Goal: Task Accomplishment & Management: Use online tool/utility

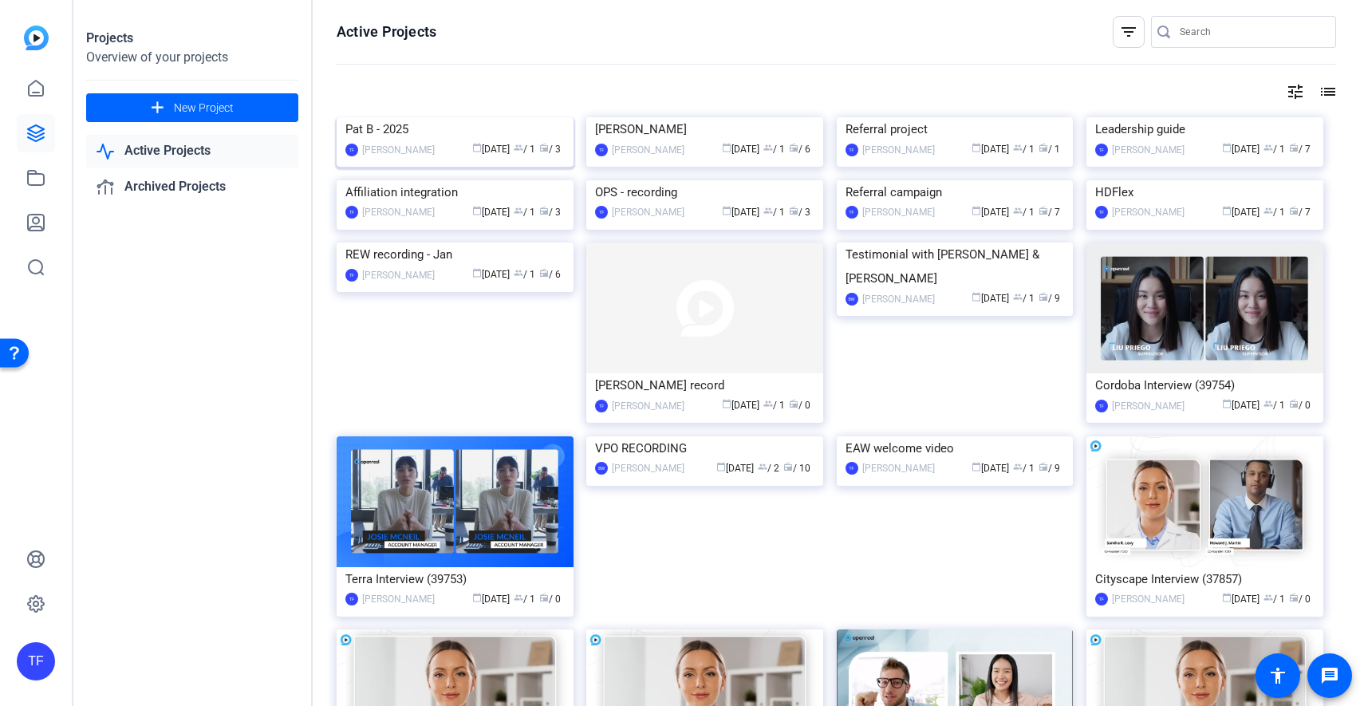
click at [396, 141] on div "Pat B - 2025" at bounding box center [454, 129] width 219 height 24
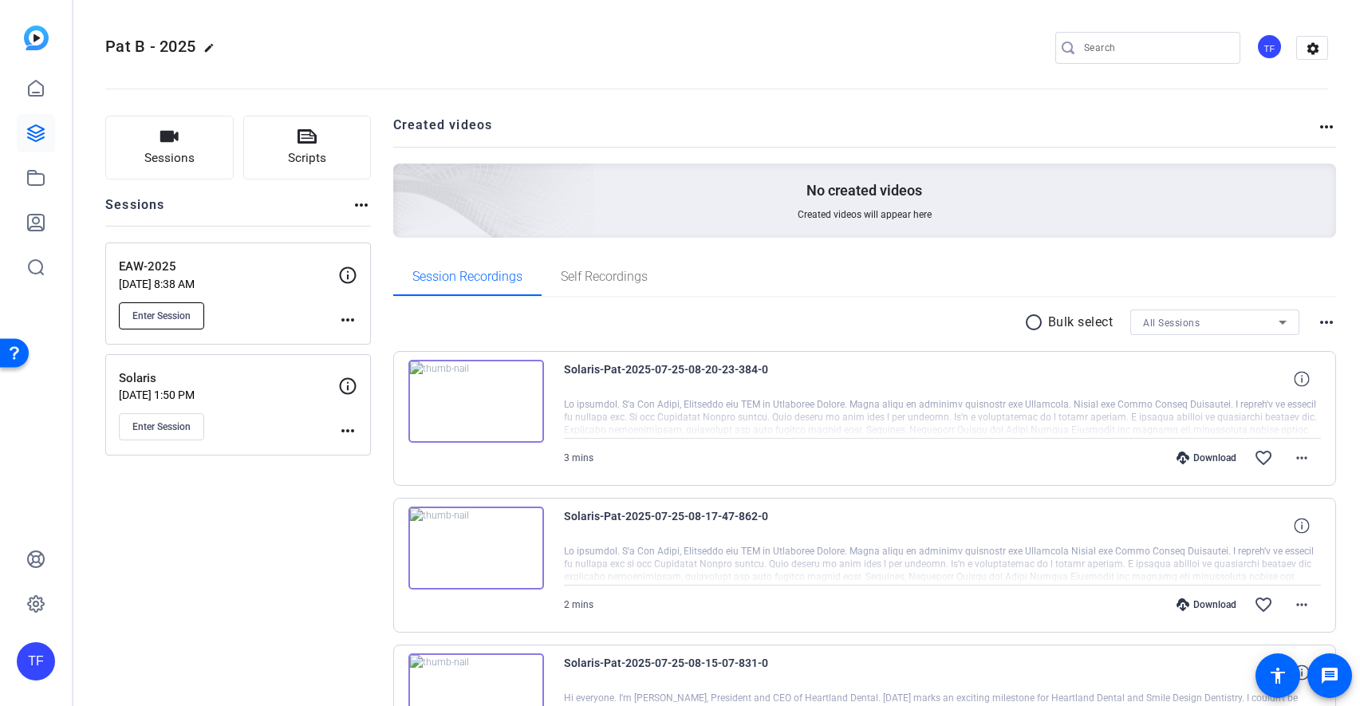
click at [191, 316] on button "Enter Session" at bounding box center [161, 315] width 85 height 27
click at [349, 324] on mat-icon "more_horiz" at bounding box center [347, 319] width 19 height 19
click at [219, 586] on div at bounding box center [680, 353] width 1360 height 706
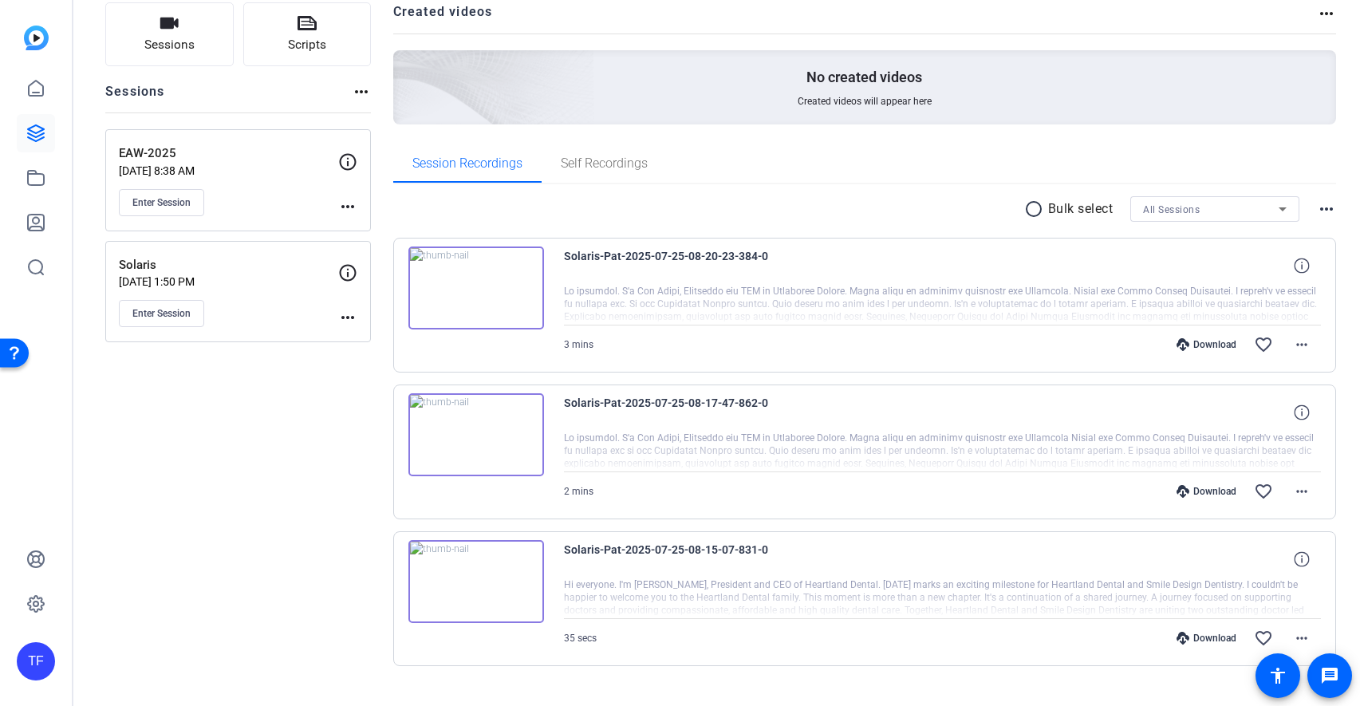
scroll to position [141, 0]
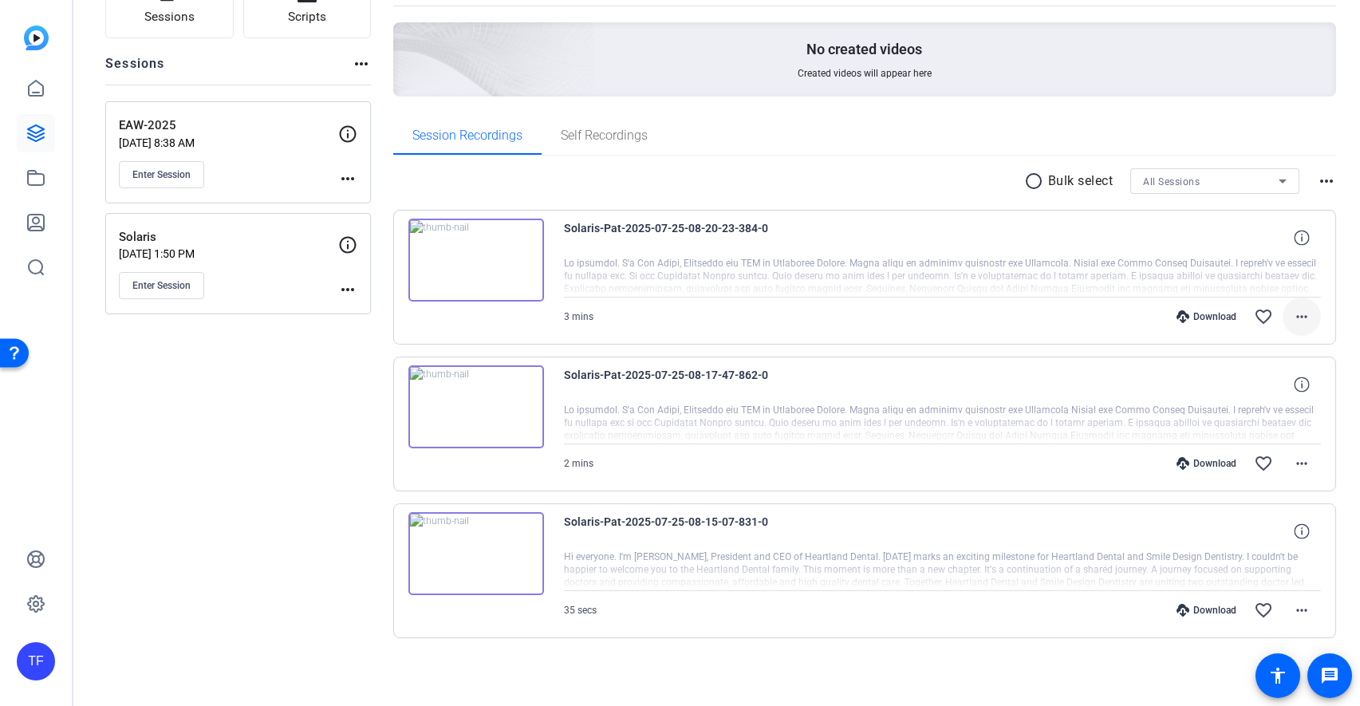
click at [1304, 312] on mat-icon "more_horiz" at bounding box center [1301, 316] width 19 height 19
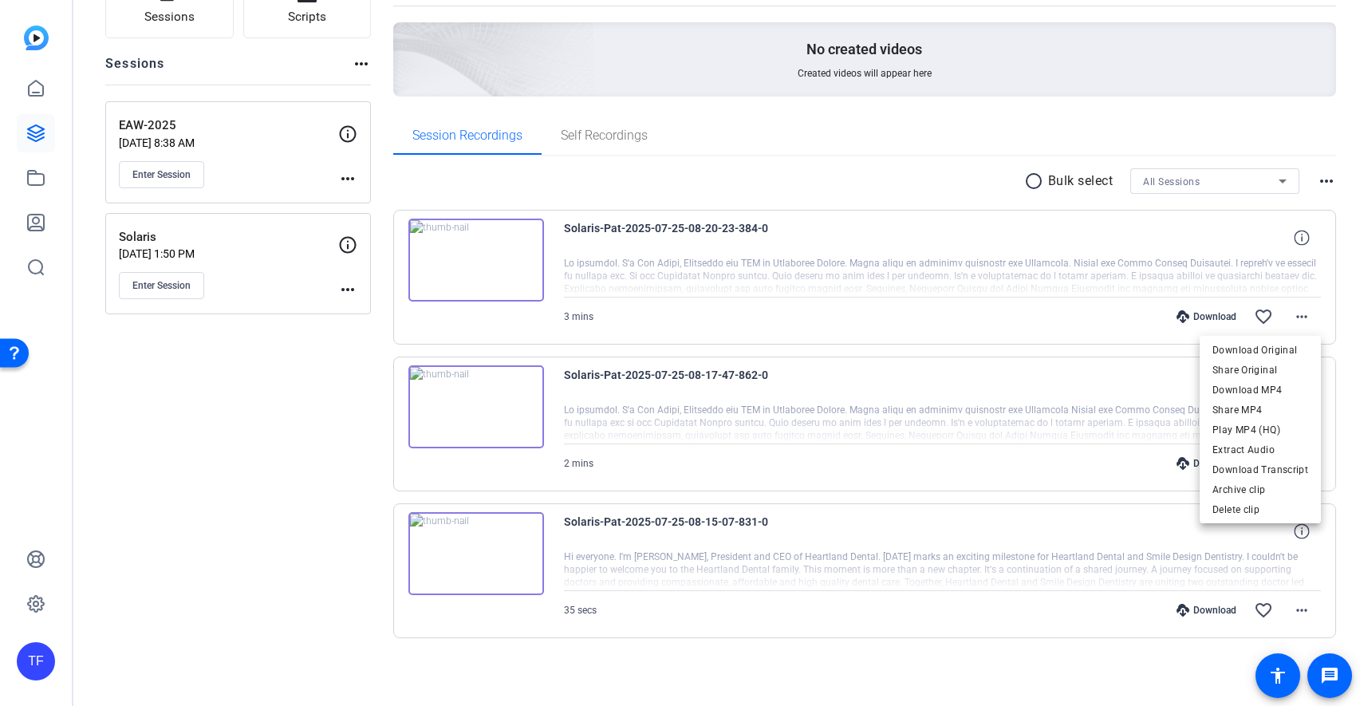
click at [1038, 183] on div at bounding box center [680, 353] width 1360 height 706
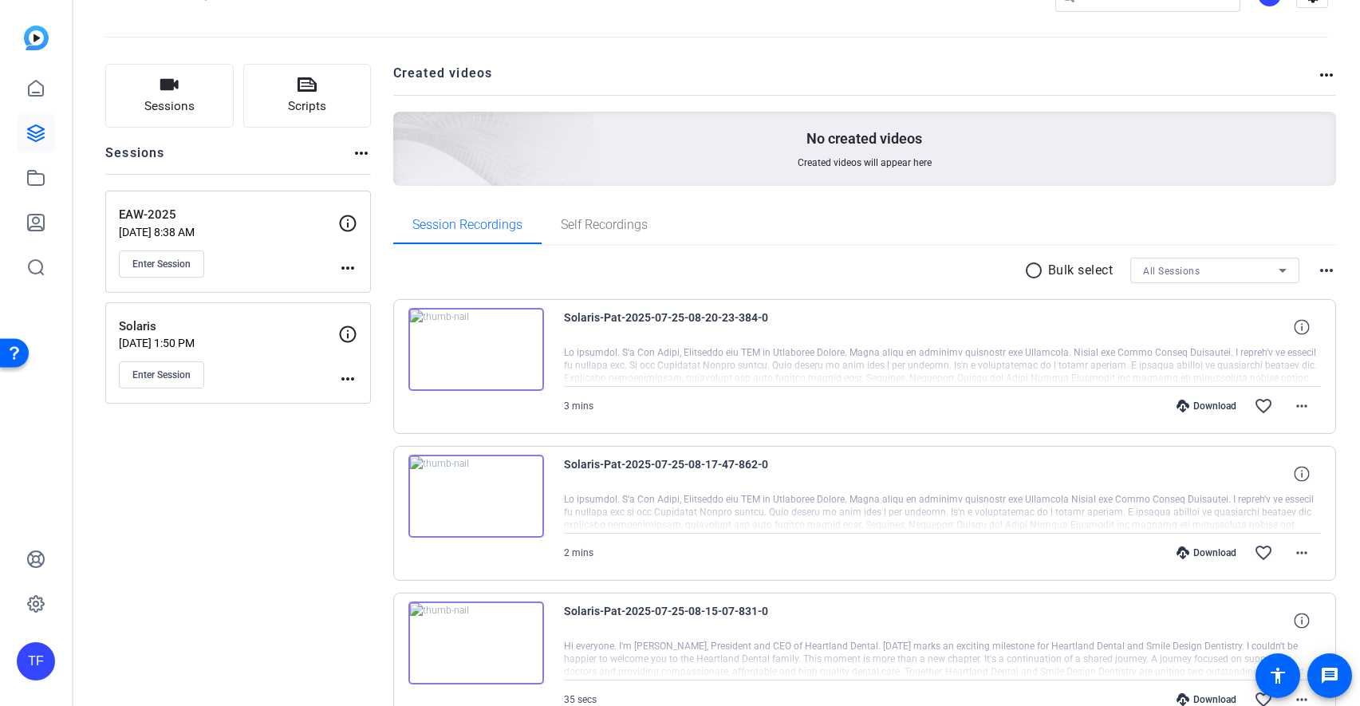
scroll to position [51, 0]
click at [272, 258] on div "Enter Session" at bounding box center [228, 264] width 219 height 27
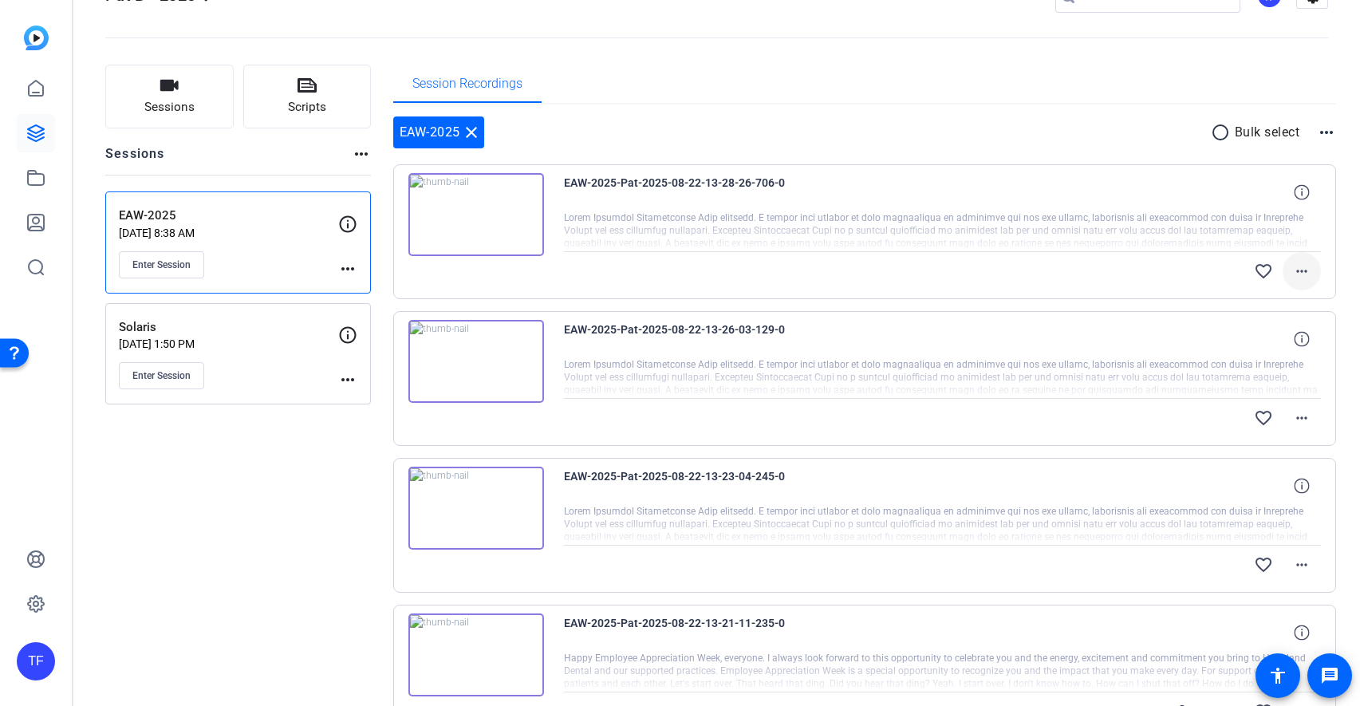
click at [1308, 269] on mat-icon "more_horiz" at bounding box center [1301, 271] width 19 height 19
click at [1129, 276] on div at bounding box center [680, 353] width 1360 height 706
click at [1301, 425] on mat-icon "more_horiz" at bounding box center [1301, 417] width 19 height 19
click at [1077, 432] on div at bounding box center [680, 353] width 1360 height 706
click at [1301, 561] on mat-icon "more_horiz" at bounding box center [1301, 564] width 19 height 19
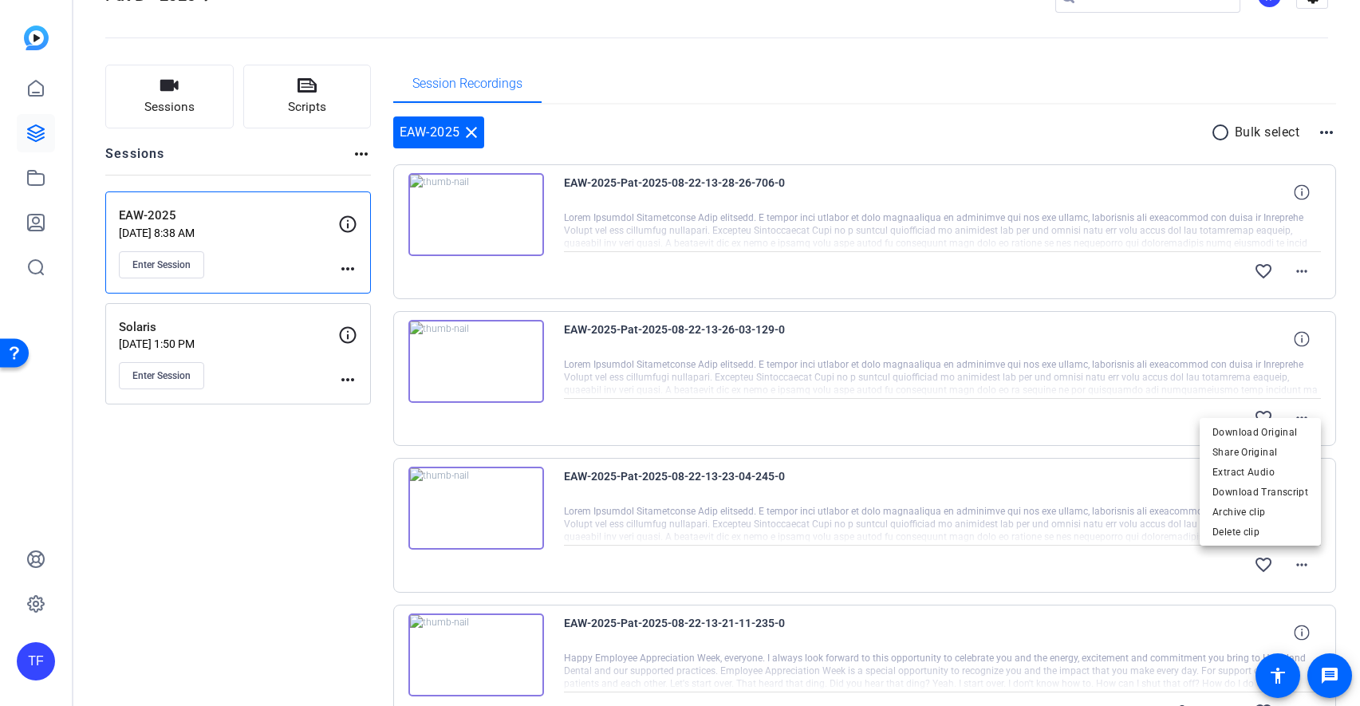
click at [1299, 280] on div at bounding box center [680, 353] width 1360 height 706
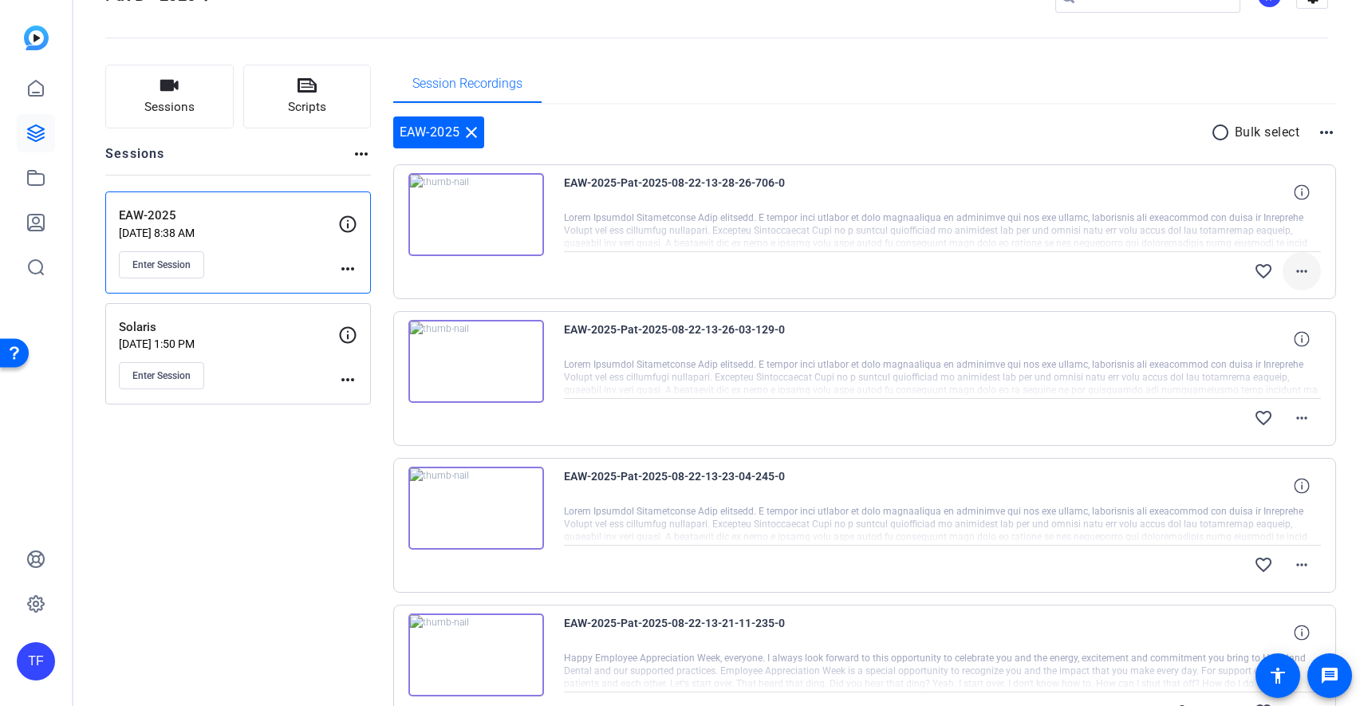
click at [1301, 274] on mat-icon "more_horiz" at bounding box center [1301, 271] width 19 height 19
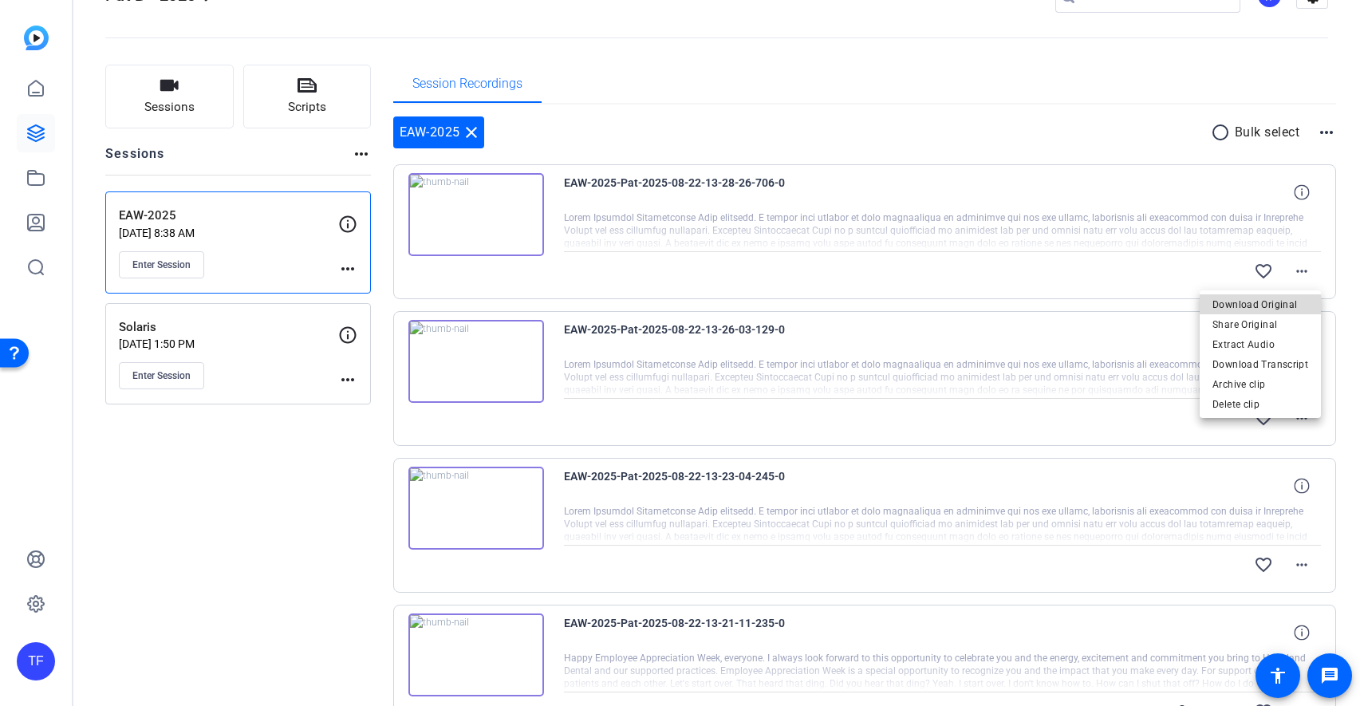
click at [1281, 302] on span "Download Original" at bounding box center [1261, 304] width 96 height 19
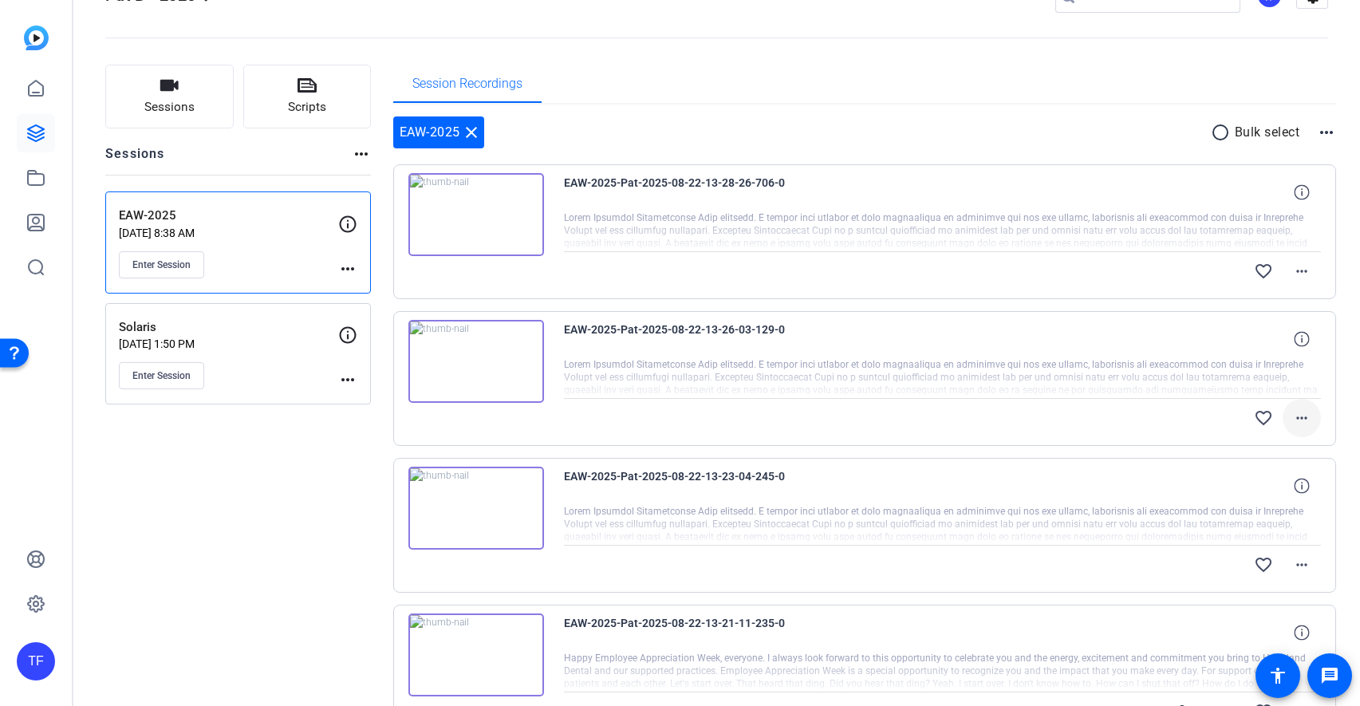
click at [1300, 424] on mat-icon "more_horiz" at bounding box center [1301, 417] width 19 height 19
click at [1282, 451] on span "Download Original" at bounding box center [1261, 451] width 96 height 19
click at [1305, 273] on mat-icon "more_horiz" at bounding box center [1301, 271] width 19 height 19
click at [176, 270] on div at bounding box center [680, 353] width 1360 height 706
click at [176, 267] on span "Enter Session" at bounding box center [161, 264] width 58 height 13
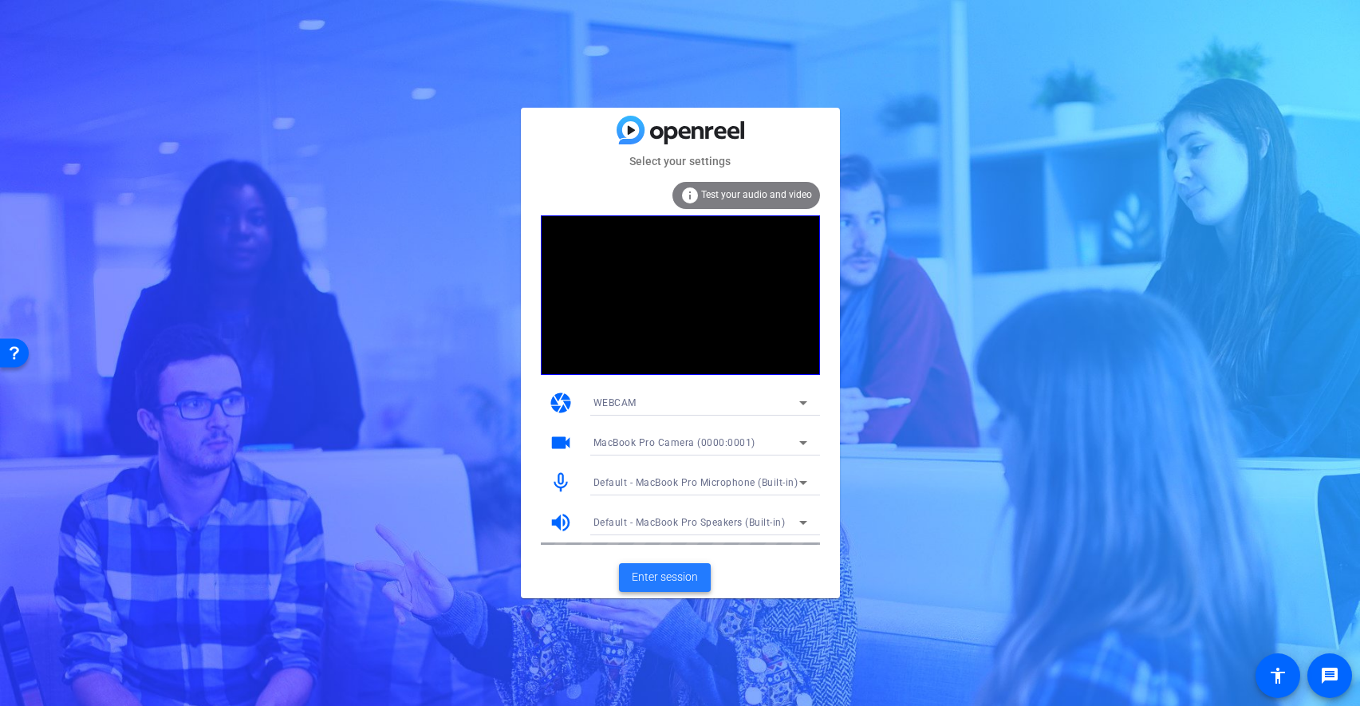
click at [664, 577] on span "Enter session" at bounding box center [665, 577] width 66 height 17
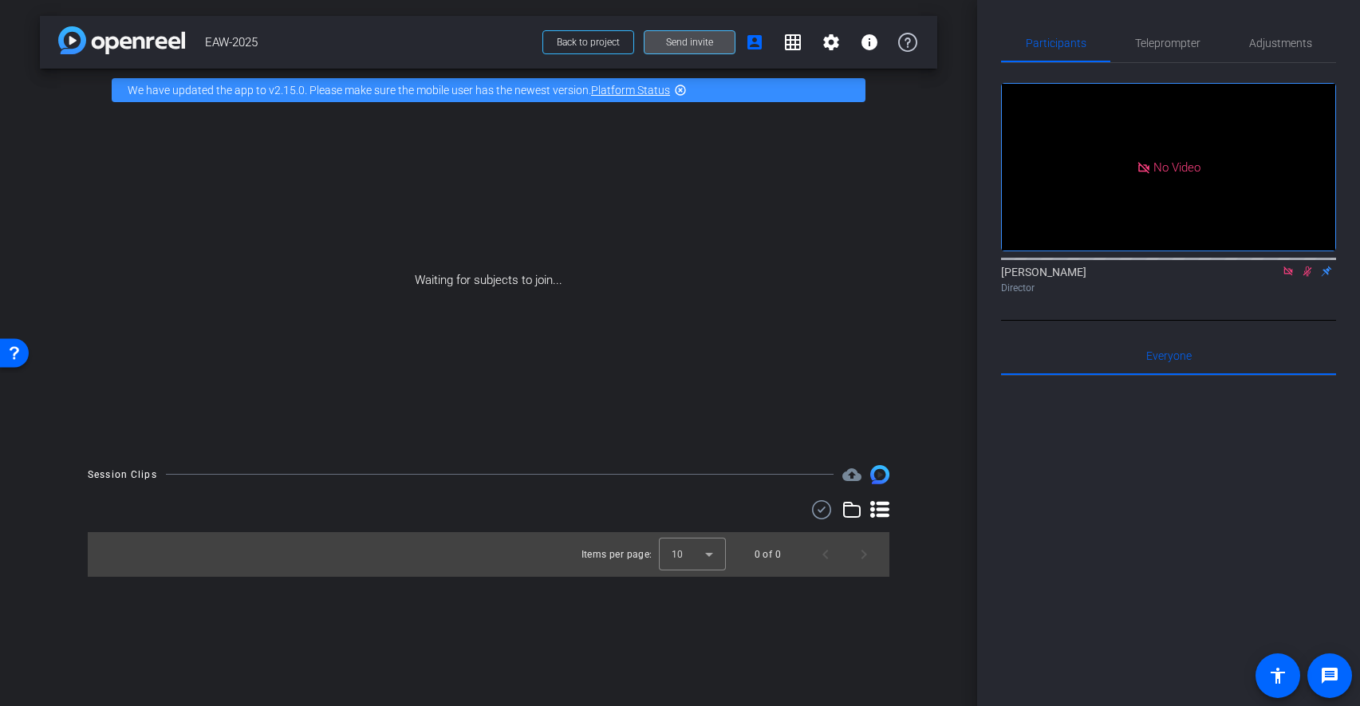
click at [690, 33] on span at bounding box center [690, 42] width 90 height 38
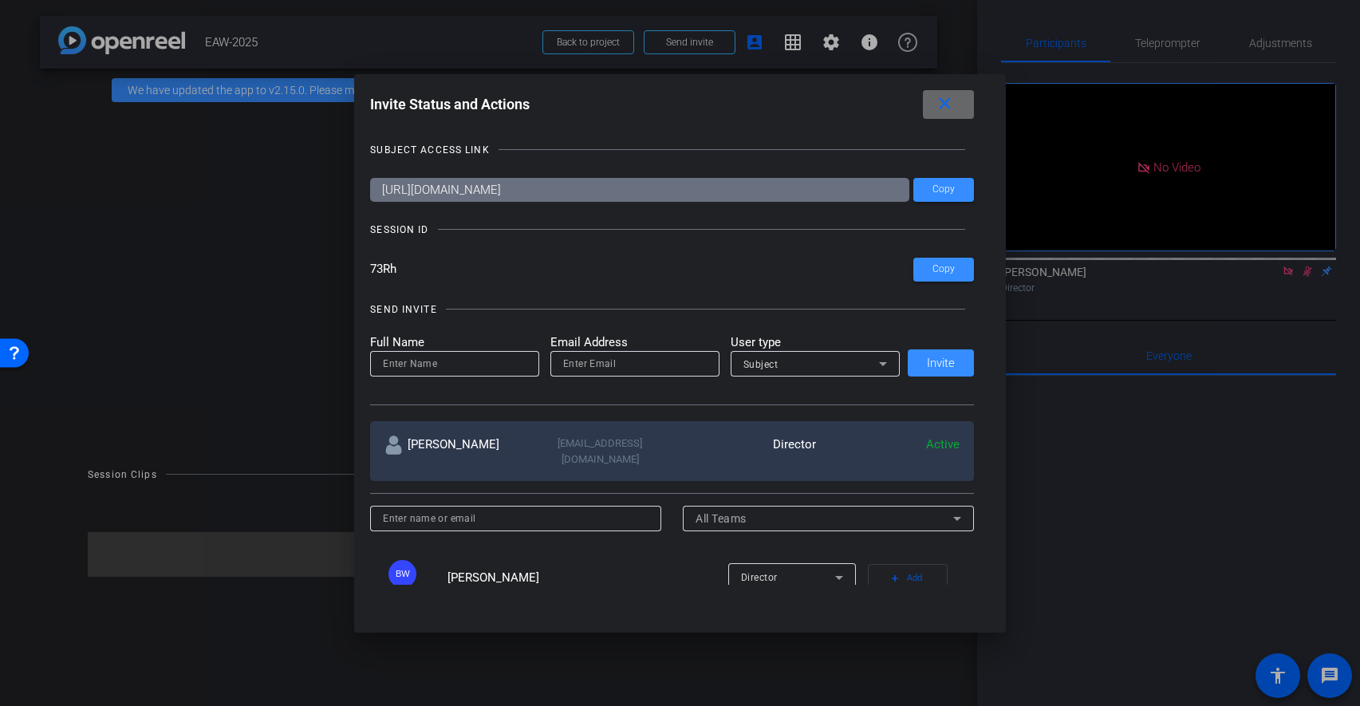
click at [957, 97] on span at bounding box center [948, 104] width 51 height 38
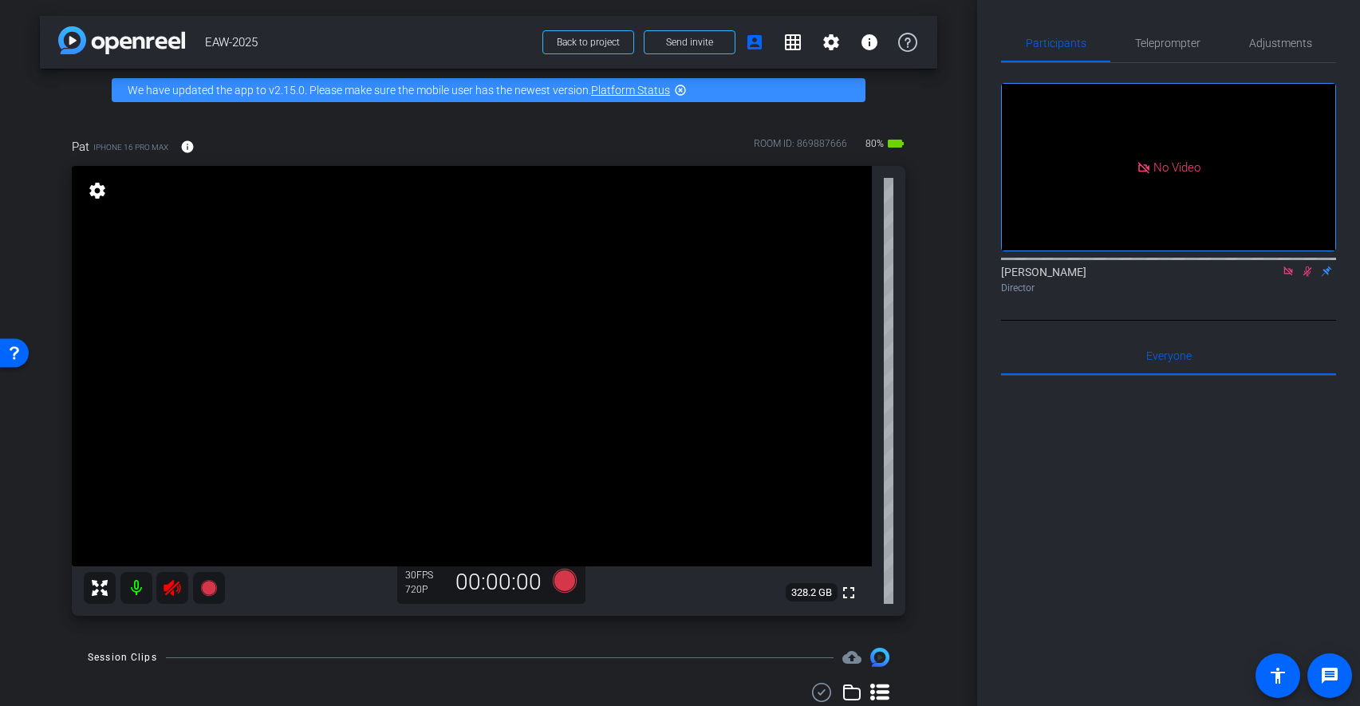
drag, startPoint x: 1340, startPoint y: 298, endPoint x: 1197, endPoint y: 298, distance: 142.8
click at [1197, 298] on div "Participants Teleprompter Adjustments No Video Teresa Fredericks Director Every…" at bounding box center [1168, 353] width 383 height 706
click at [146, 591] on mat-icon at bounding box center [136, 588] width 32 height 32
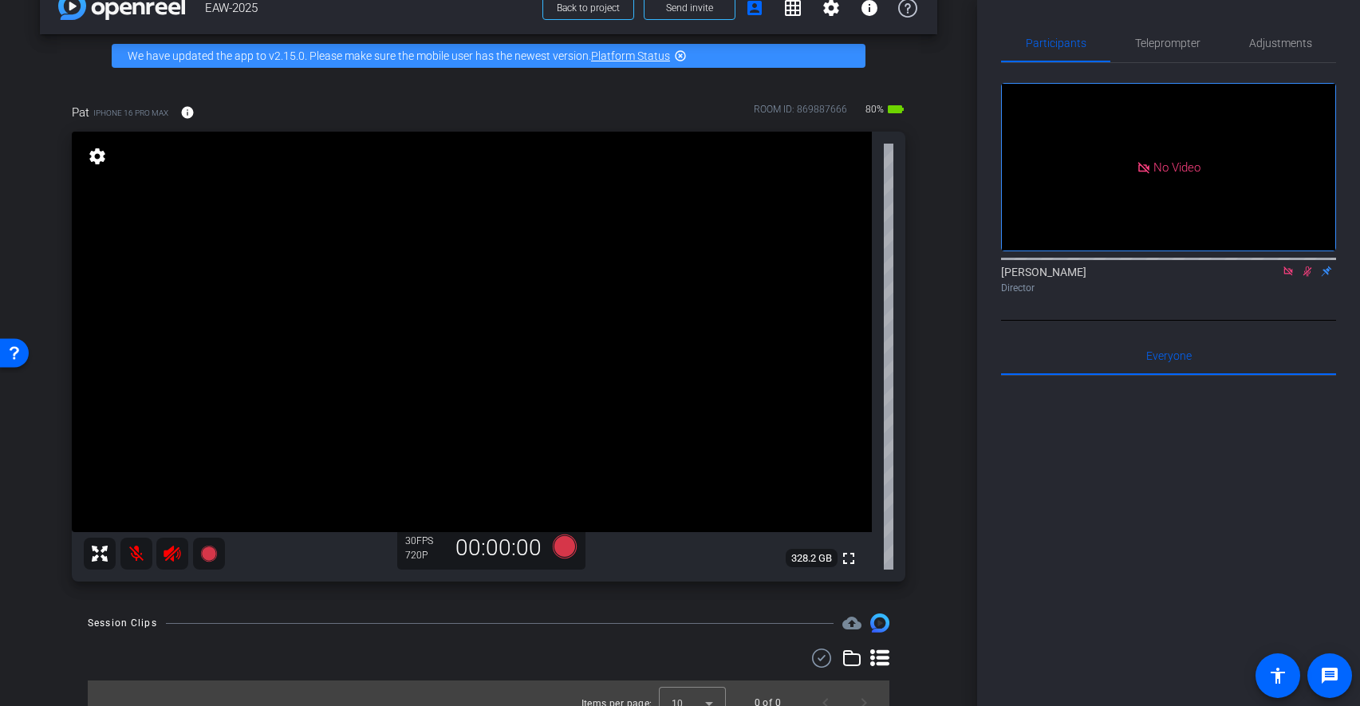
scroll to position [46, 0]
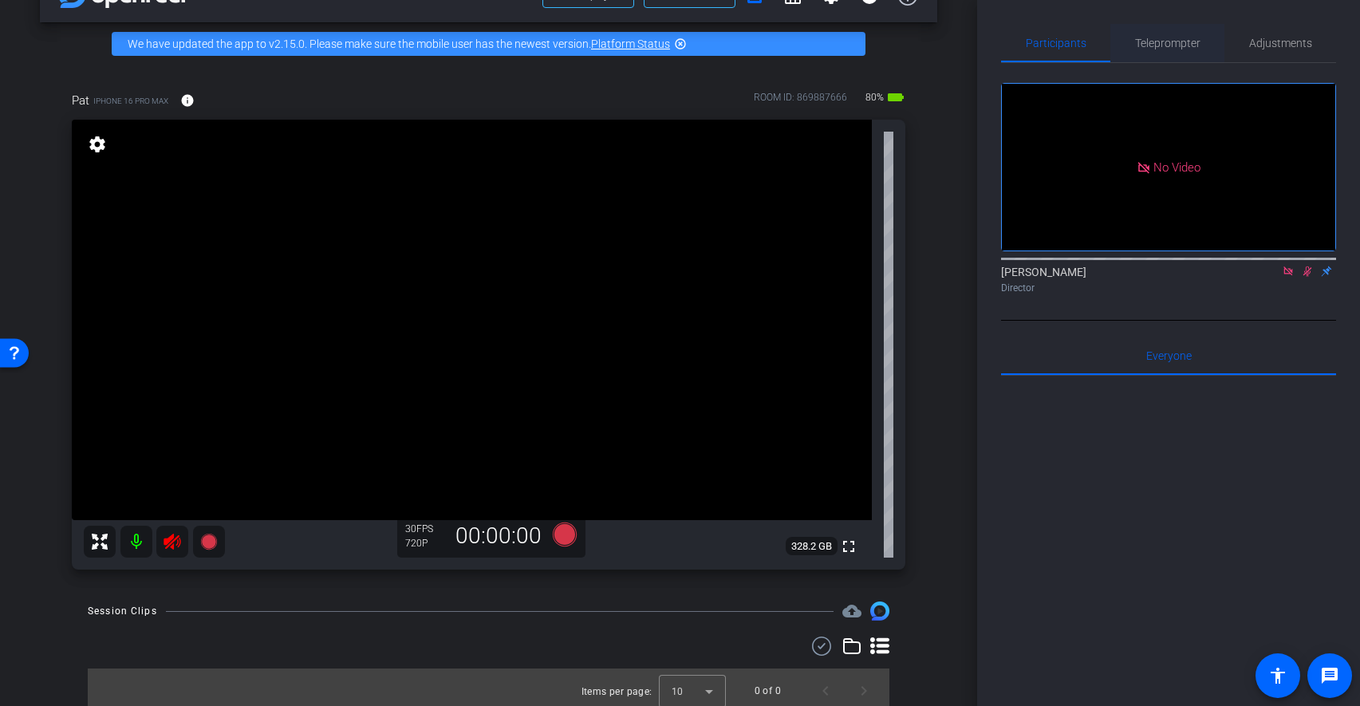
click at [1179, 34] on span "Teleprompter" at bounding box center [1167, 43] width 65 height 38
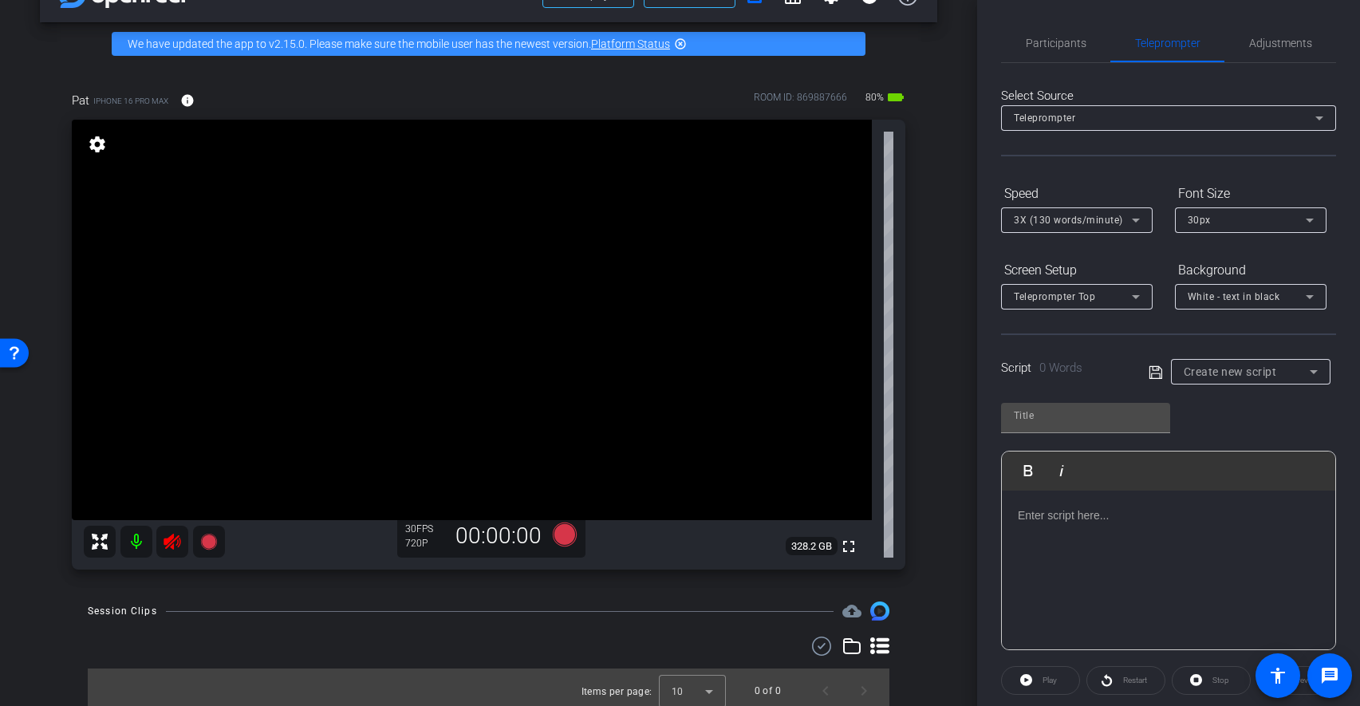
click at [1193, 374] on span "Create new script" at bounding box center [1230, 371] width 93 height 13
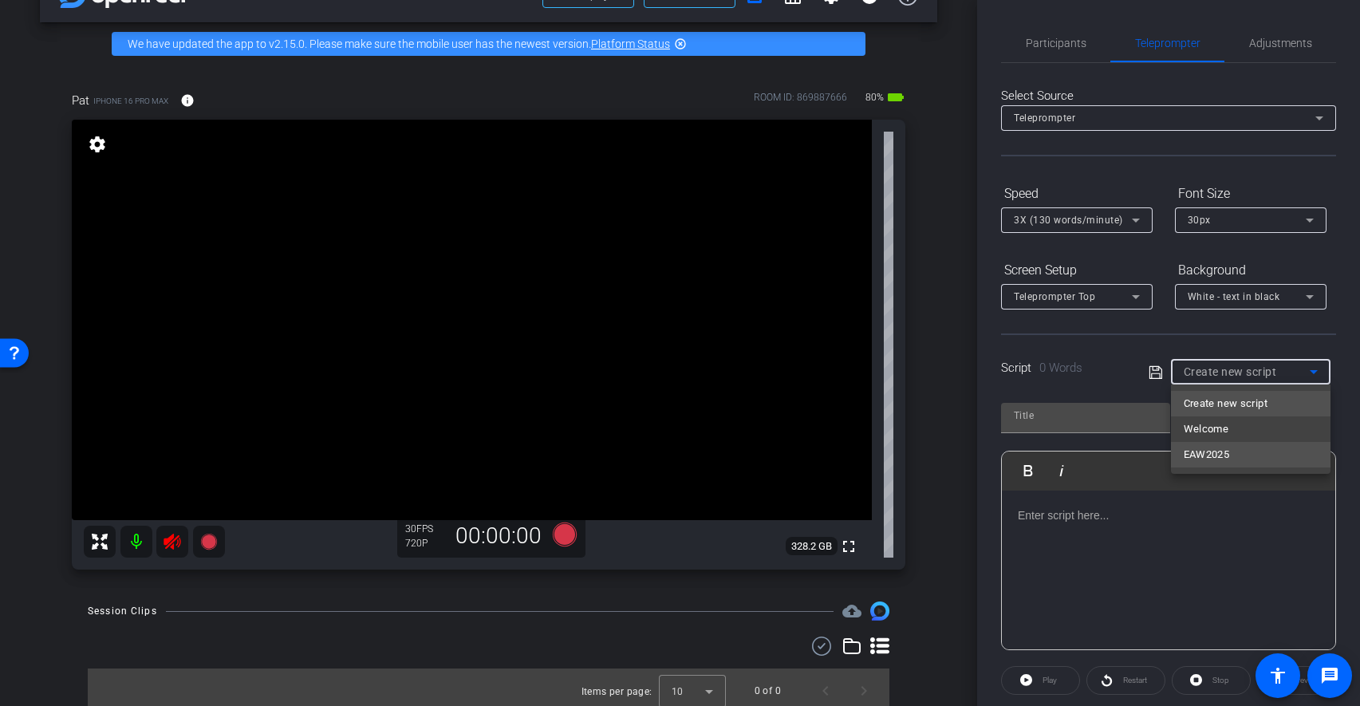
click at [1202, 448] on span "EAW2025" at bounding box center [1207, 454] width 46 height 19
type input "EAW2025"
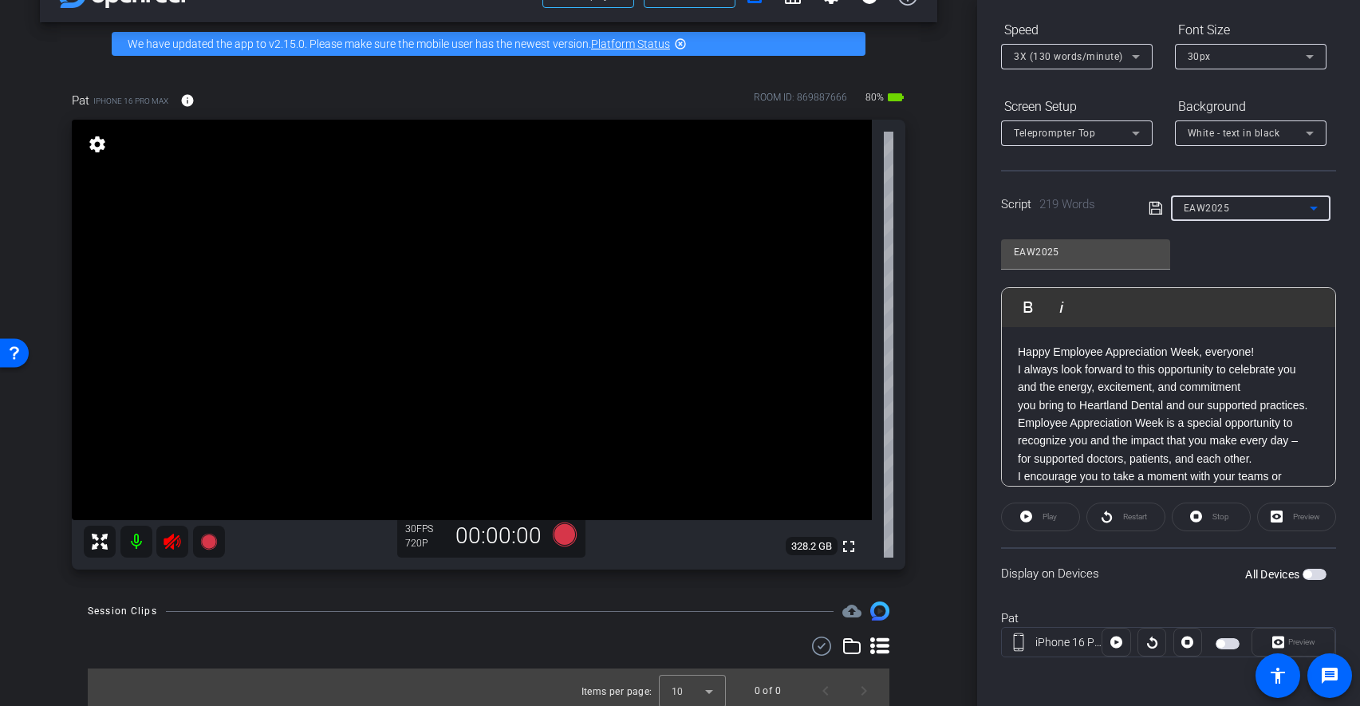
scroll to position [166, 0]
click at [1313, 567] on span "button" at bounding box center [1315, 571] width 24 height 11
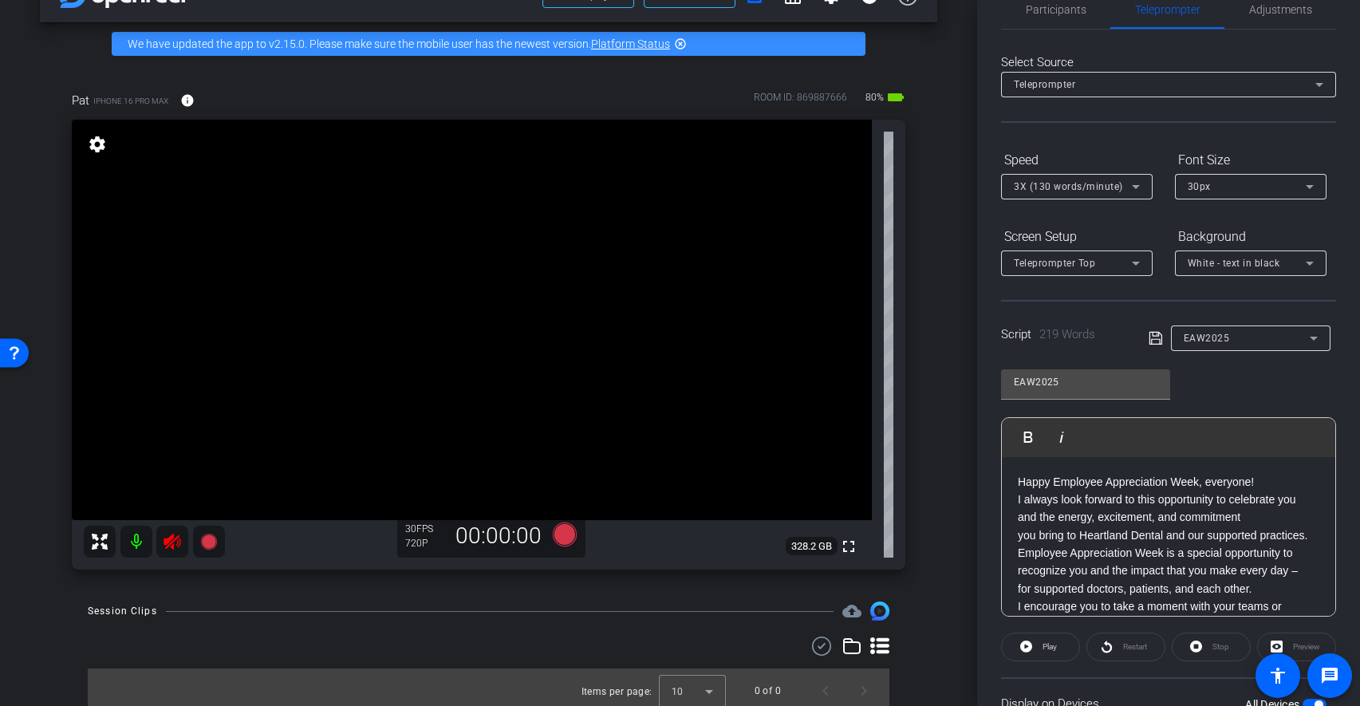
scroll to position [0, 0]
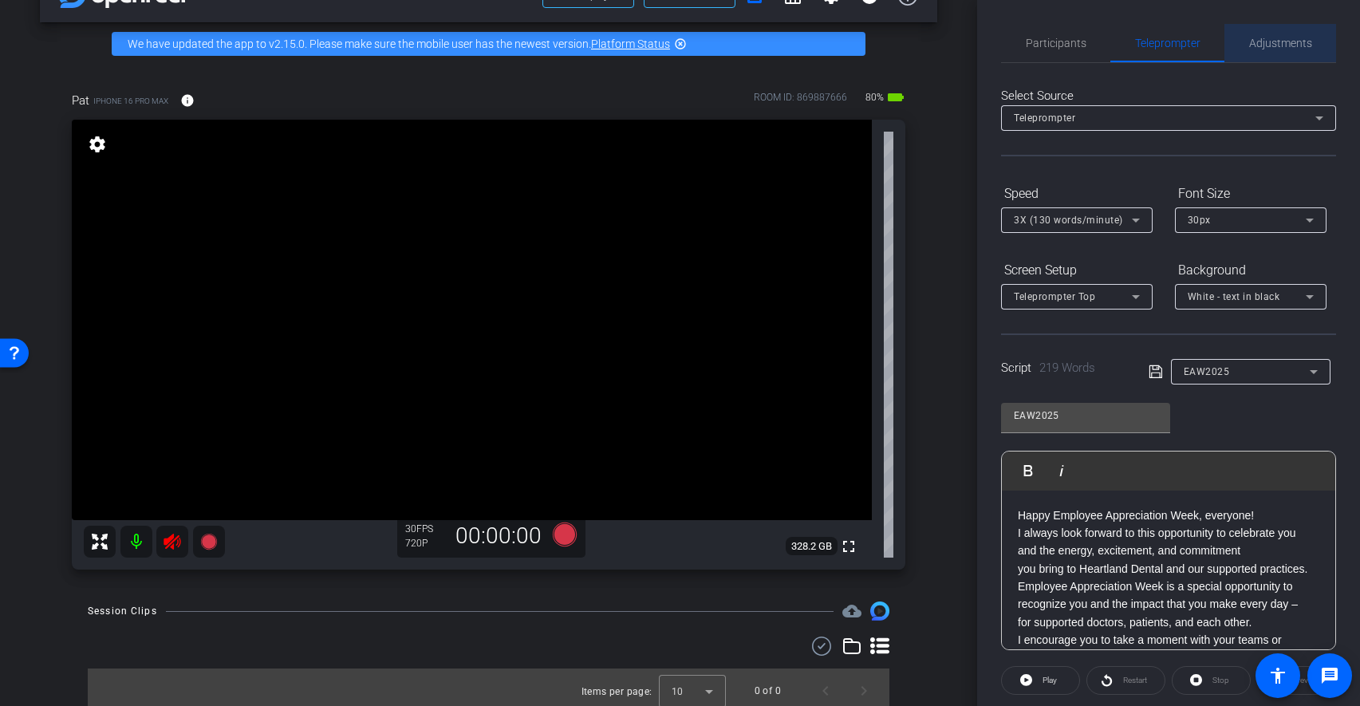
click at [1290, 42] on span "Adjustments" at bounding box center [1280, 42] width 63 height 11
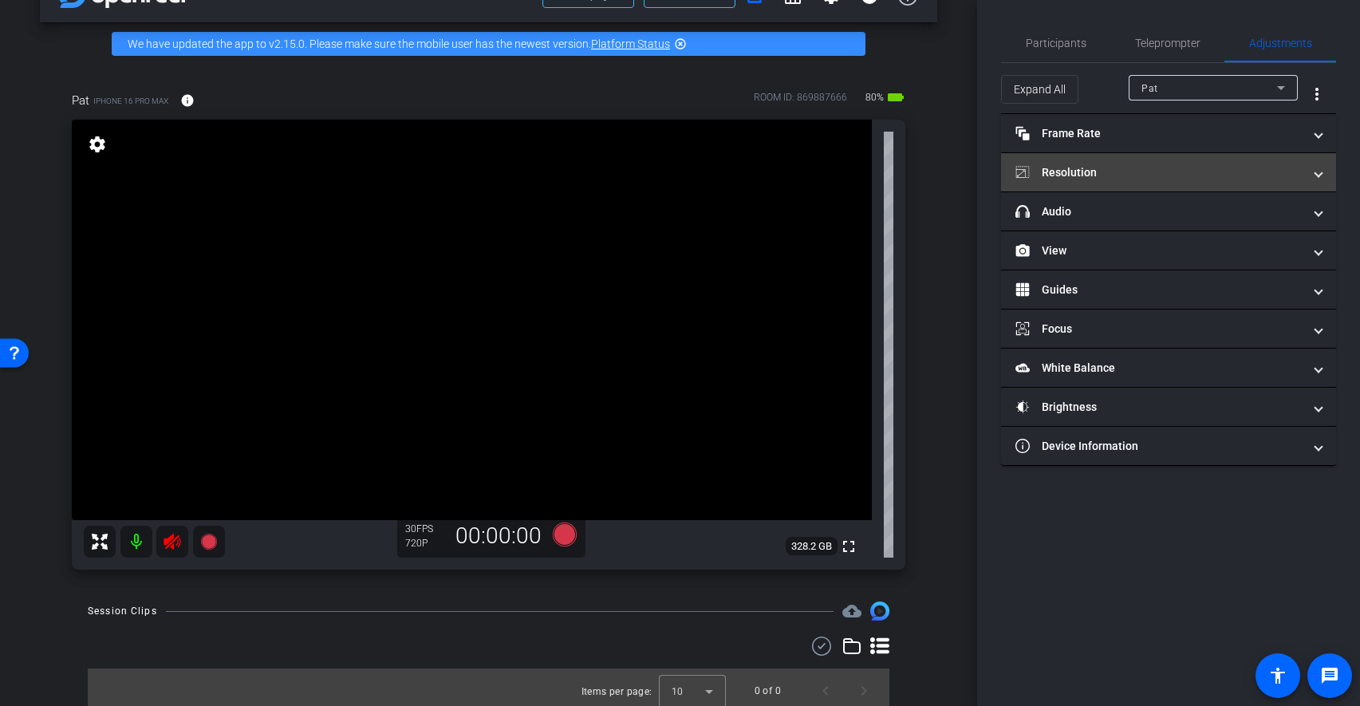
click at [1087, 170] on mat-panel-title "Resolution" at bounding box center [1159, 172] width 287 height 17
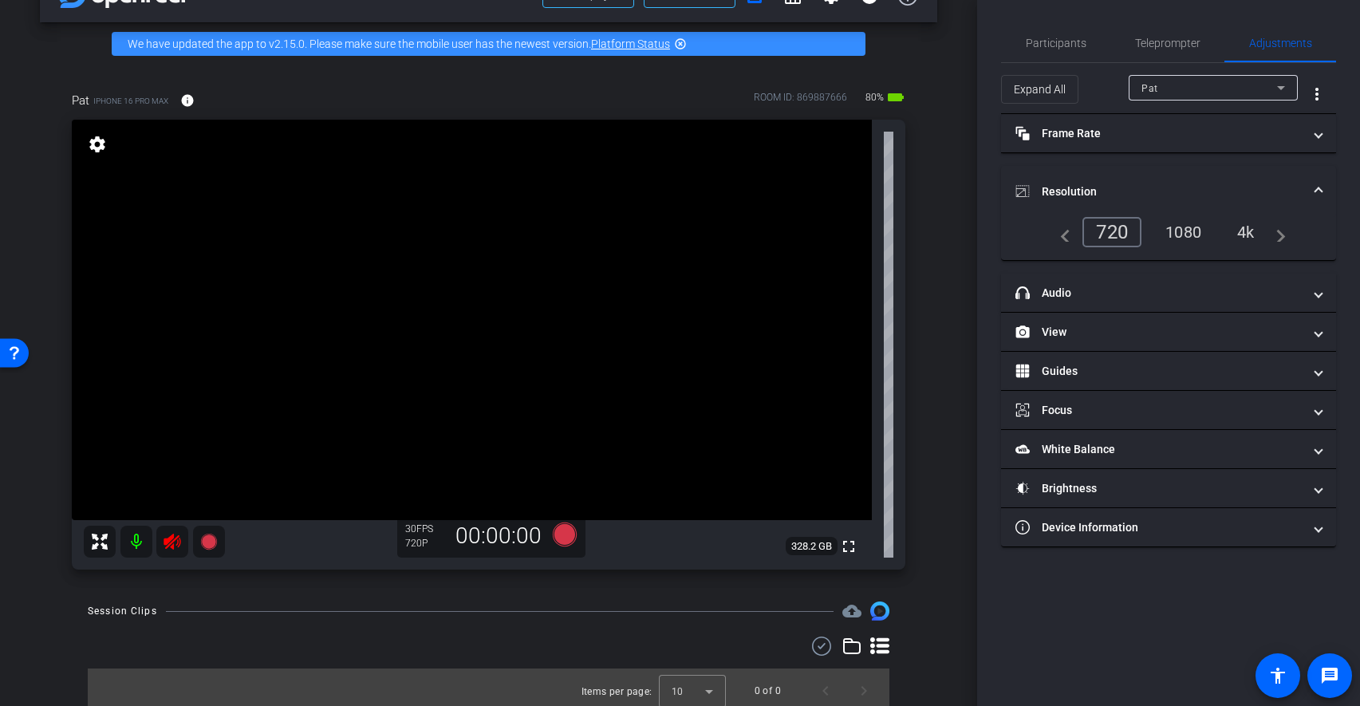
click at [1240, 233] on div "4k" at bounding box center [1245, 232] width 41 height 27
click at [1173, 42] on span "Teleprompter" at bounding box center [1167, 42] width 65 height 11
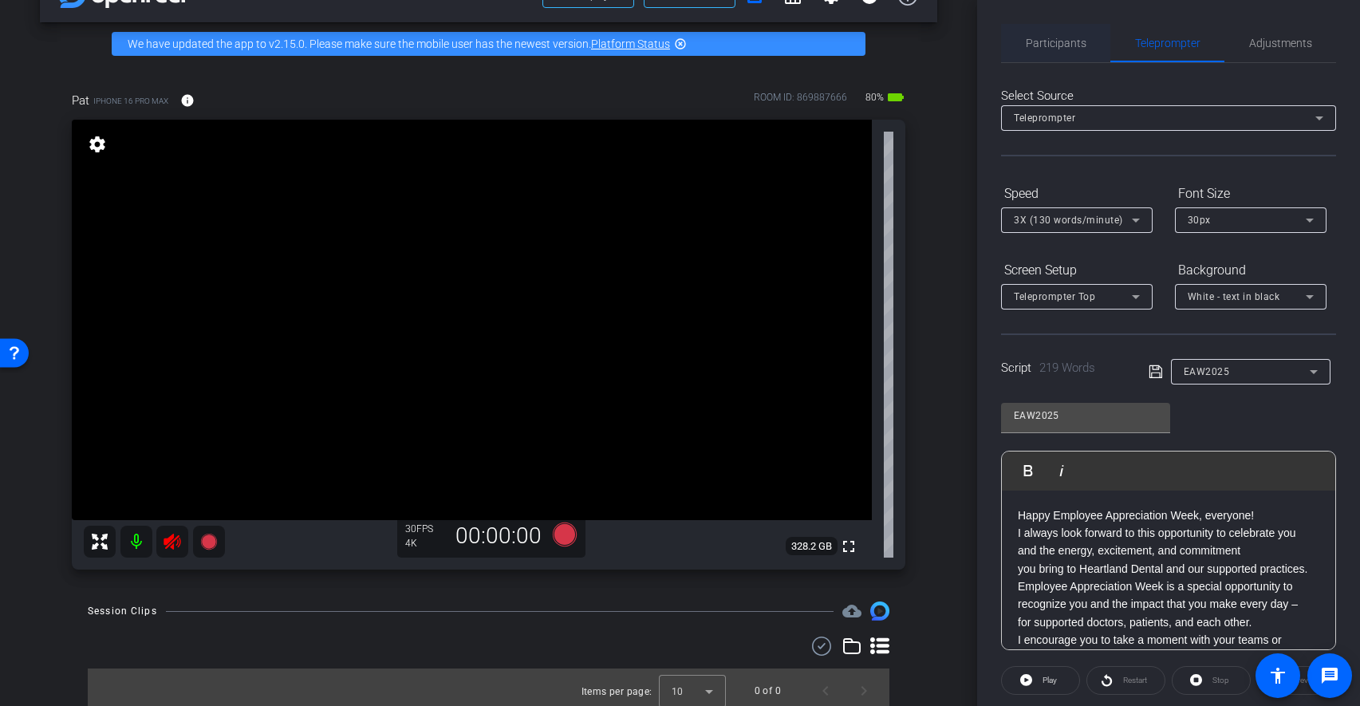
click at [1082, 39] on span "Participants" at bounding box center [1056, 42] width 61 height 11
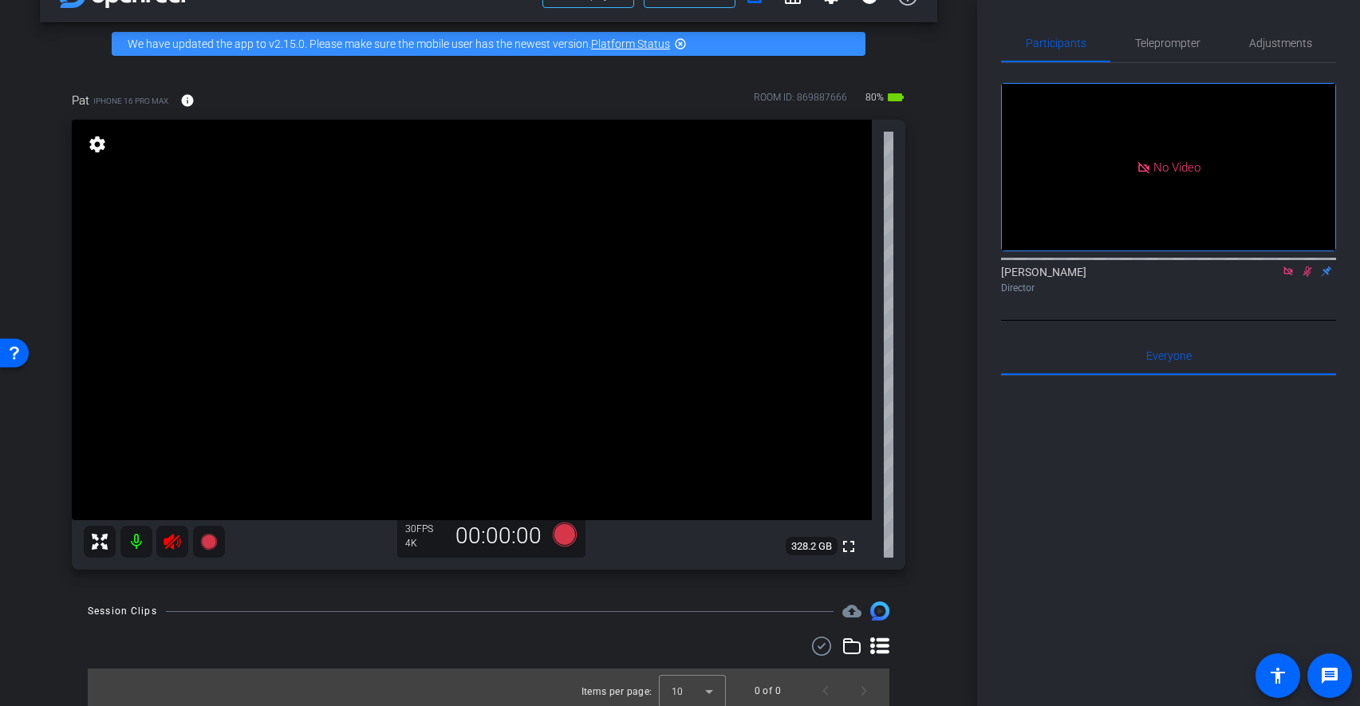
click at [1288, 274] on icon at bounding box center [1288, 271] width 13 height 11
click at [1307, 278] on mat-icon "flip" at bounding box center [1307, 270] width 19 height 14
click at [1265, 37] on span "Adjustments" at bounding box center [1280, 42] width 63 height 11
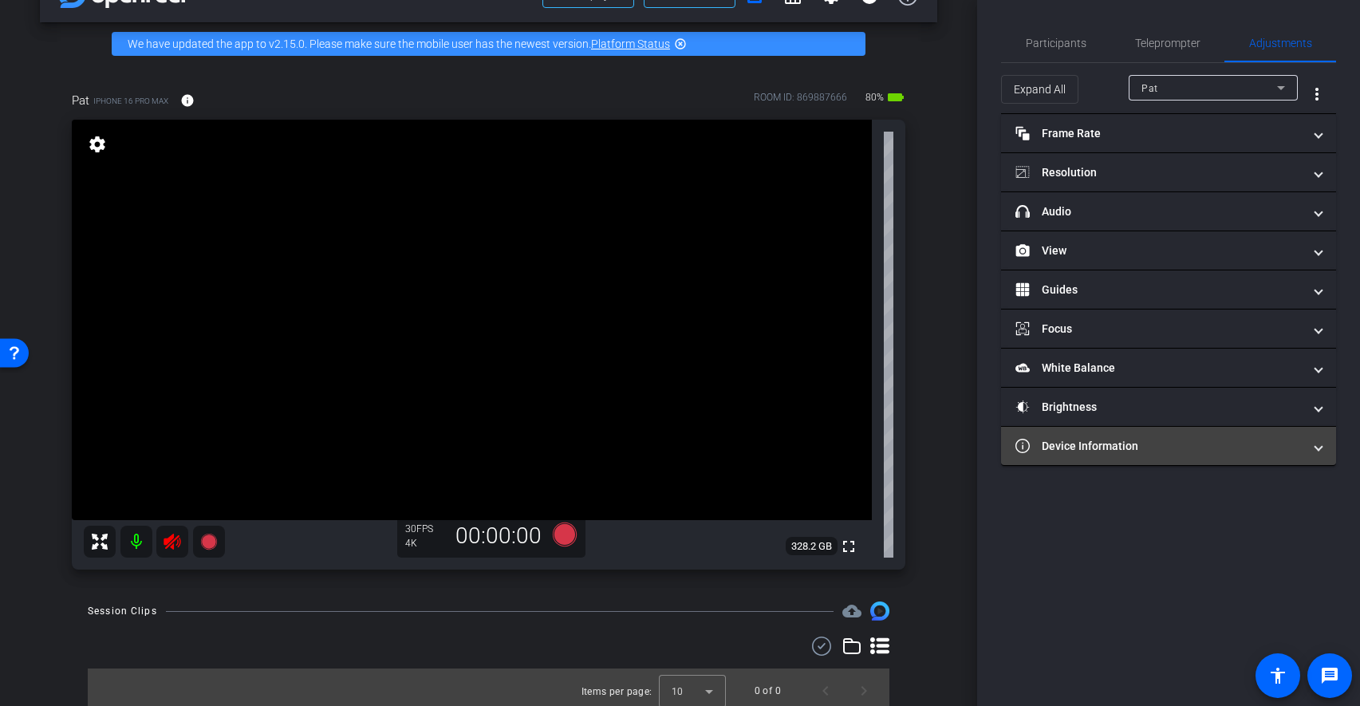
click at [1096, 436] on mat-expansion-panel-header "Device Information" at bounding box center [1168, 446] width 335 height 38
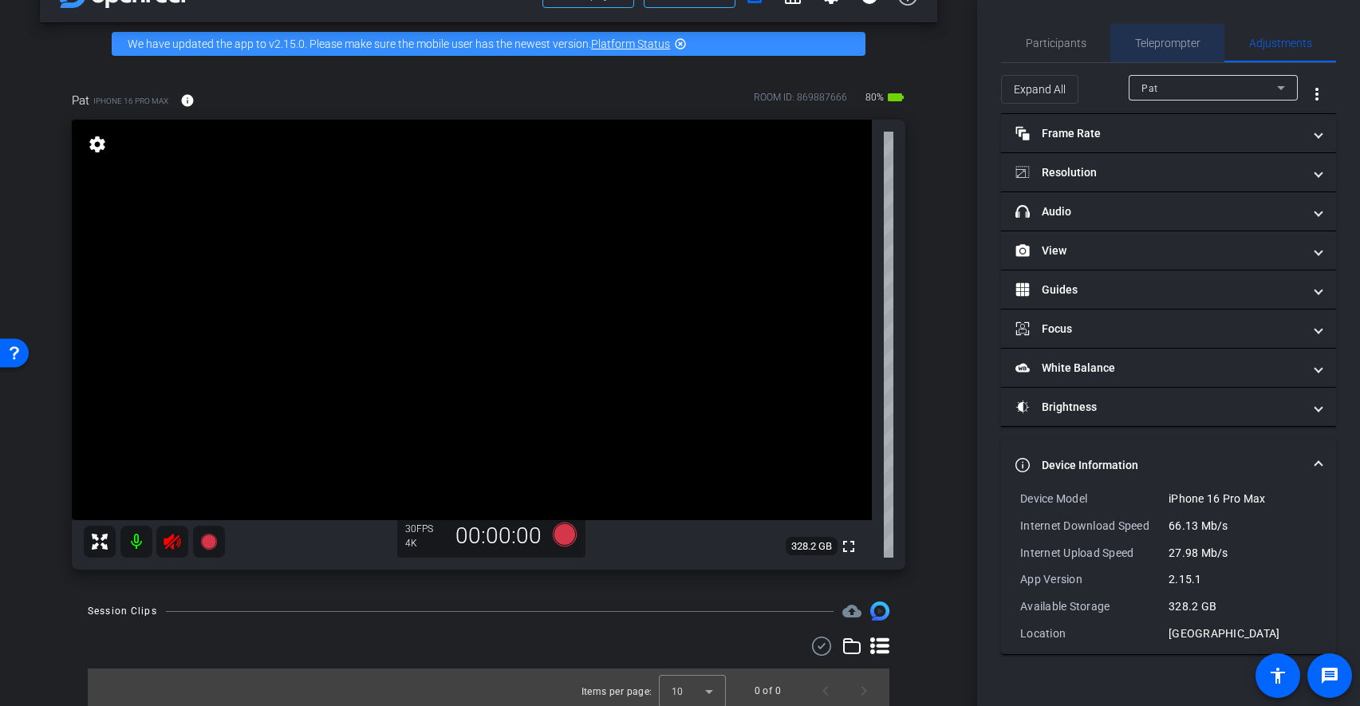
click at [1154, 48] on span "Teleprompter" at bounding box center [1167, 42] width 65 height 11
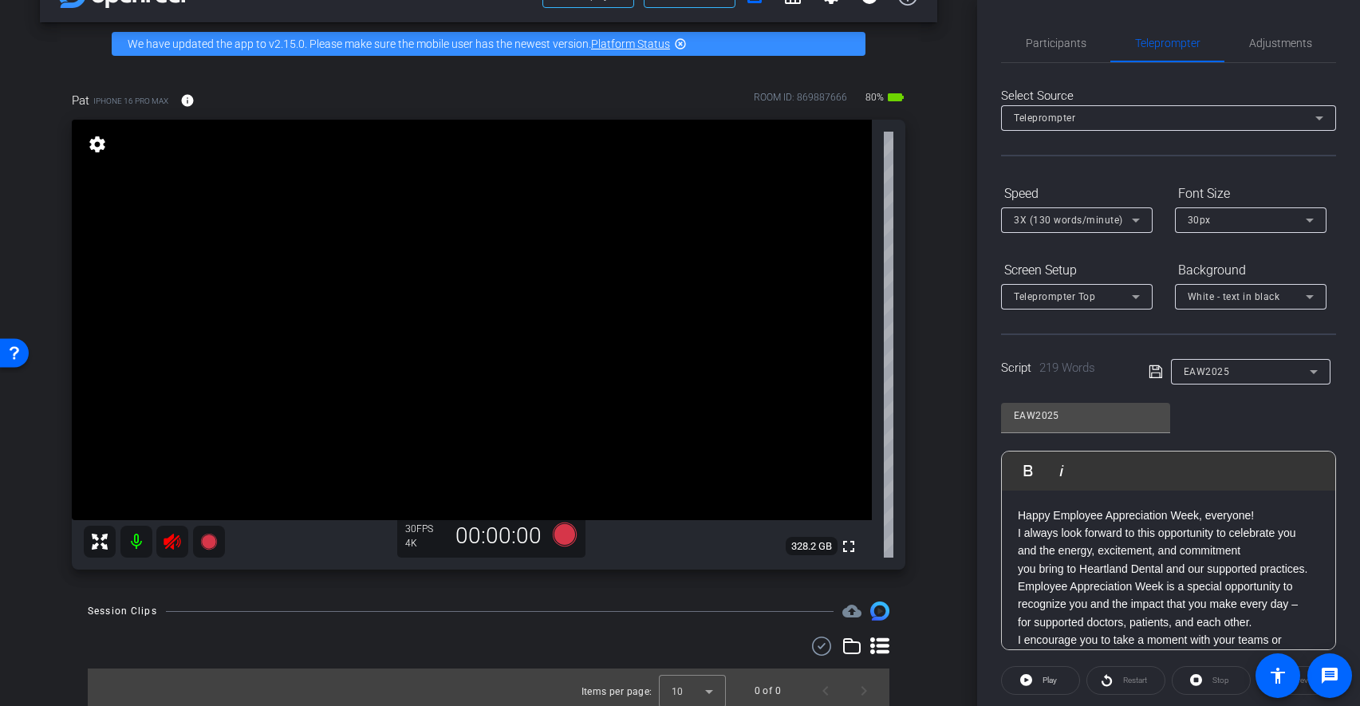
click at [1132, 230] on div "3X (130 words/minute)" at bounding box center [1077, 220] width 126 height 20
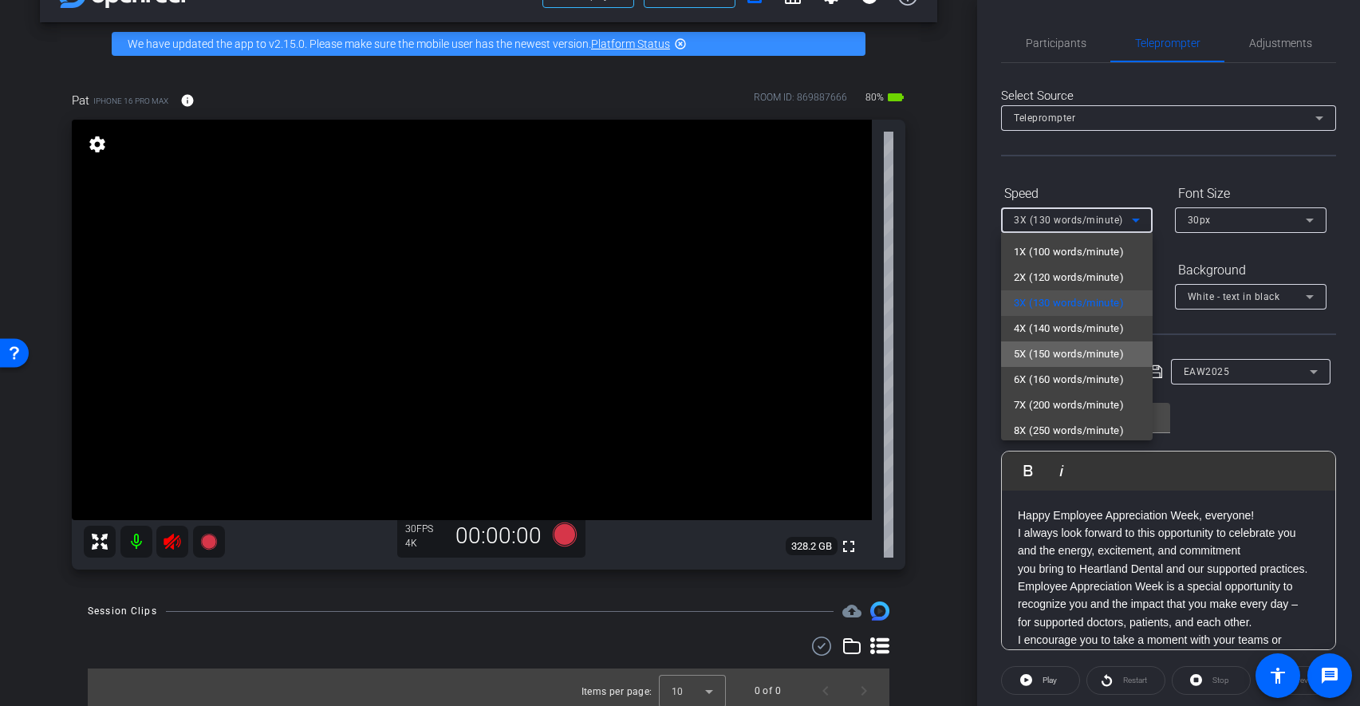
click at [1099, 348] on span "5X (150 words/minute)" at bounding box center [1069, 354] width 110 height 19
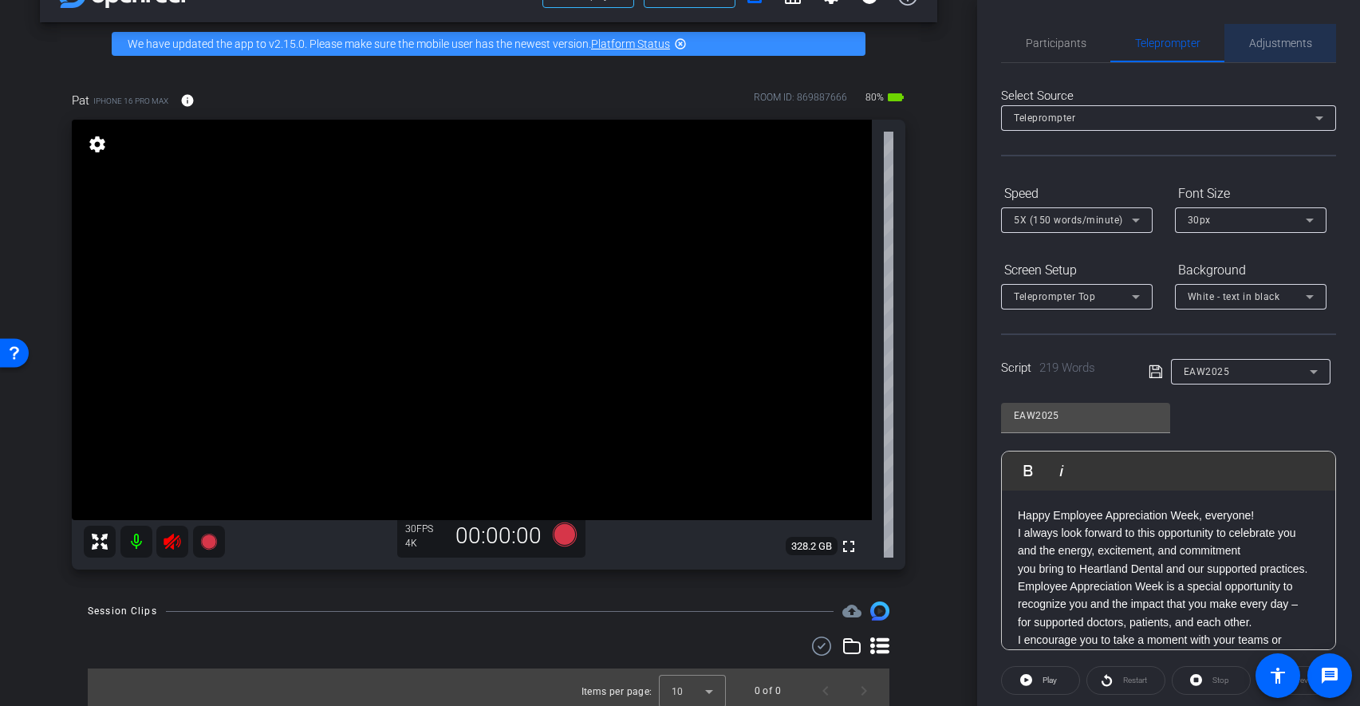
click at [1272, 40] on span "Adjustments" at bounding box center [1280, 42] width 63 height 11
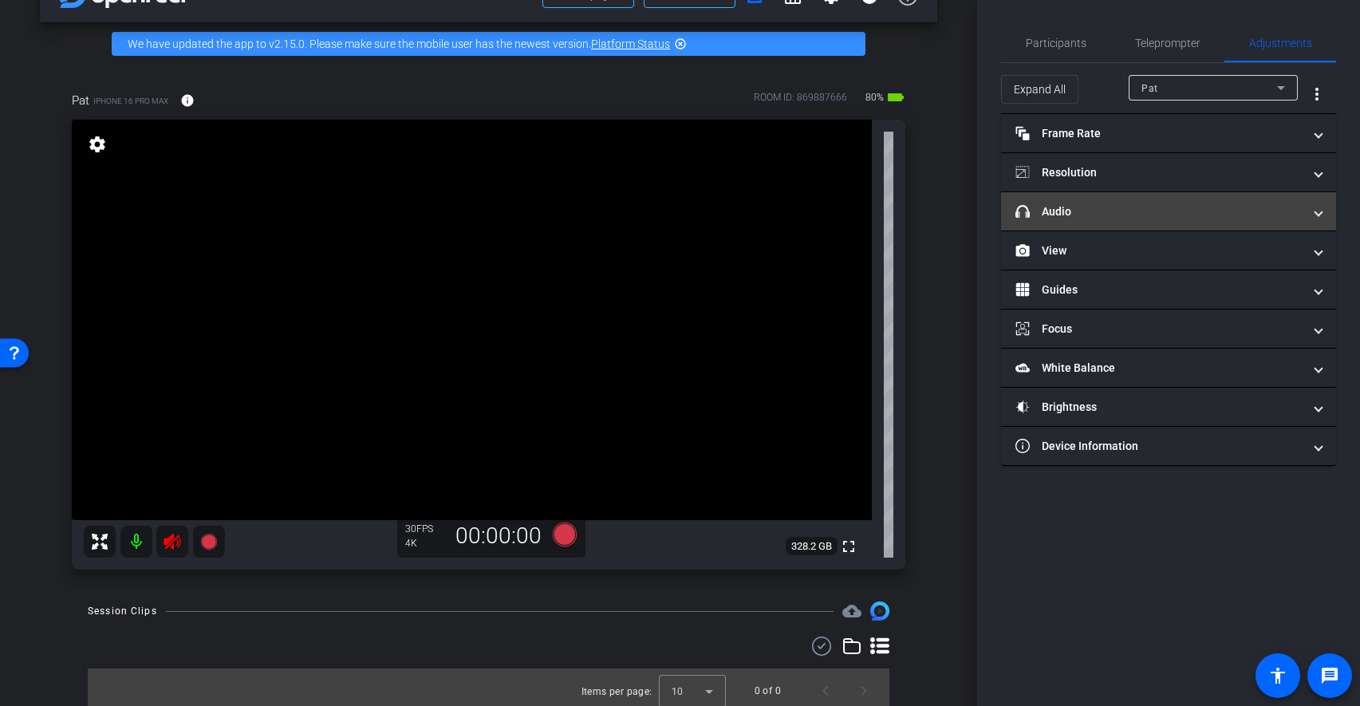
click at [1053, 211] on mat-panel-title "headphone icon Audio" at bounding box center [1159, 211] width 287 height 17
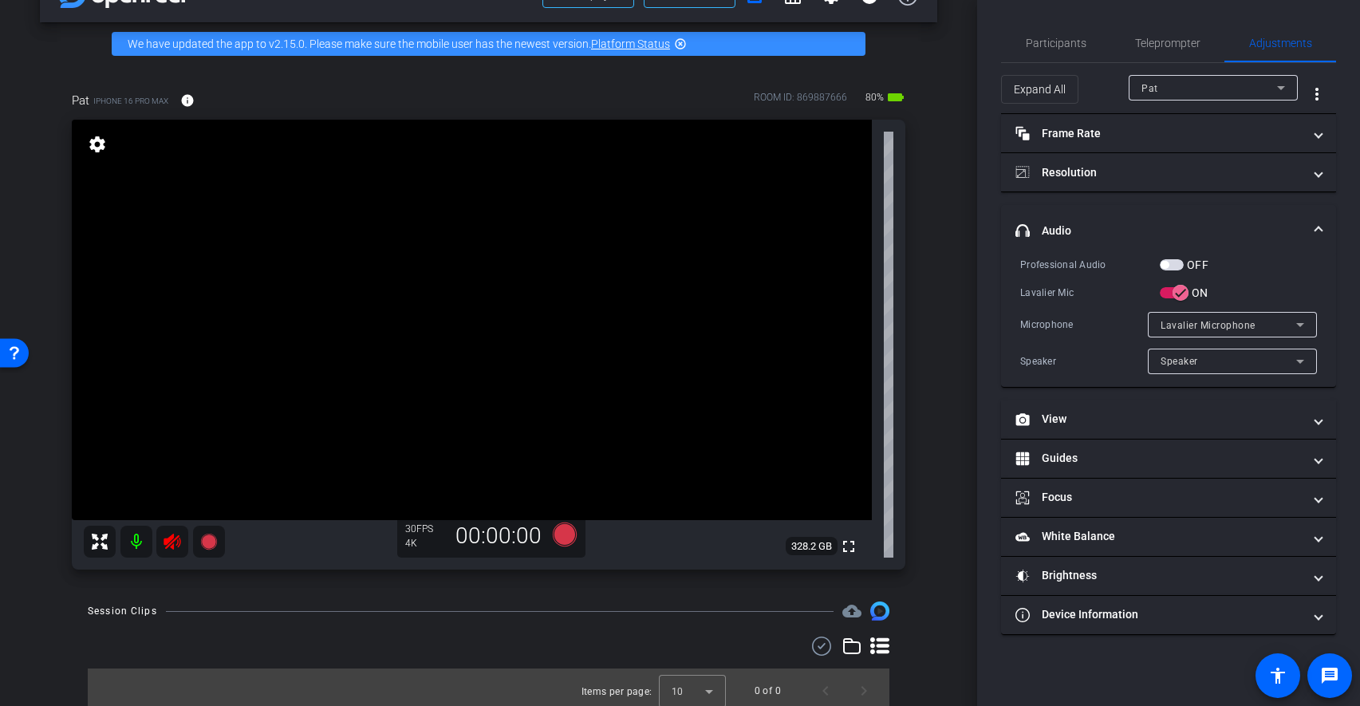
click at [1205, 320] on span "Lavalier Microphone" at bounding box center [1208, 325] width 95 height 11
click at [1121, 314] on div at bounding box center [680, 353] width 1360 height 706
click at [1180, 266] on span "button" at bounding box center [1172, 264] width 24 height 11
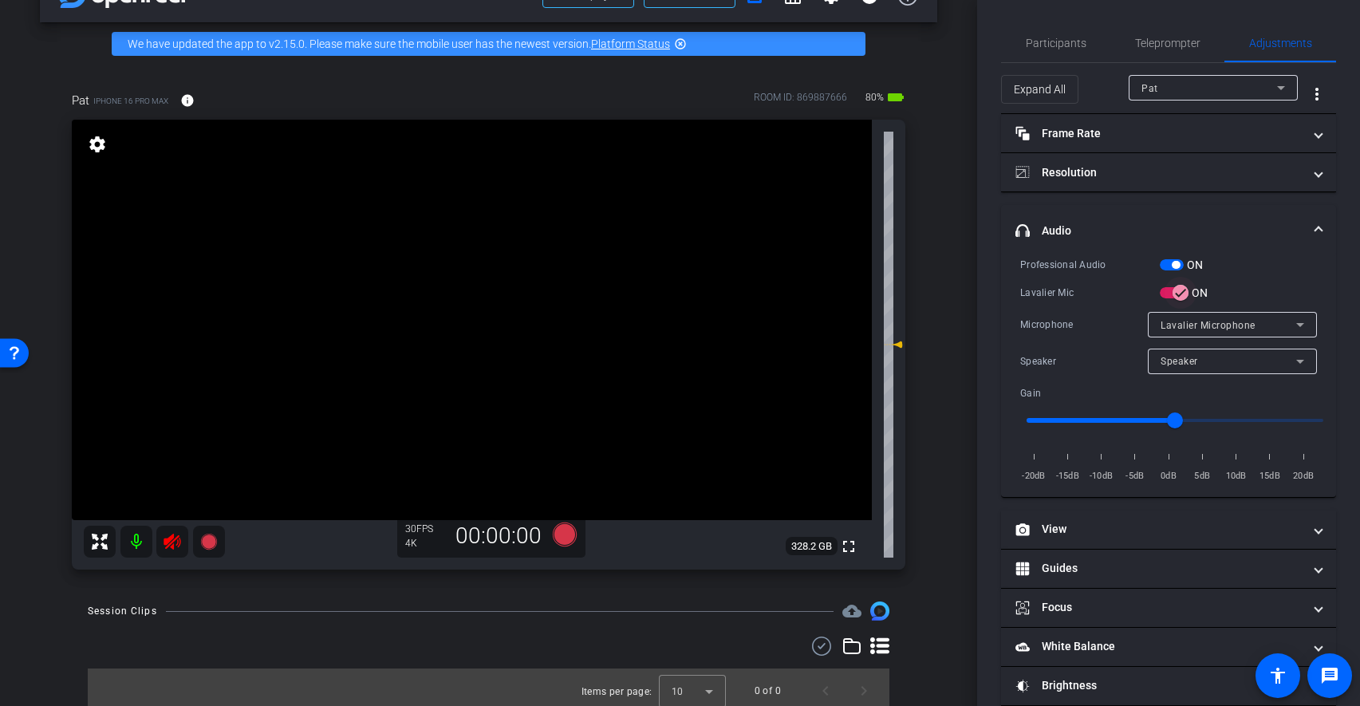
click at [1169, 290] on span "button" at bounding box center [1181, 293] width 32 height 32
click at [1185, 287] on span "button" at bounding box center [1174, 292] width 29 height 11
click at [1148, 46] on span "Teleprompter" at bounding box center [1167, 42] width 65 height 11
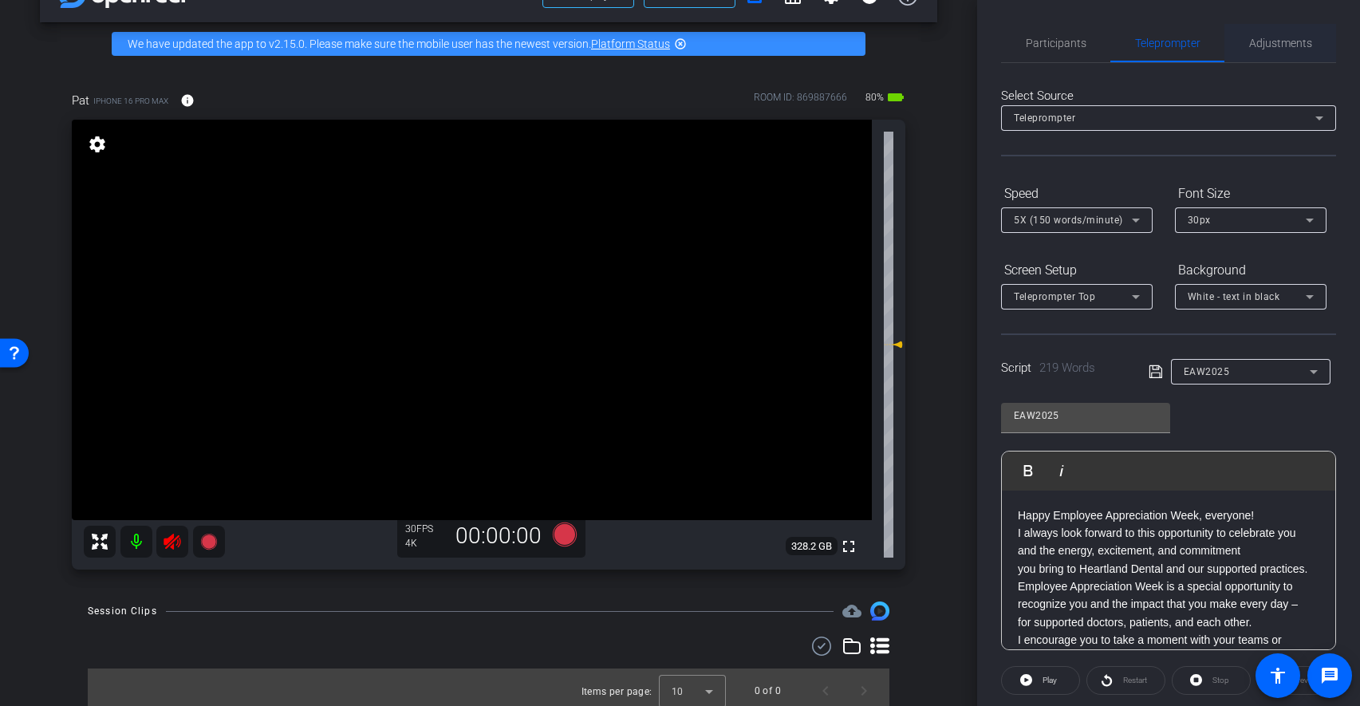
click at [1288, 46] on span "Adjustments" at bounding box center [1280, 42] width 63 height 11
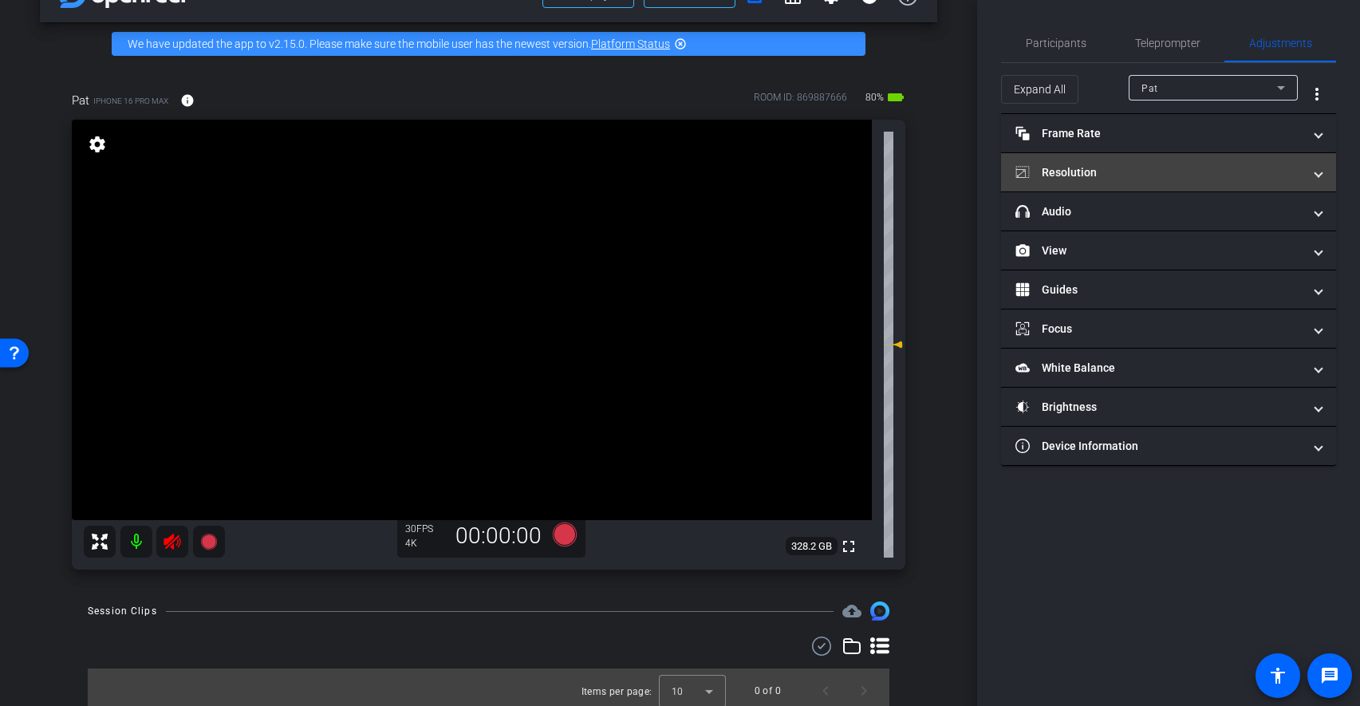
click at [1211, 172] on mat-panel-title "Resolution" at bounding box center [1159, 172] width 287 height 17
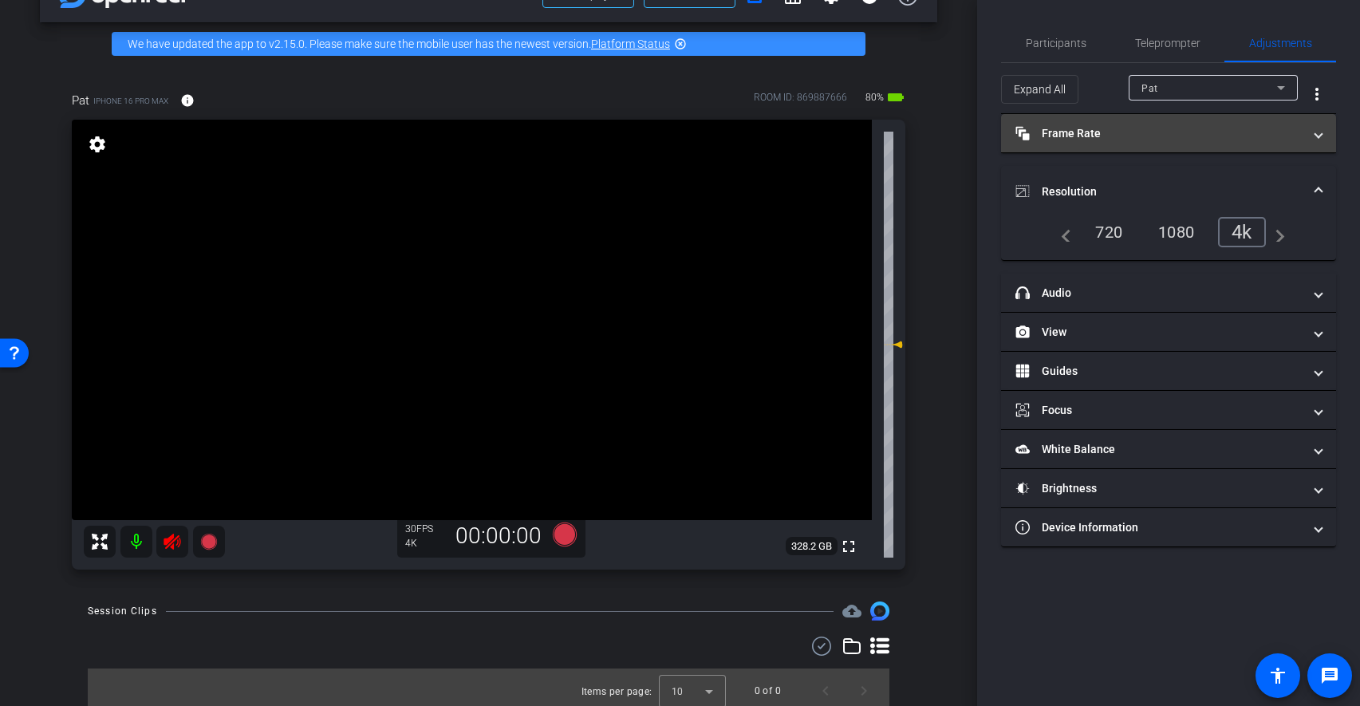
click at [1090, 122] on mat-expansion-panel-header "Frame Rate Frame Rate" at bounding box center [1168, 133] width 335 height 38
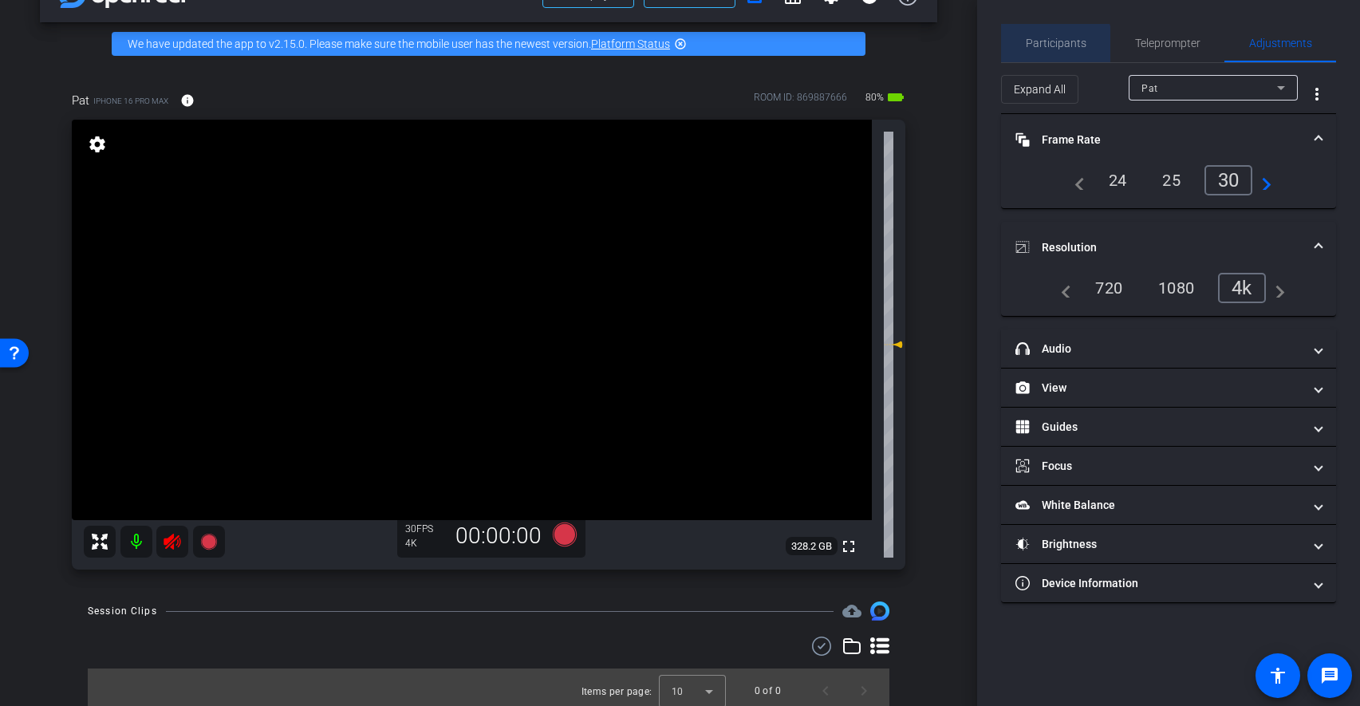
click at [1035, 61] on span "Participants" at bounding box center [1056, 43] width 61 height 38
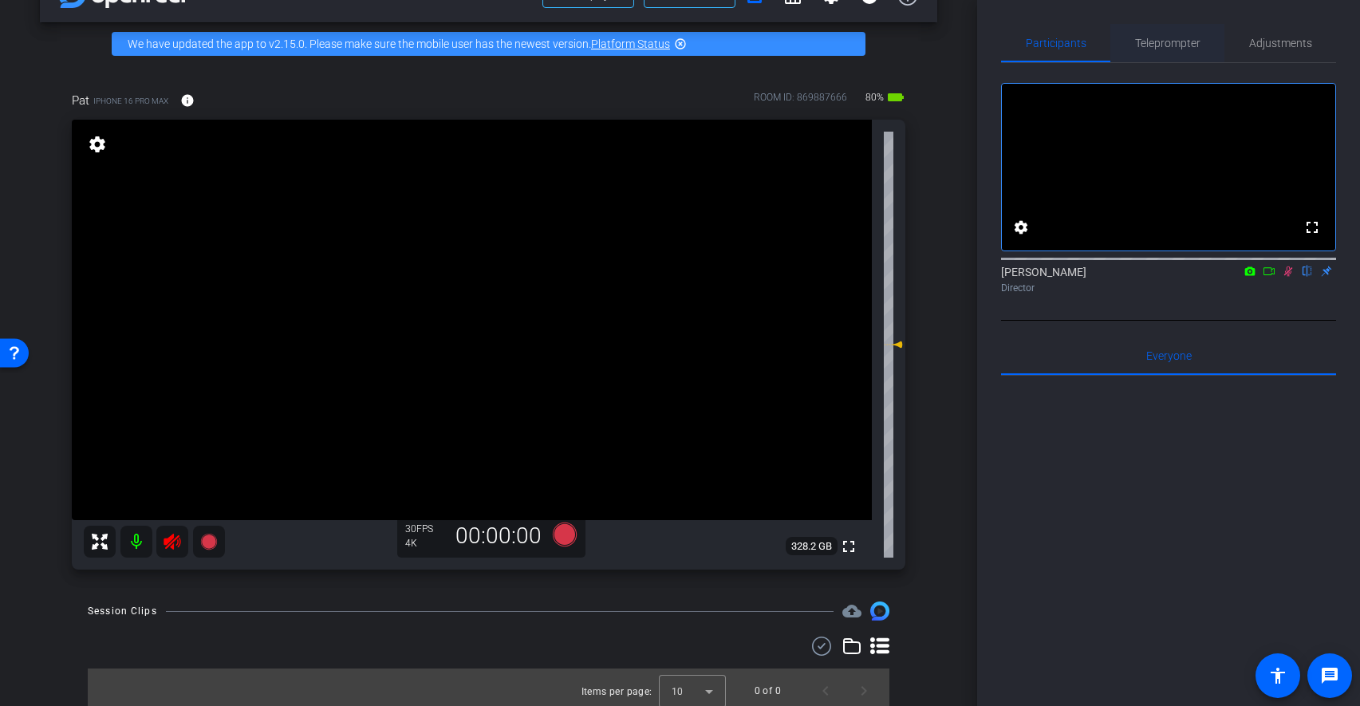
click at [1156, 39] on span "Teleprompter" at bounding box center [1167, 42] width 65 height 11
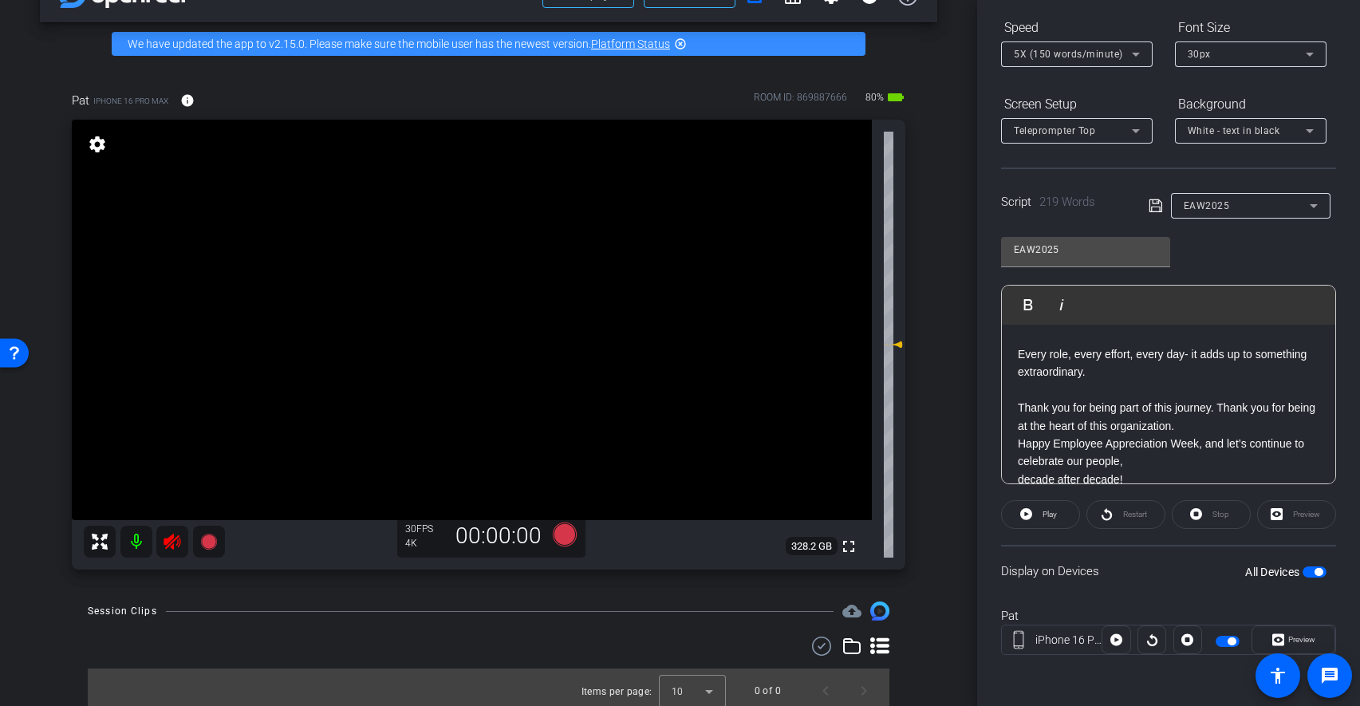
scroll to position [53, 0]
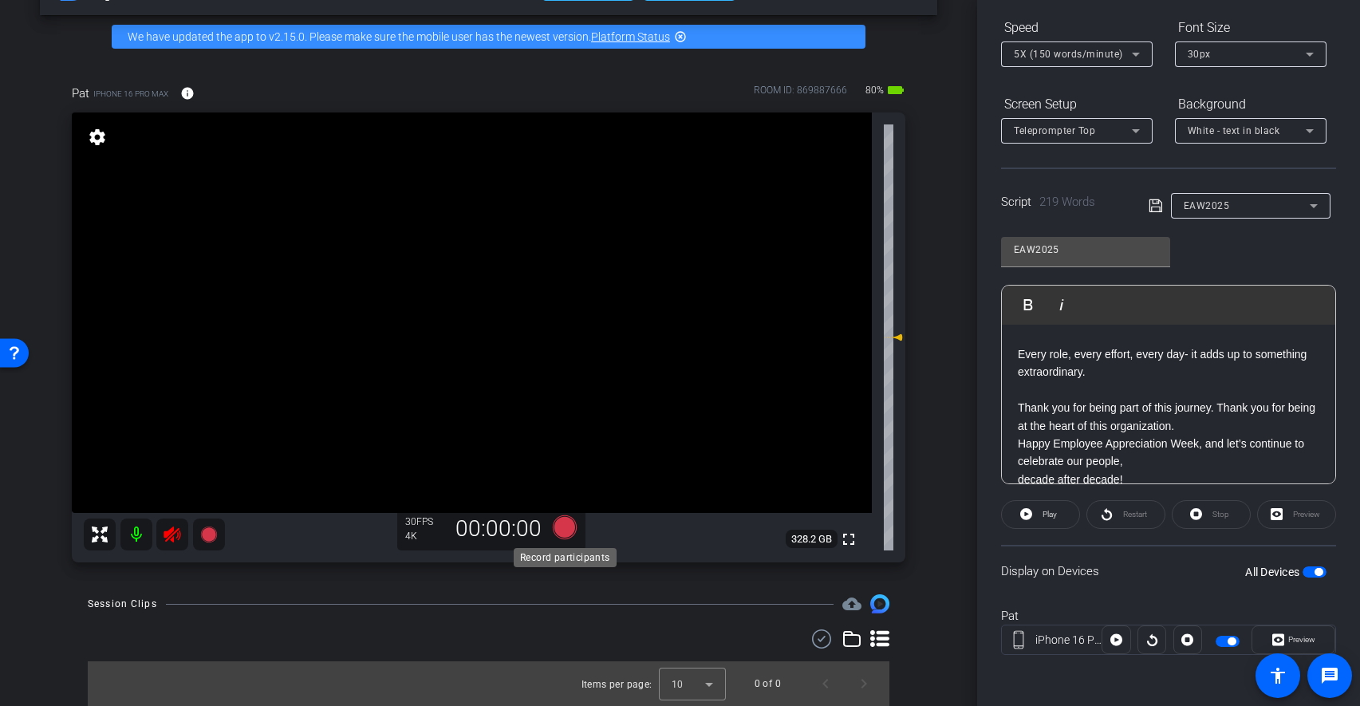
click at [570, 527] on icon at bounding box center [564, 527] width 24 height 24
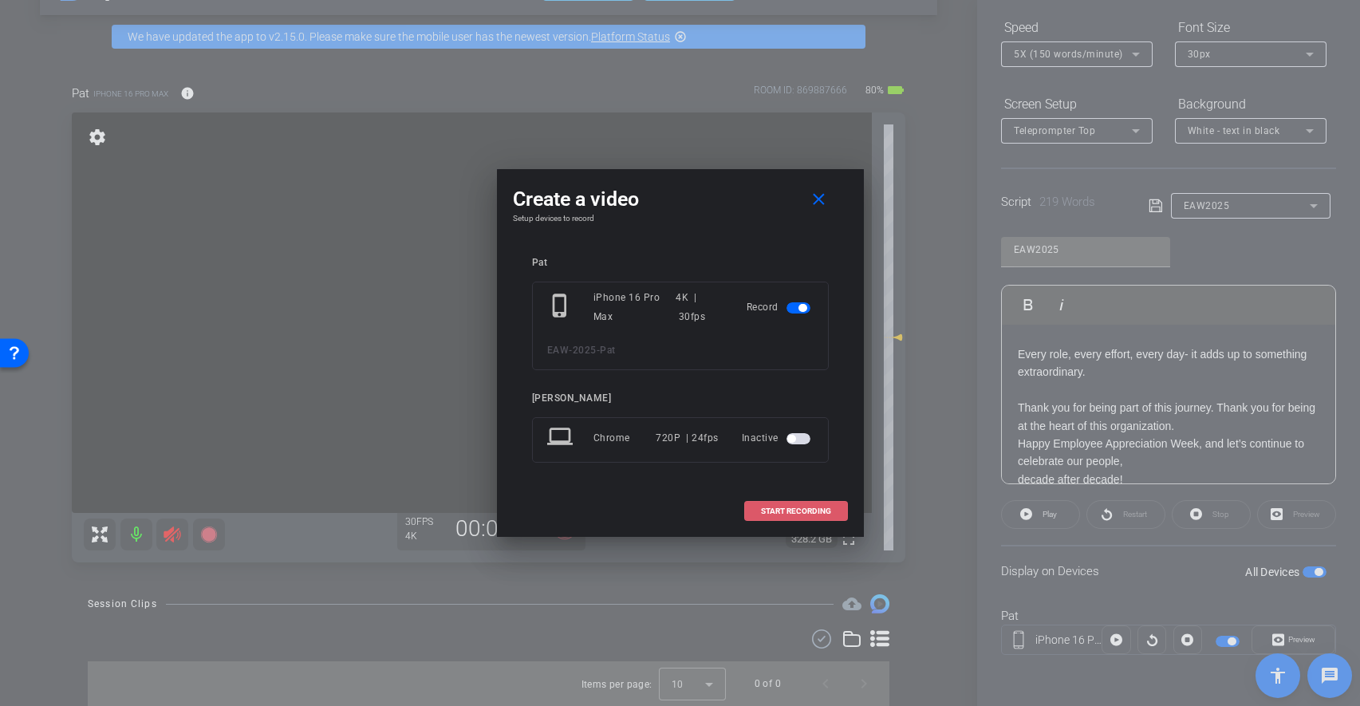
click at [757, 512] on span at bounding box center [796, 511] width 102 height 38
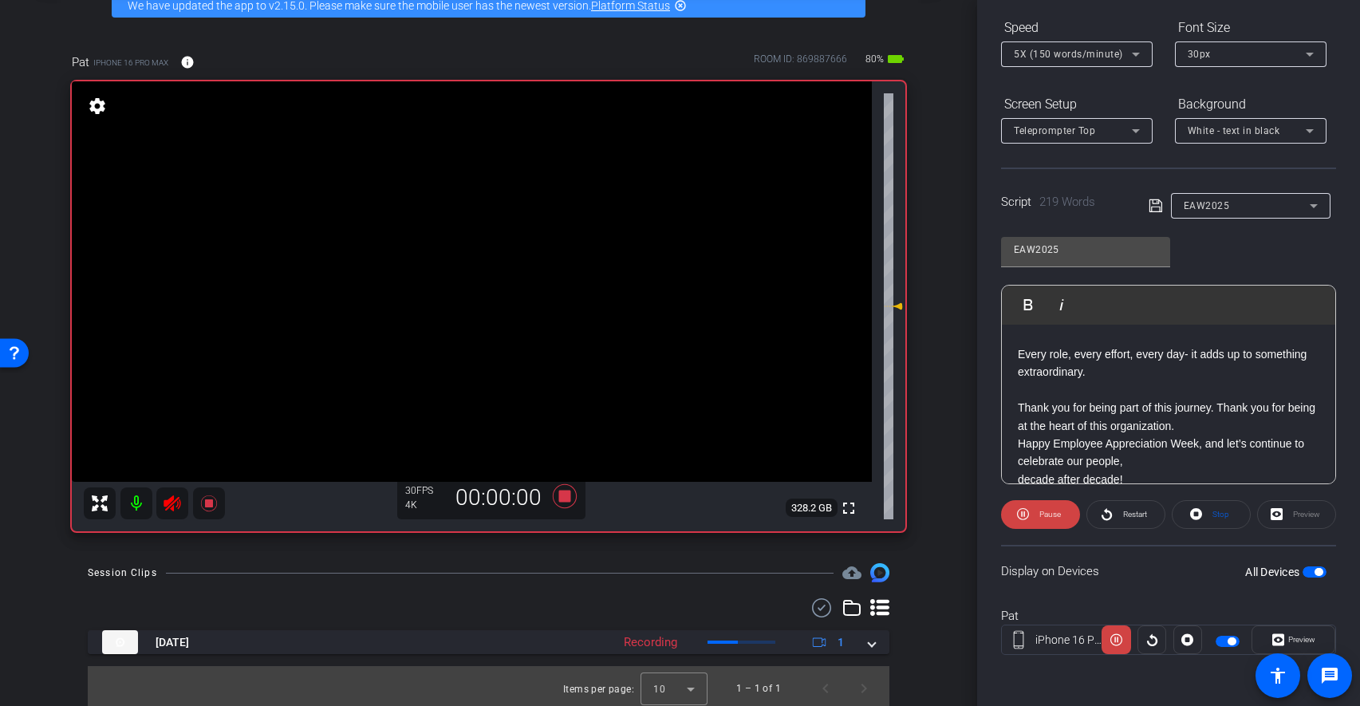
scroll to position [89, 0]
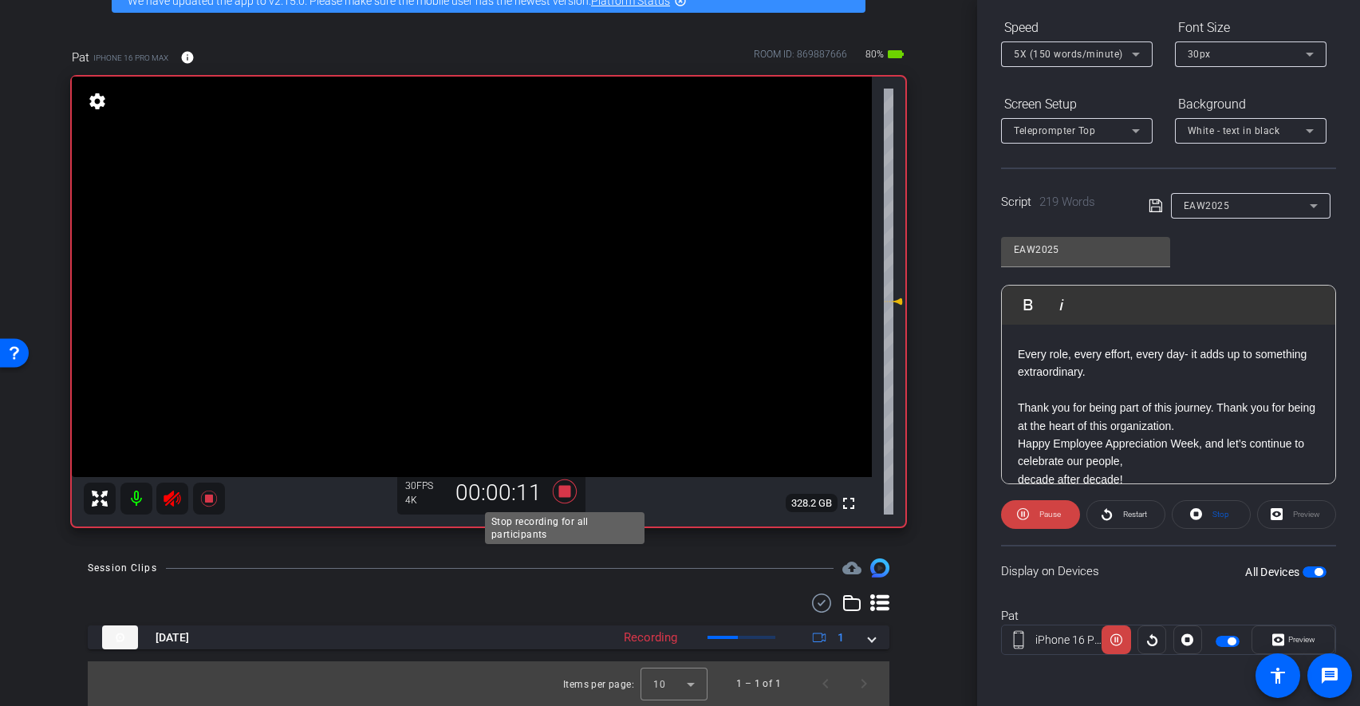
click at [566, 497] on icon at bounding box center [565, 491] width 38 height 29
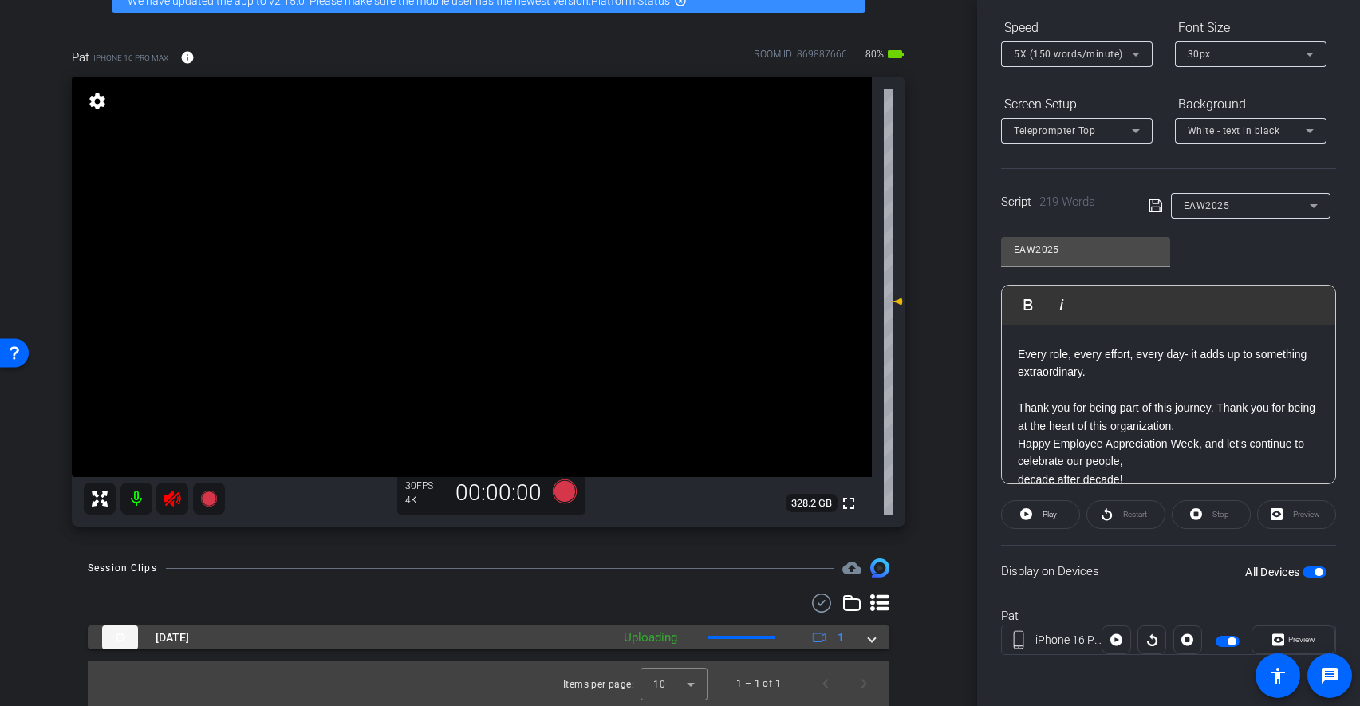
click at [868, 639] on div "Aug 22, 2025 Uploading 1" at bounding box center [485, 637] width 767 height 24
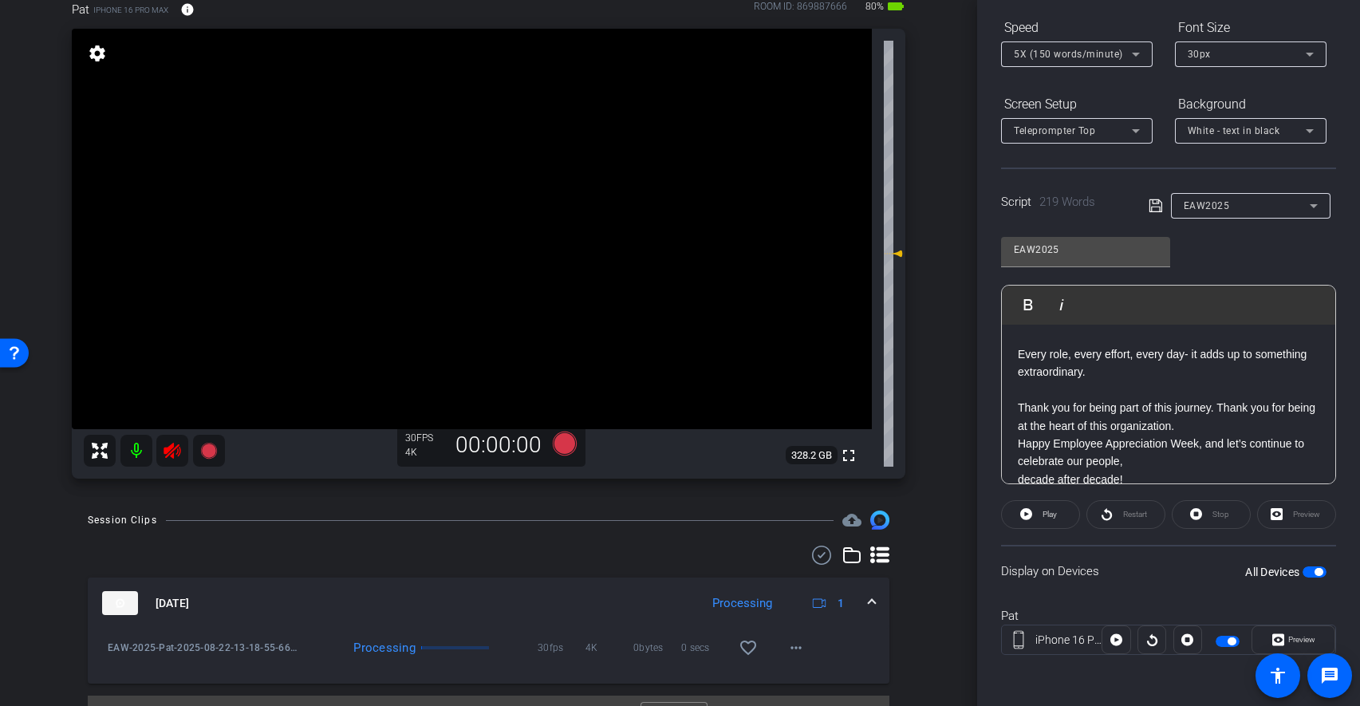
scroll to position [172, 0]
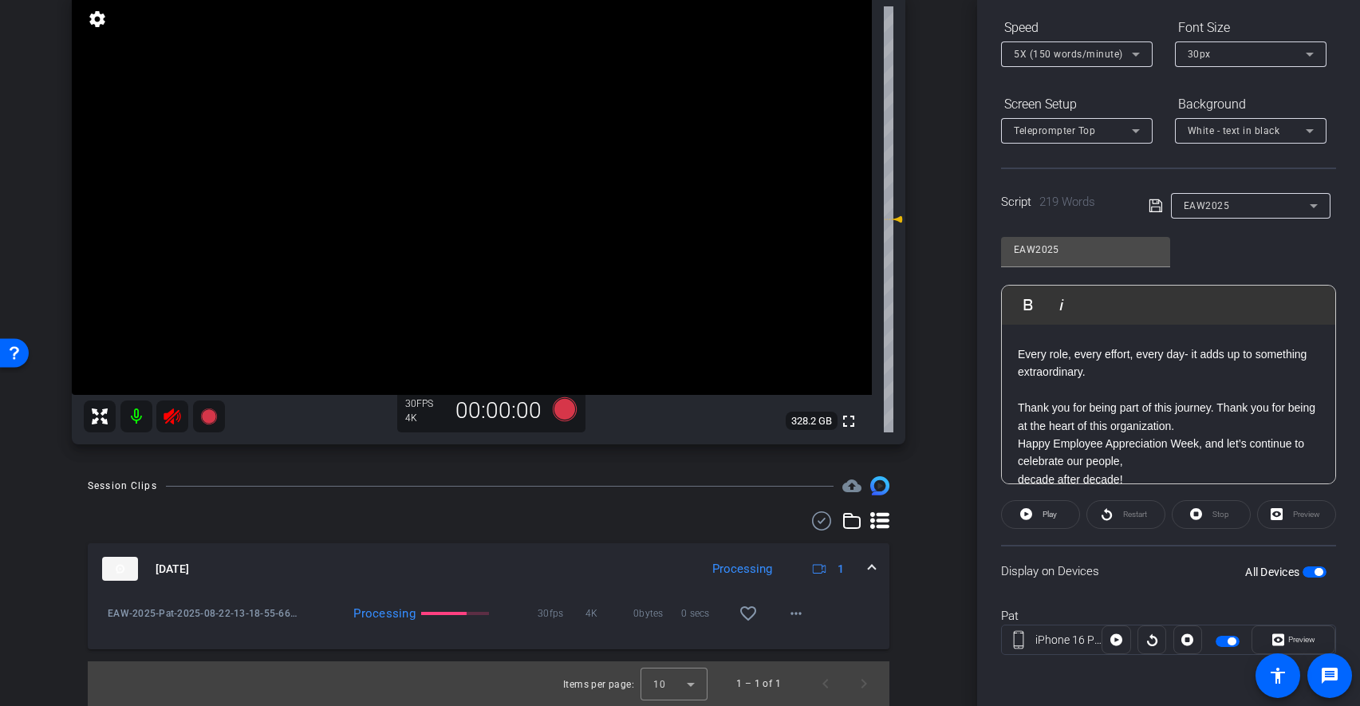
click at [1083, 51] on span "5X (150 words/minute)" at bounding box center [1068, 54] width 109 height 11
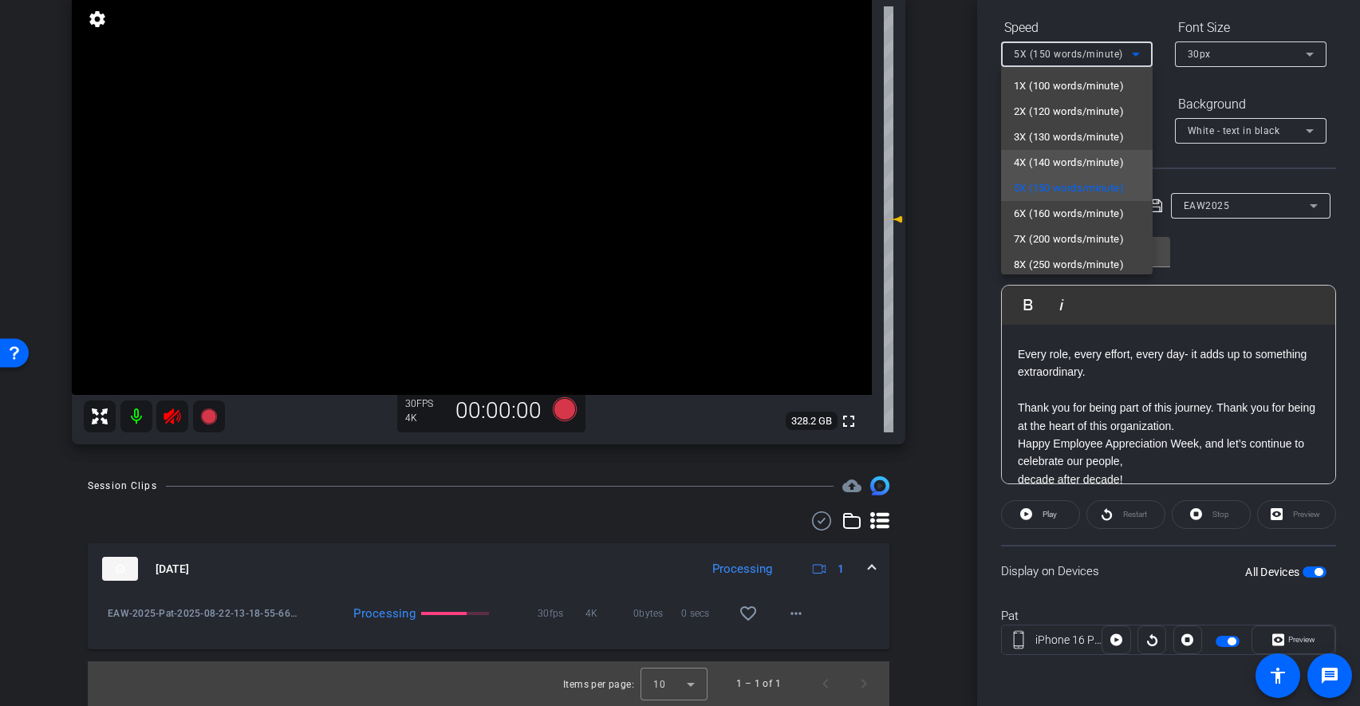
click at [1051, 162] on span "4X (140 words/minute)" at bounding box center [1069, 162] width 110 height 19
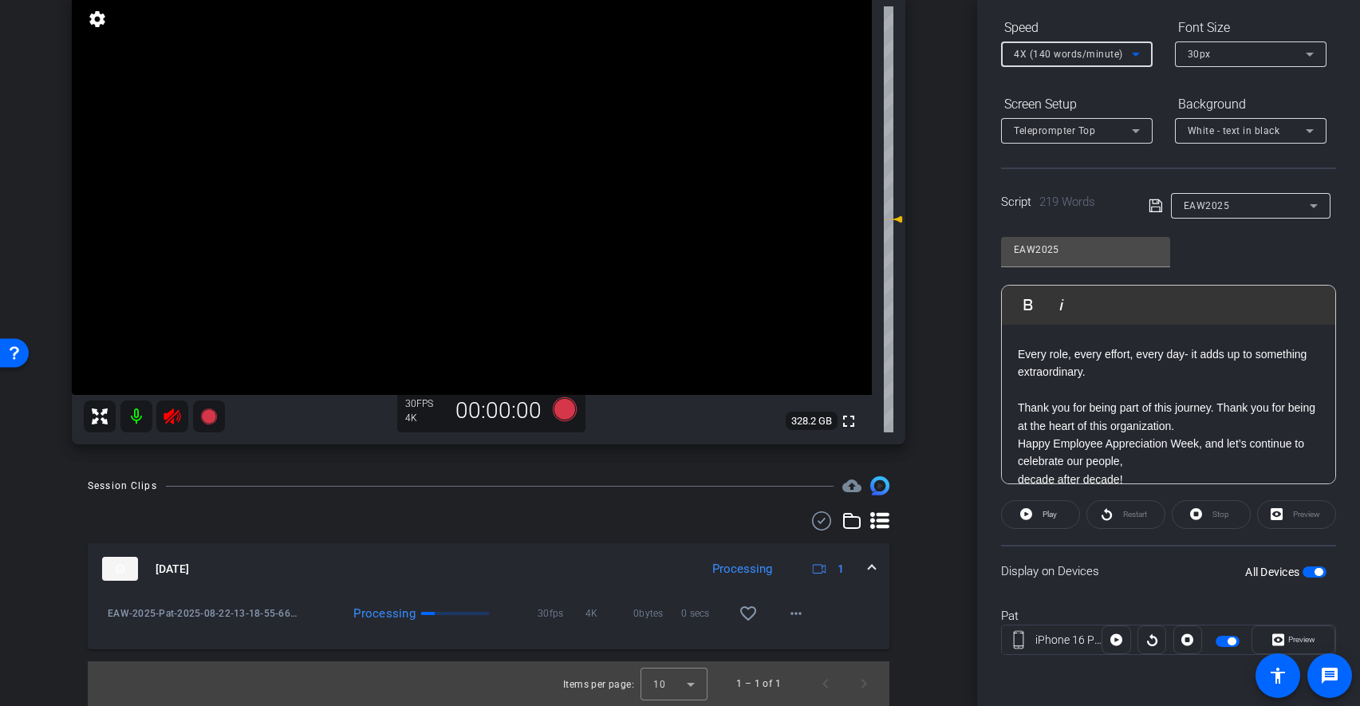
click at [954, 207] on div "arrow_back EAW-2025 Back to project Send invite account_box grid_on settings in…" at bounding box center [488, 181] width 977 height 706
click at [799, 616] on mat-icon "more_horiz" at bounding box center [796, 613] width 19 height 19
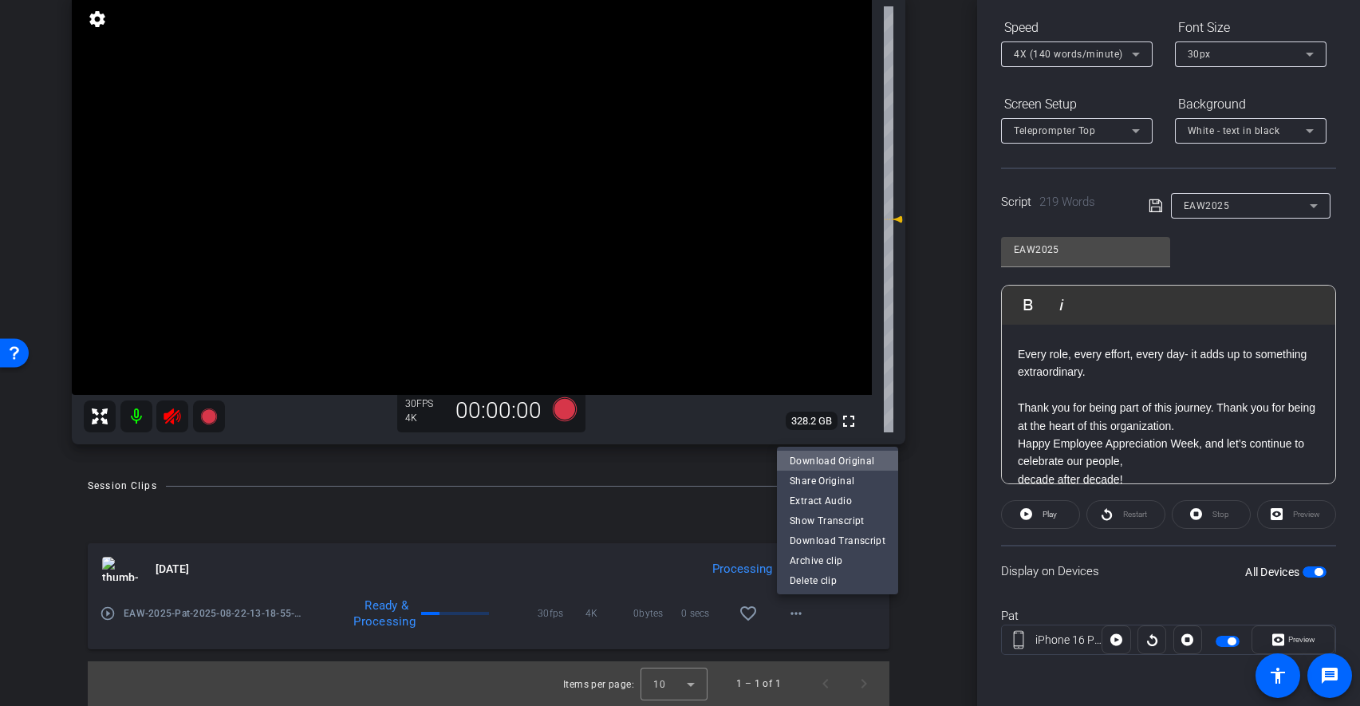
click at [841, 466] on span "Download Original" at bounding box center [838, 461] width 96 height 19
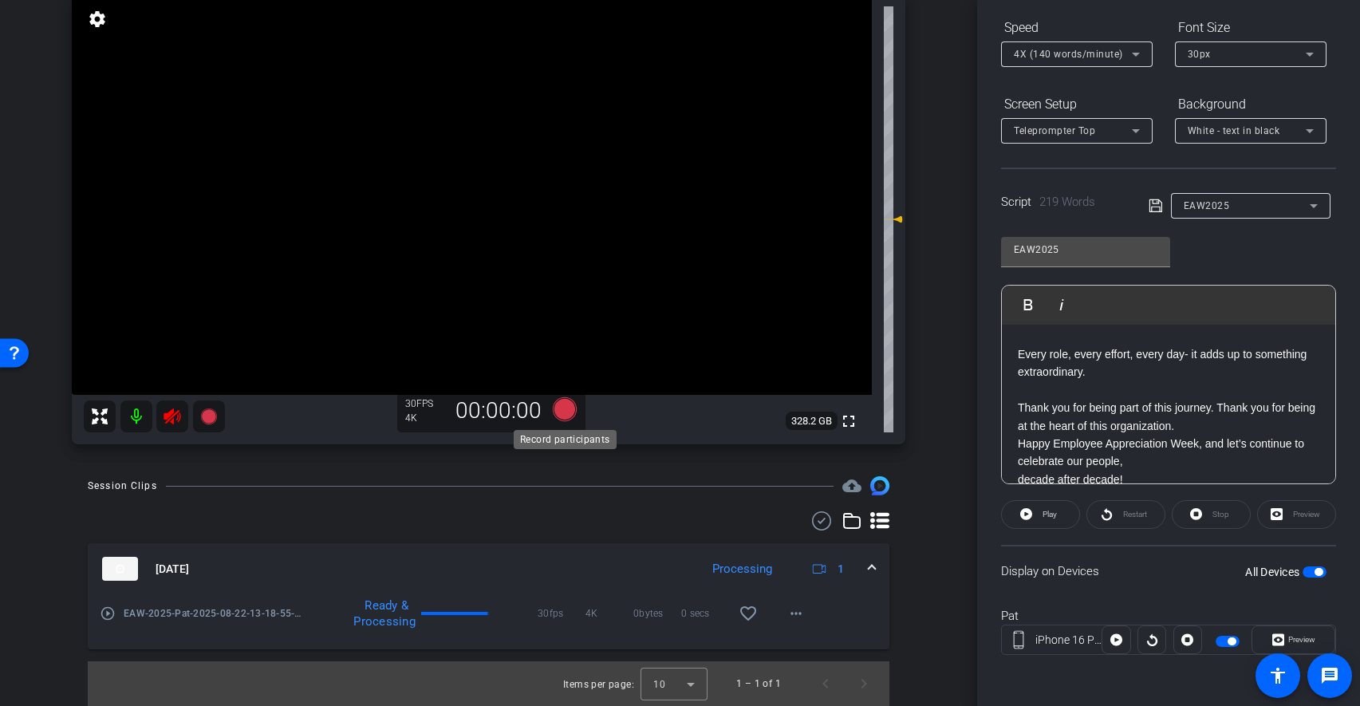
click at [562, 409] on icon at bounding box center [564, 409] width 24 height 24
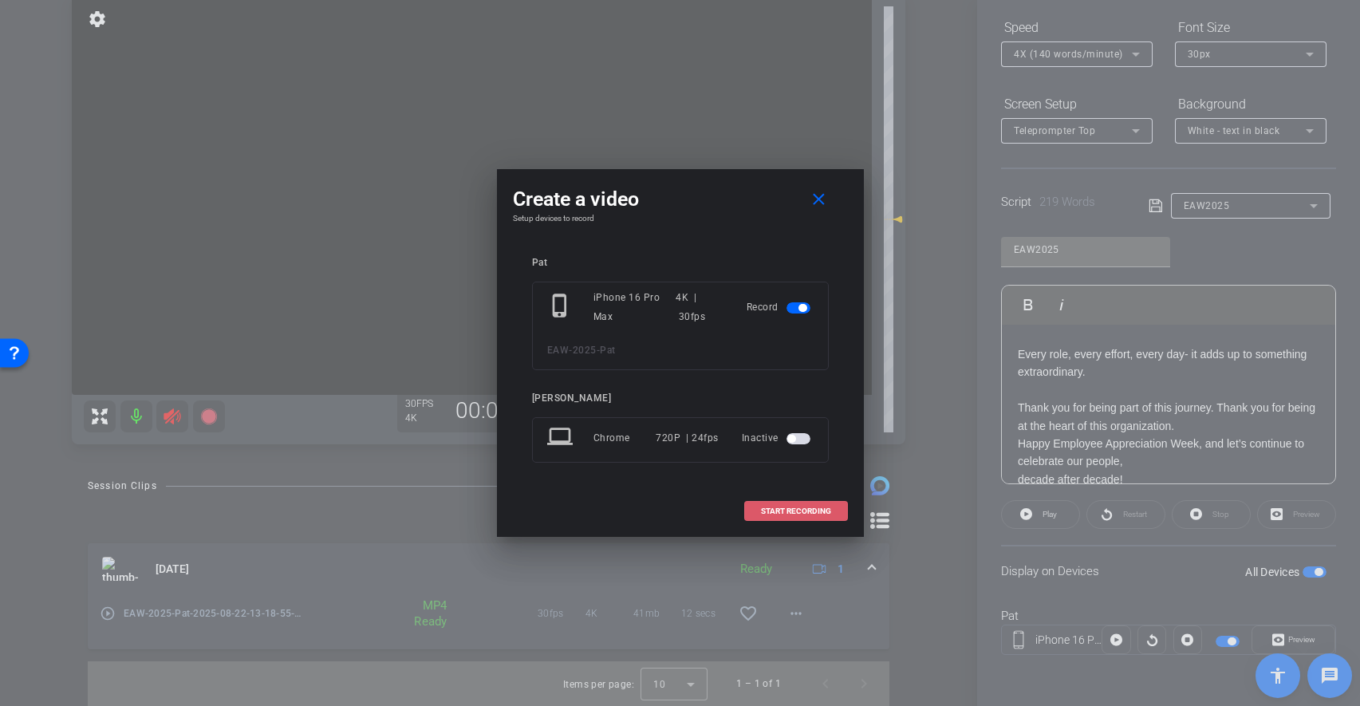
click at [787, 509] on span "START RECORDING" at bounding box center [796, 511] width 70 height 8
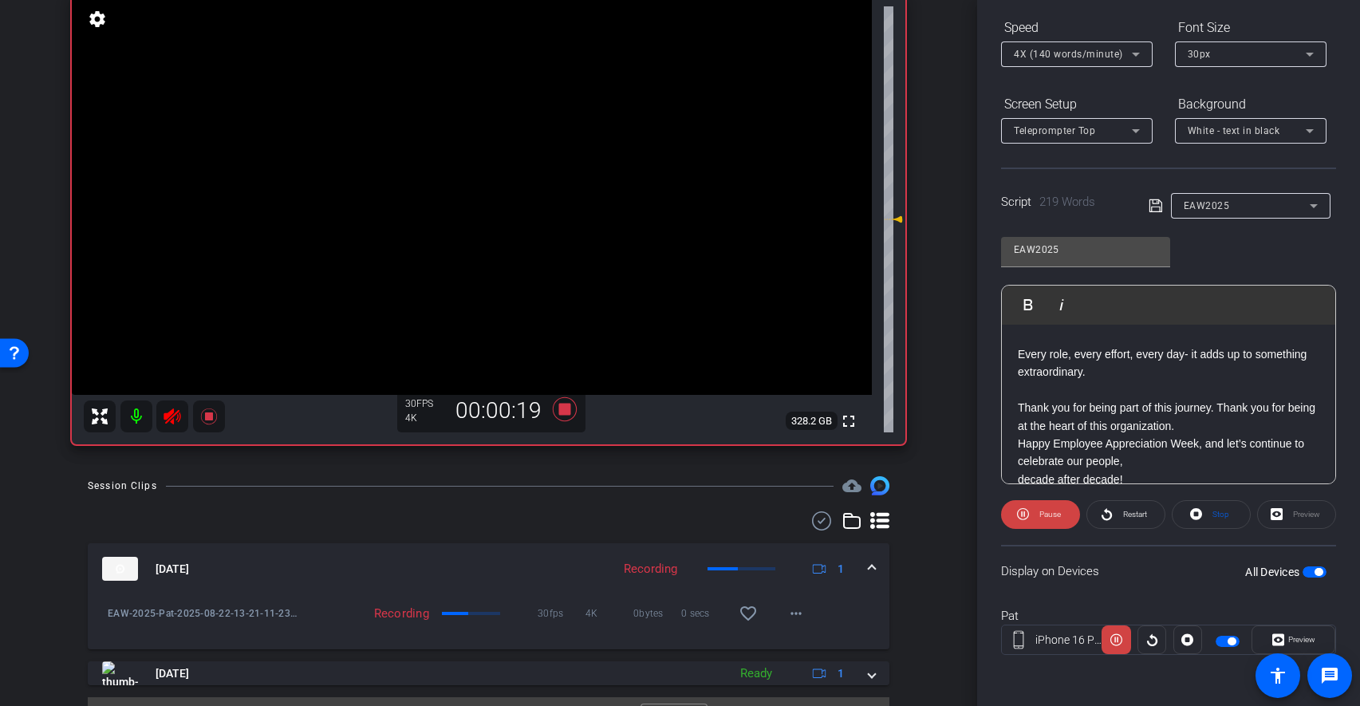
scroll to position [426, 0]
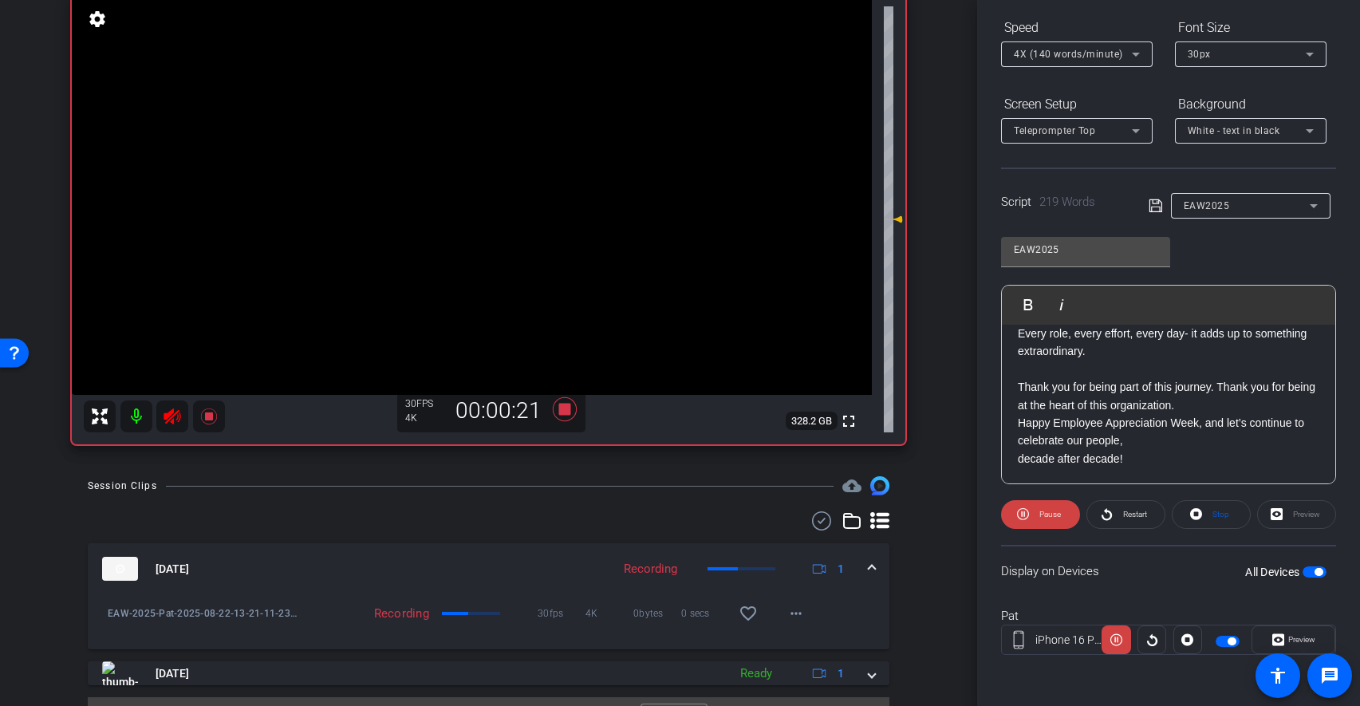
click at [1313, 516] on div "Preview" at bounding box center [1296, 514] width 79 height 29
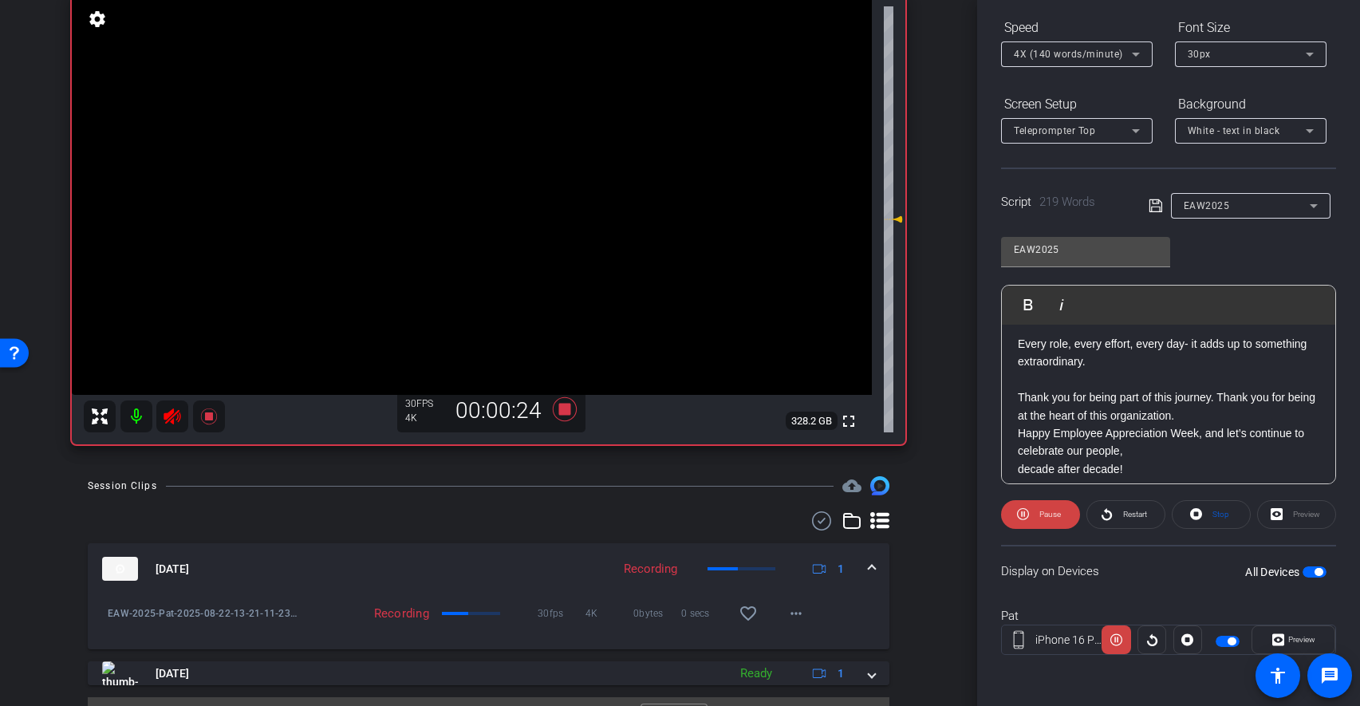
scroll to position [391, 0]
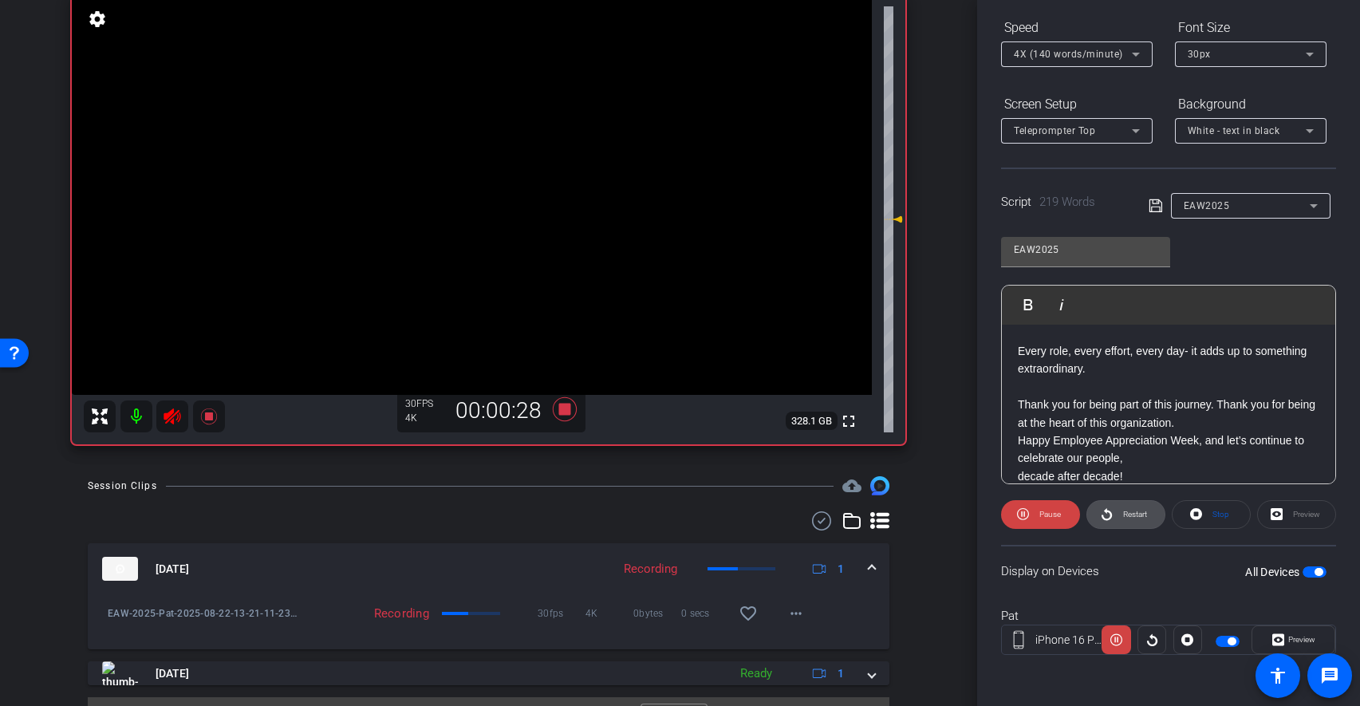
click at [1126, 518] on span "Restart" at bounding box center [1135, 514] width 24 height 9
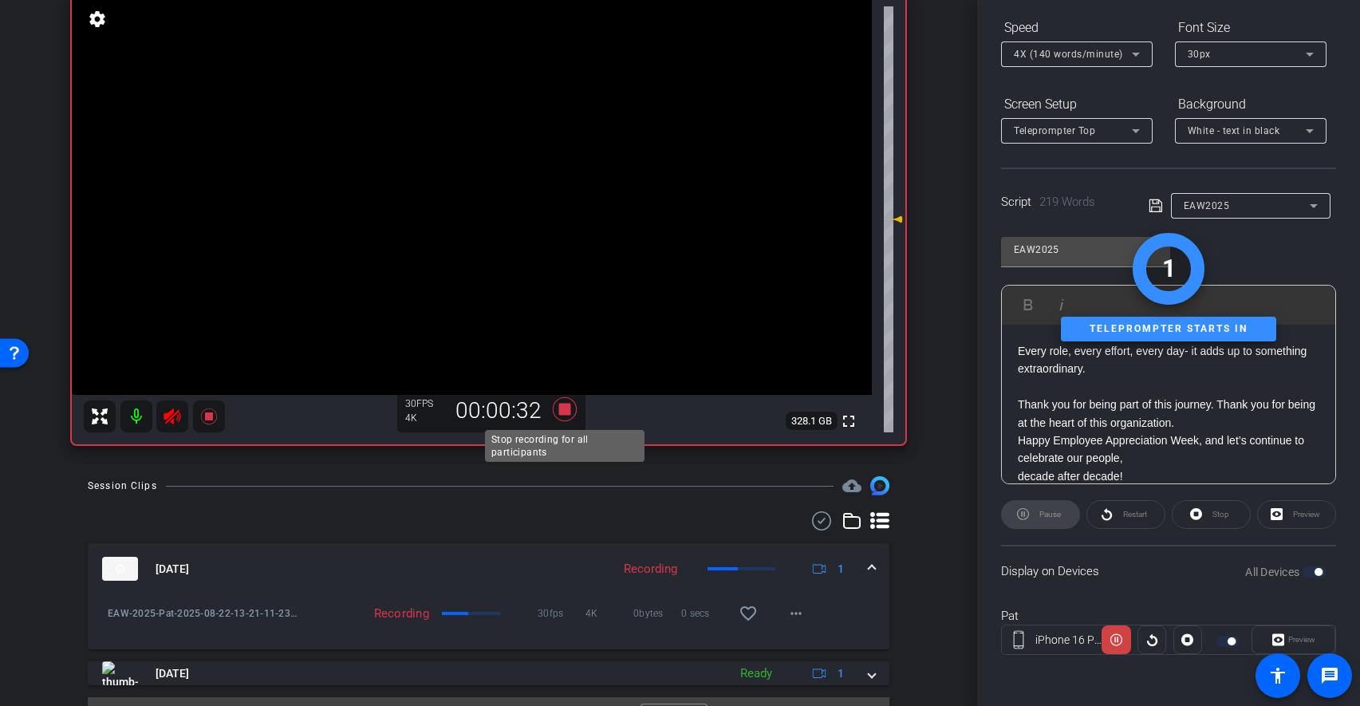
click at [559, 415] on icon at bounding box center [565, 409] width 38 height 29
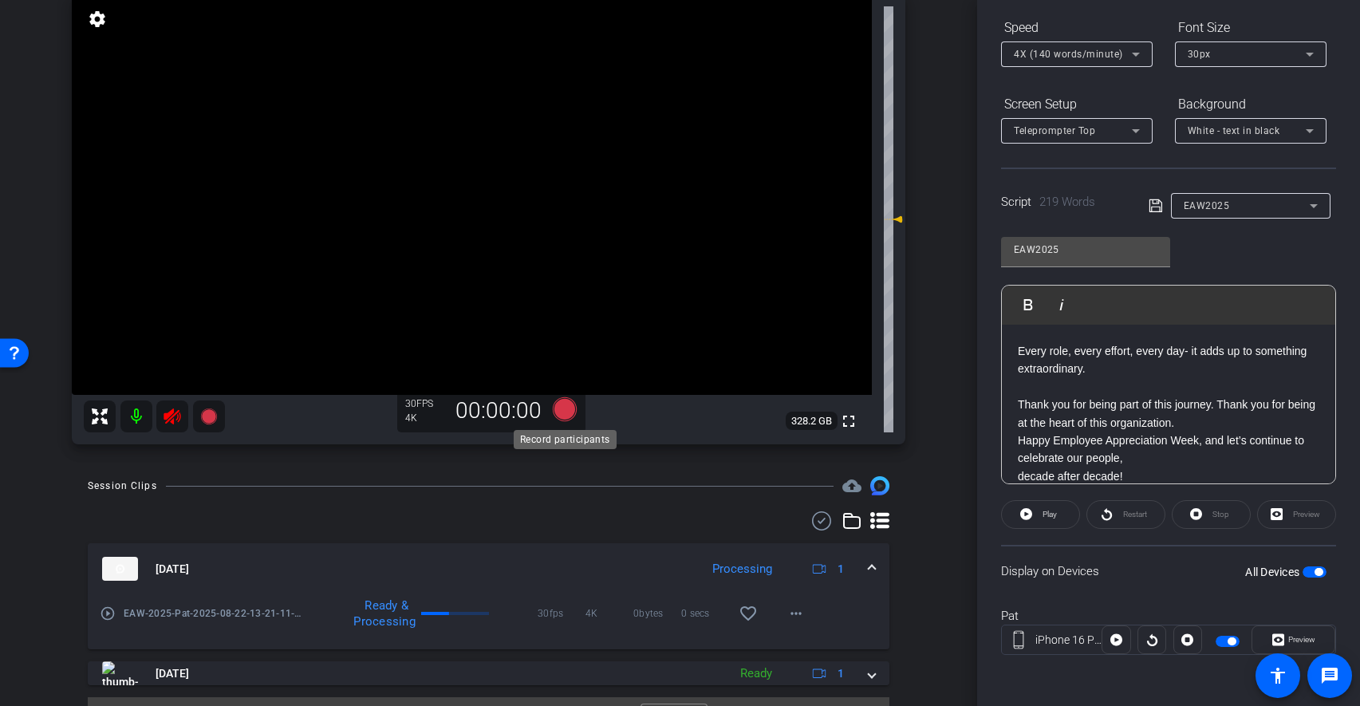
click at [564, 416] on icon at bounding box center [564, 409] width 24 height 24
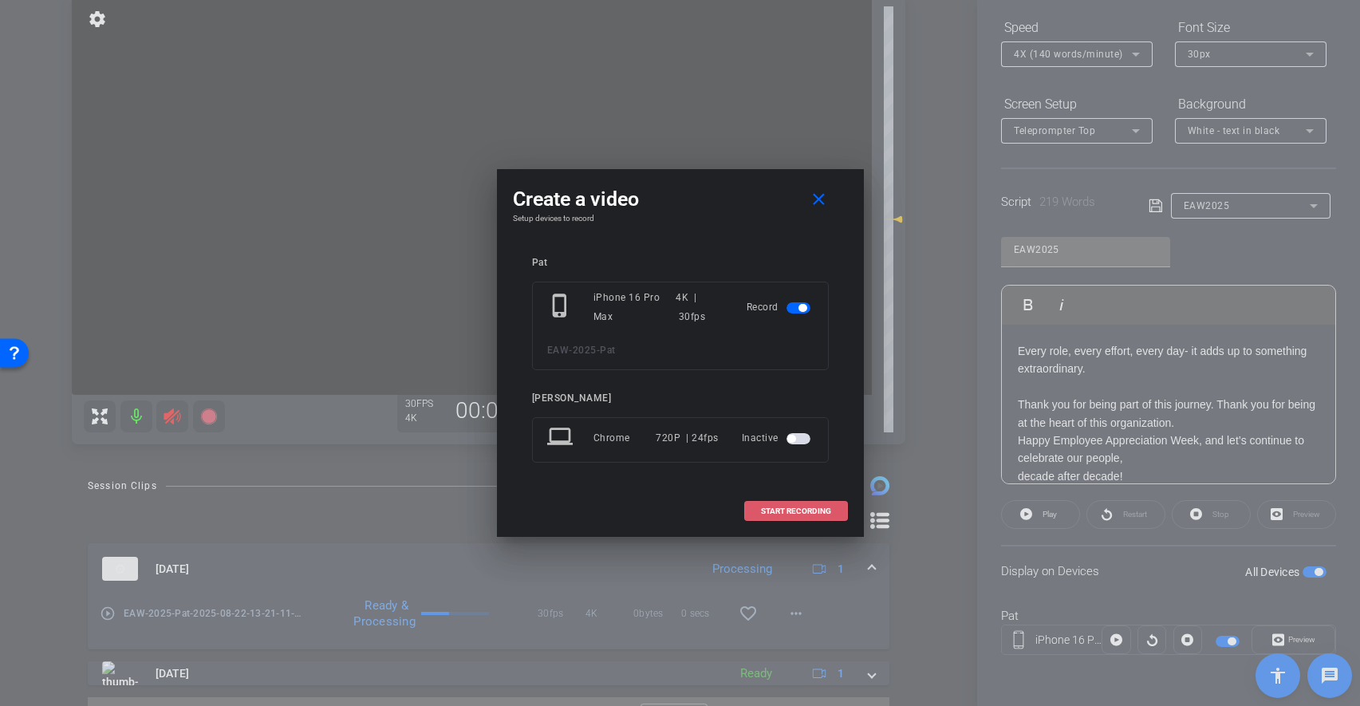
click at [779, 503] on span at bounding box center [796, 511] width 102 height 38
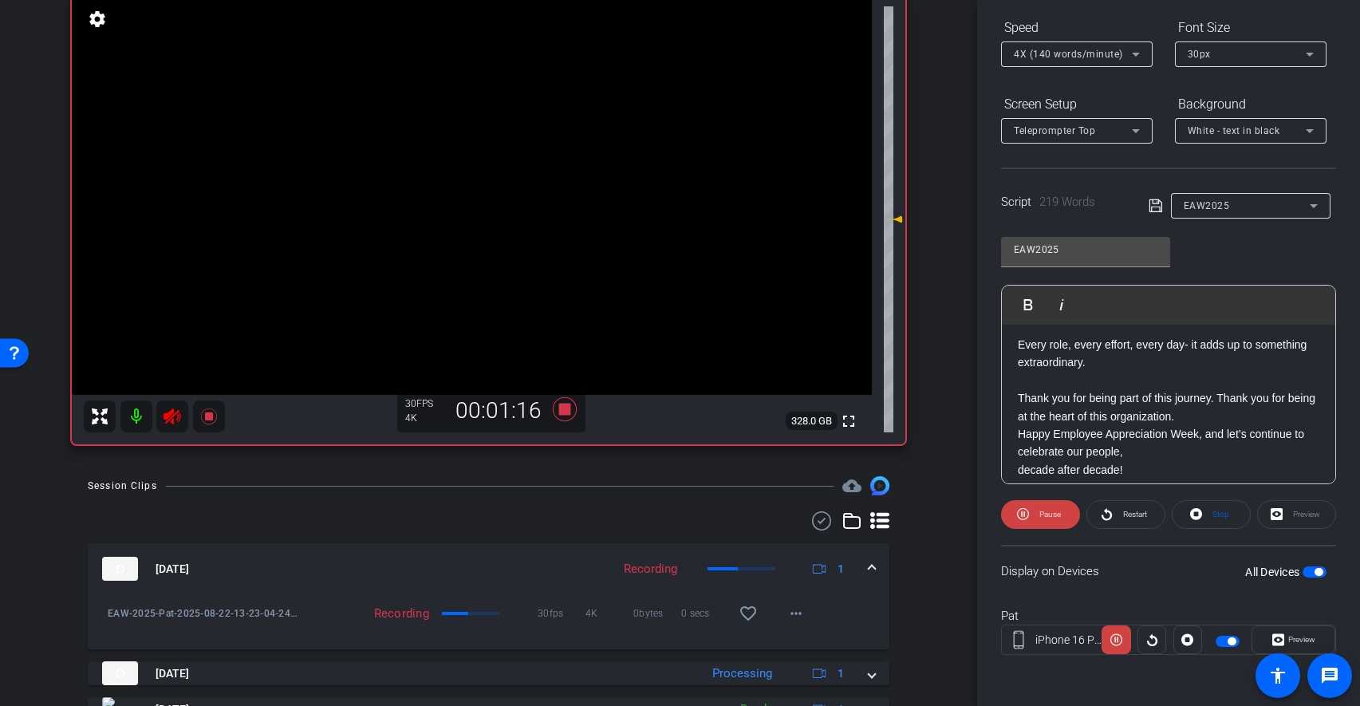
scroll to position [426, 0]
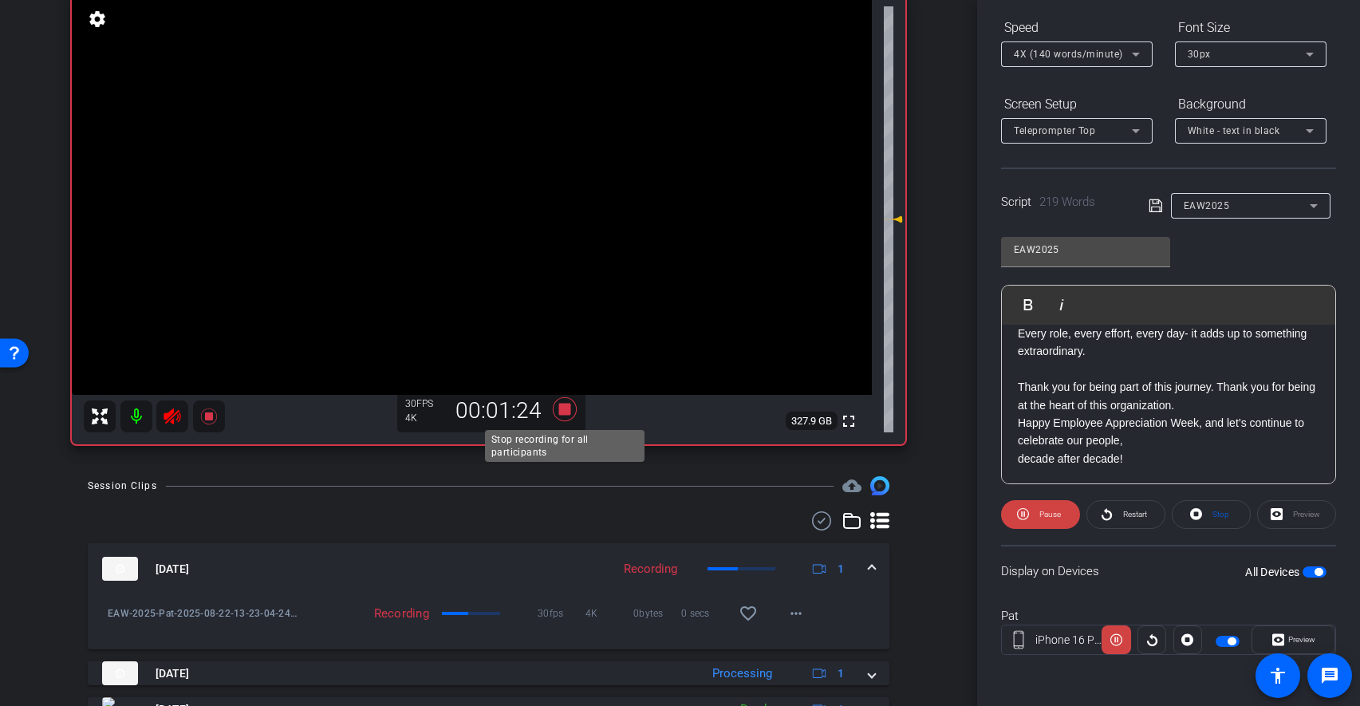
click at [559, 408] on icon at bounding box center [564, 409] width 24 height 24
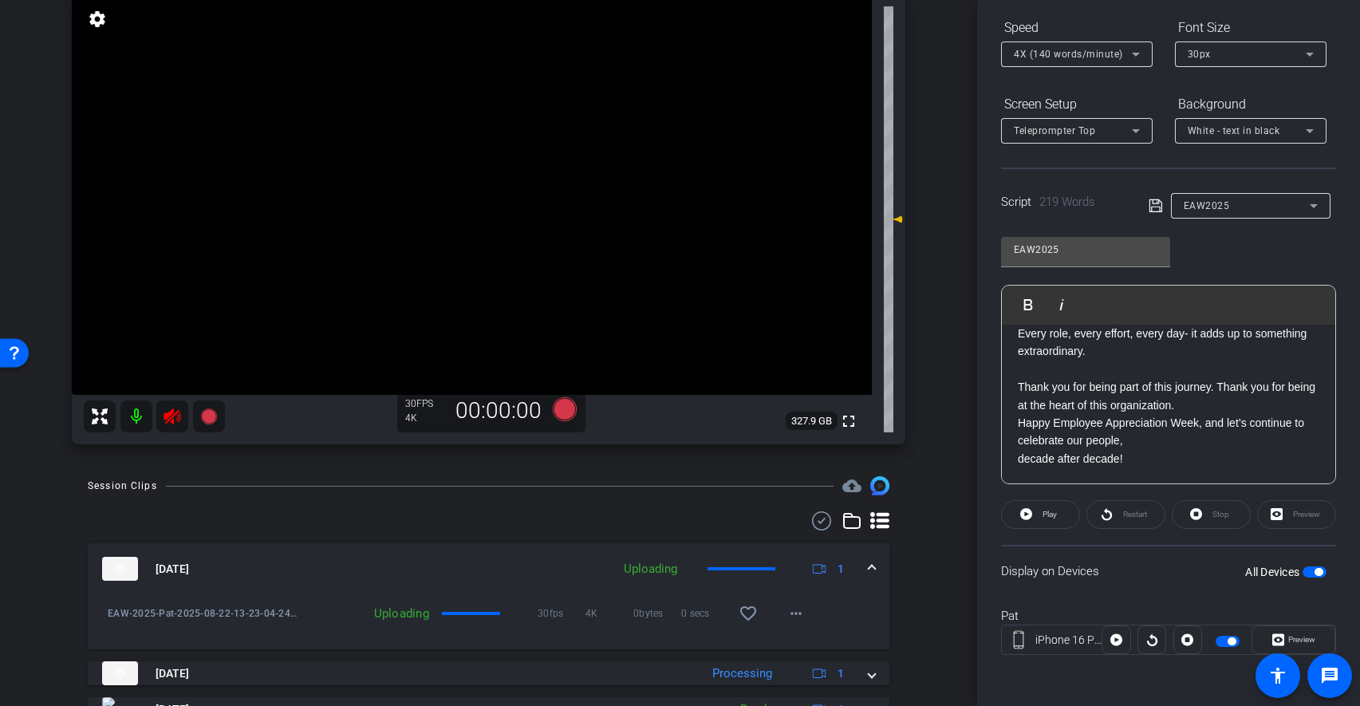
click at [1018, 463] on p "decade after decade!" at bounding box center [1169, 459] width 302 height 18
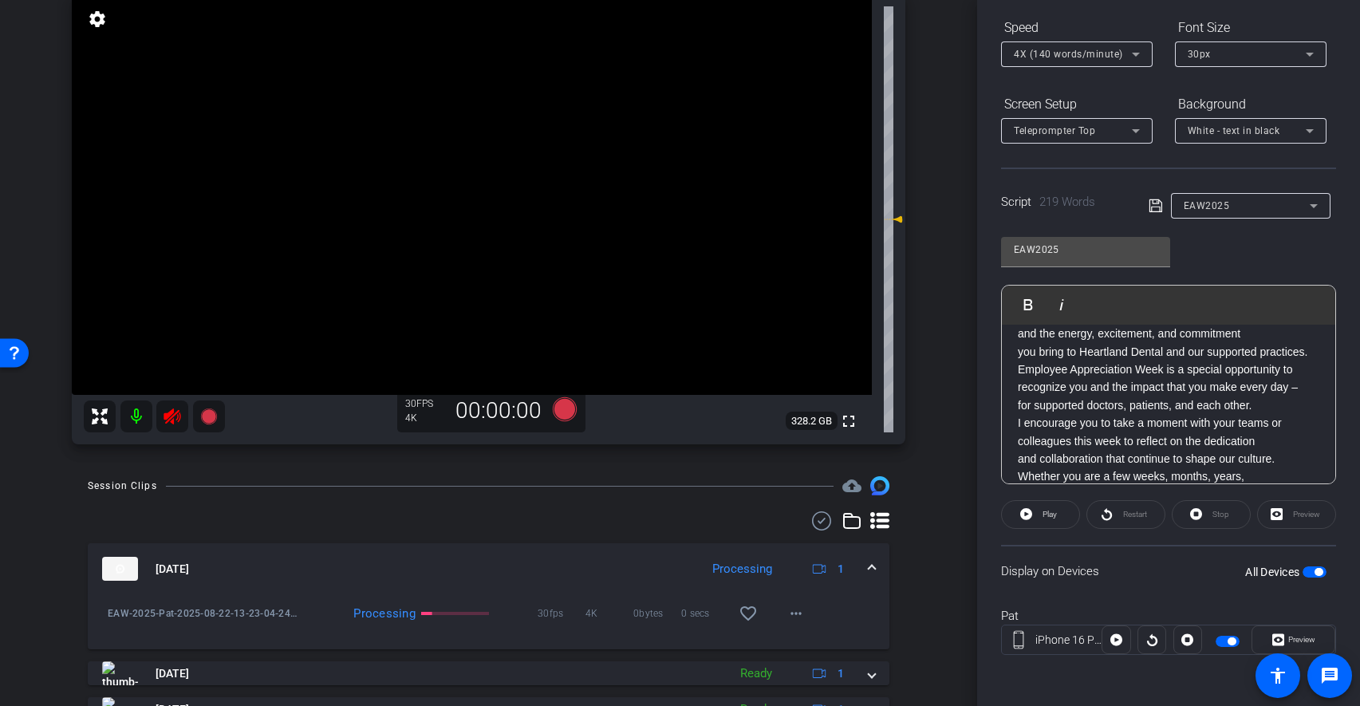
scroll to position [41, 0]
click at [1126, 56] on icon at bounding box center [1135, 54] width 19 height 19
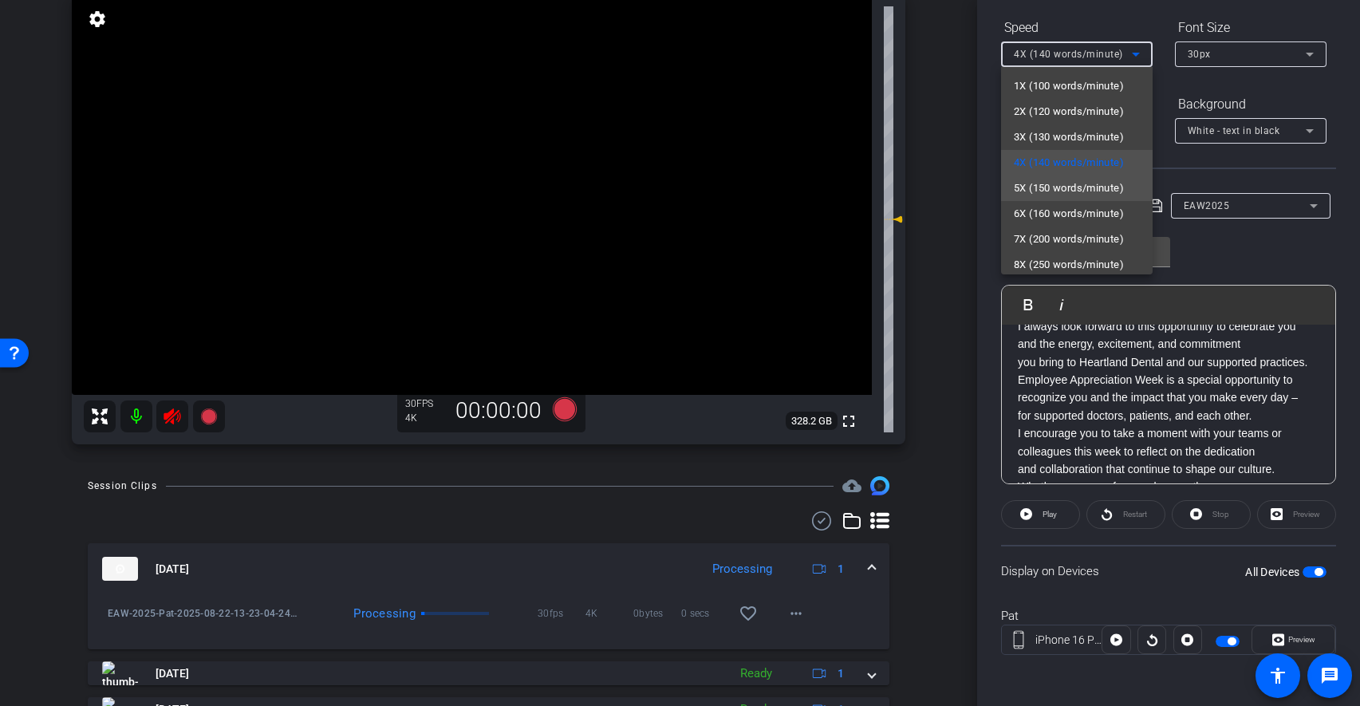
click at [1071, 187] on span "5X (150 words/minute)" at bounding box center [1069, 188] width 110 height 19
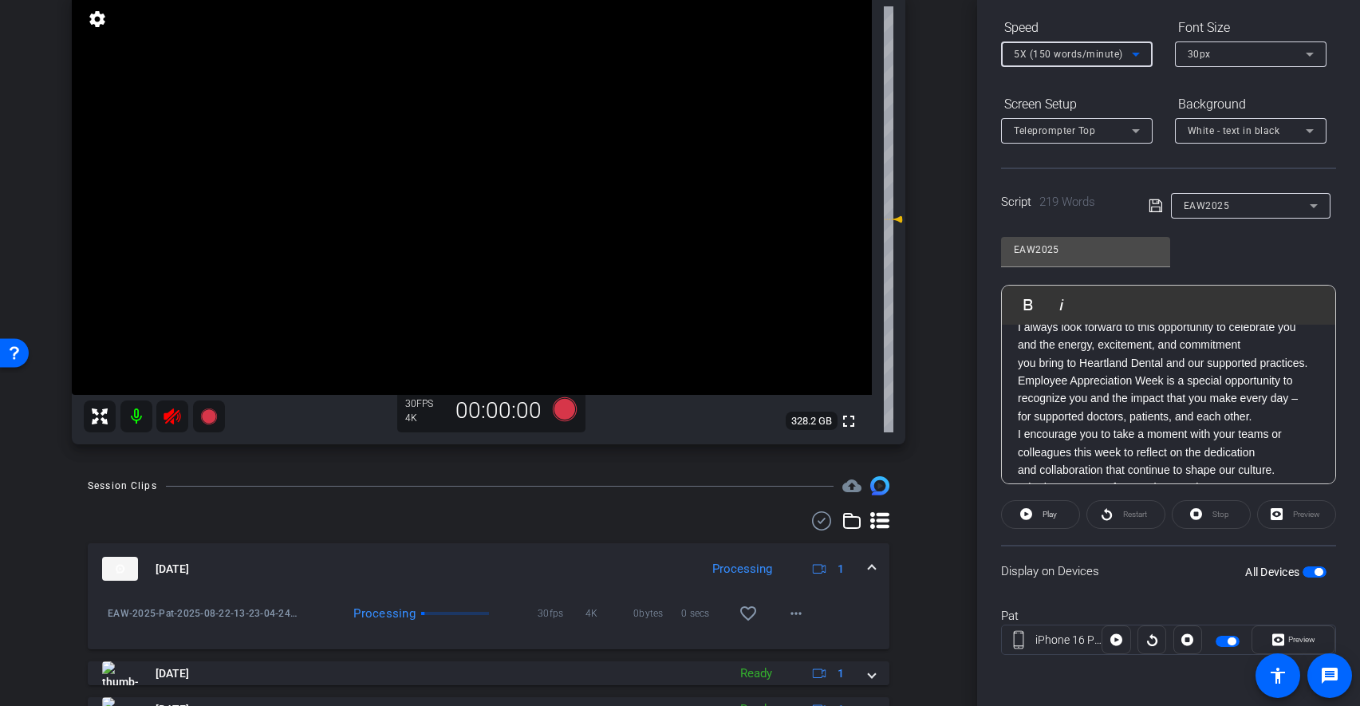
scroll to position [71, 0]
click at [1018, 423] on p "I encourage you to take a moment with your teams or colleagues this week to ref…" at bounding box center [1169, 412] width 302 height 36
click at [1016, 367] on div "Happy Employee Appreciation Week, everyone! I always look forward to this oppor…" at bounding box center [1168, 411] width 333 height 568
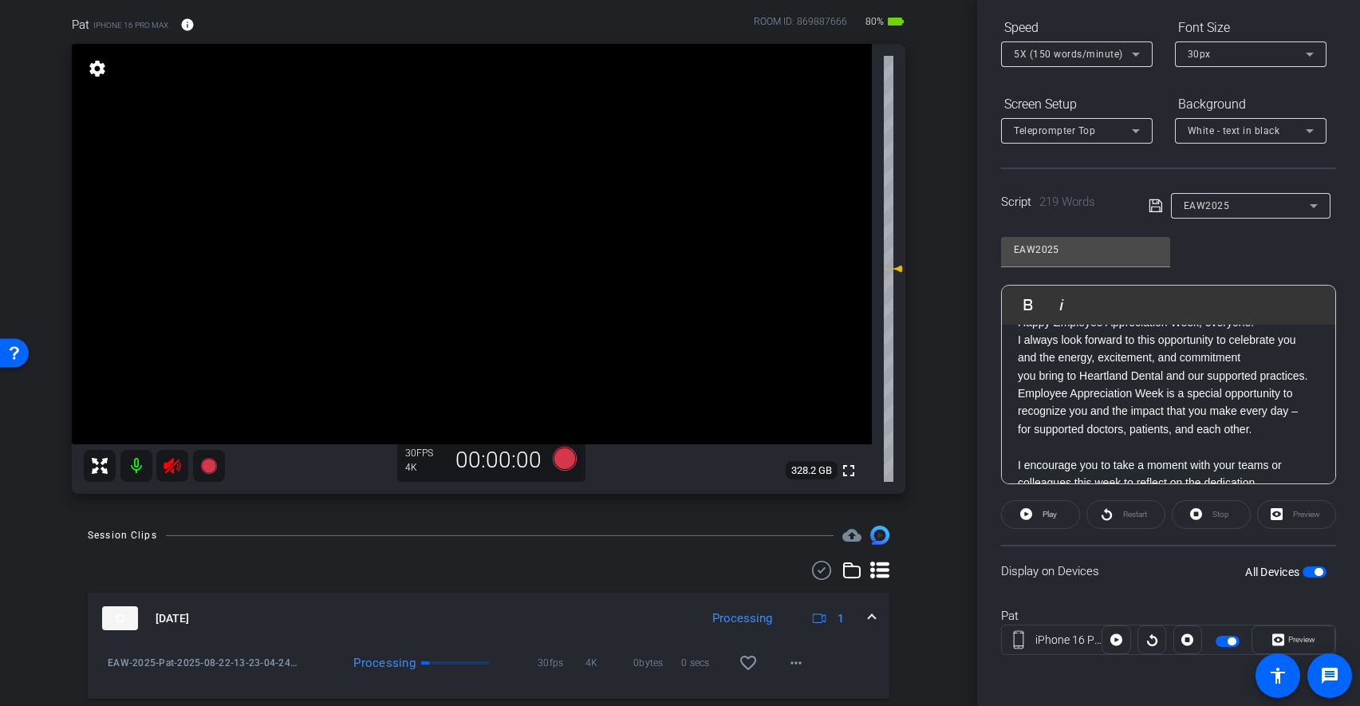
scroll to position [0, 0]
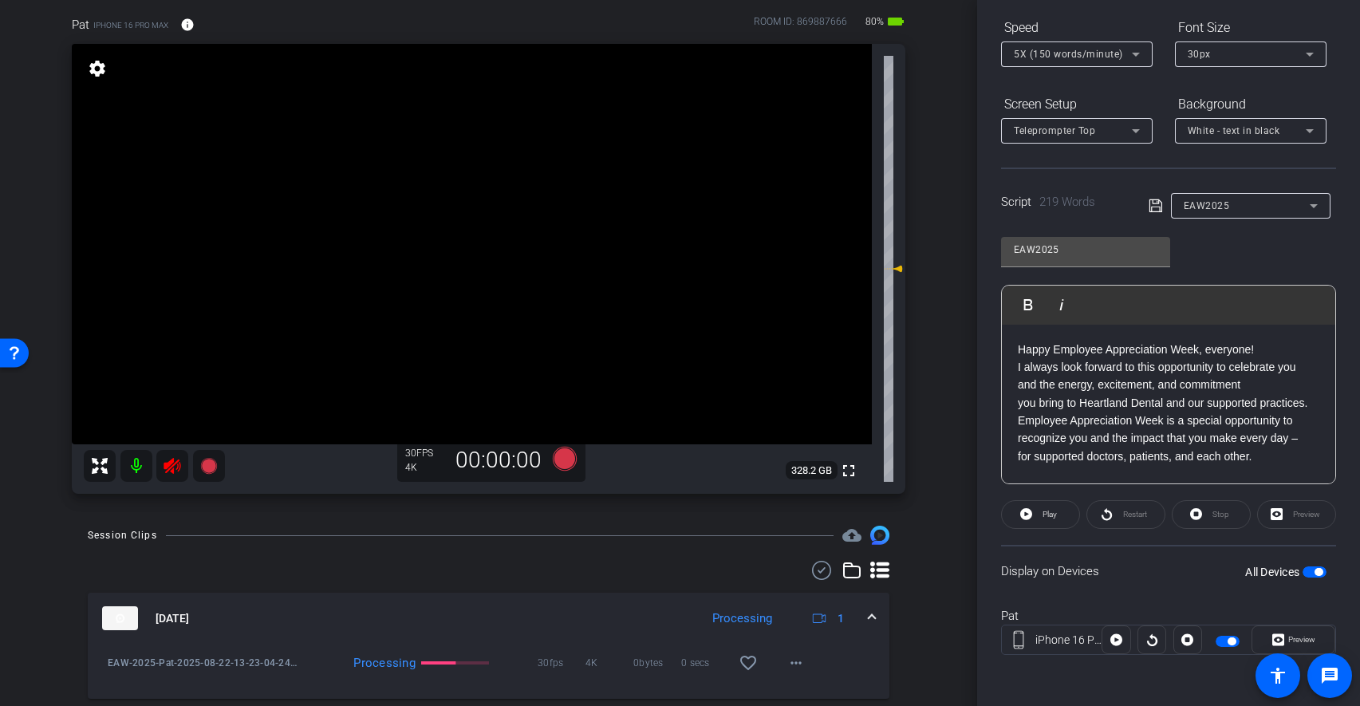
click at [1154, 215] on icon at bounding box center [1156, 205] width 14 height 19
click at [562, 464] on icon at bounding box center [564, 459] width 24 height 24
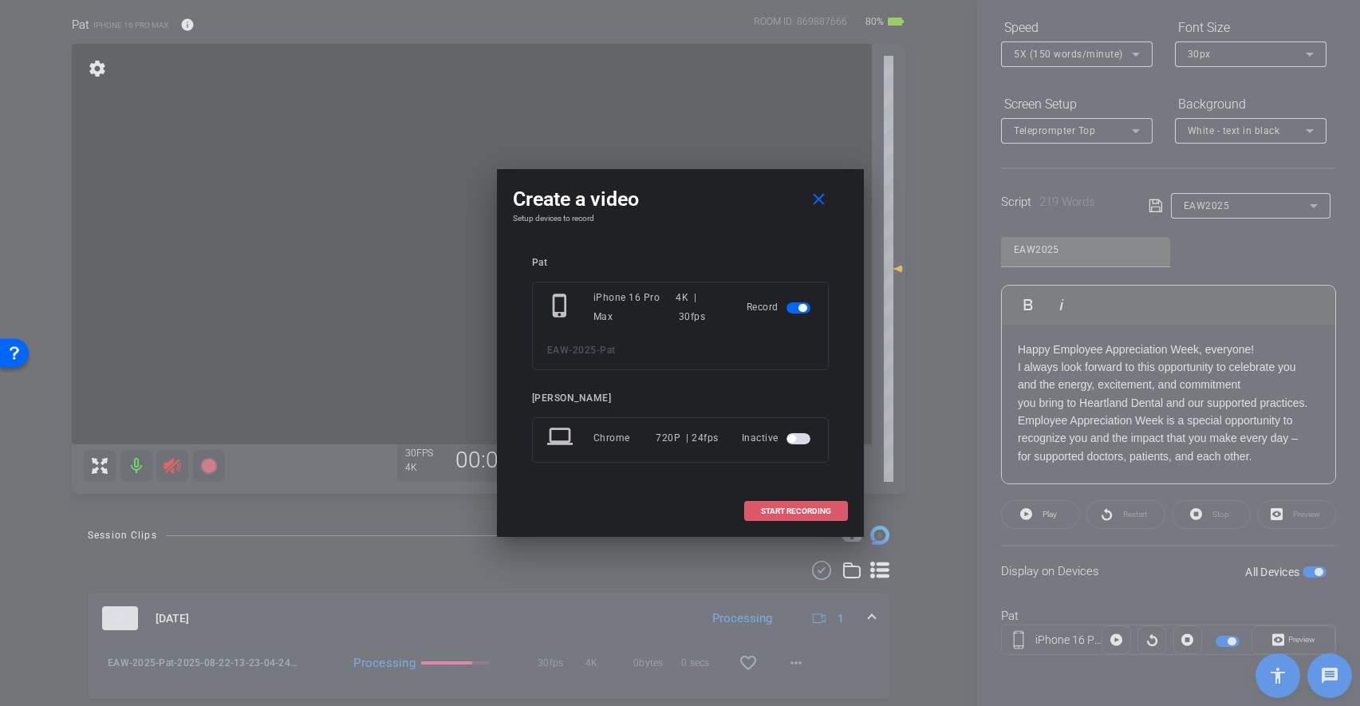
click at [759, 509] on span at bounding box center [796, 511] width 102 height 38
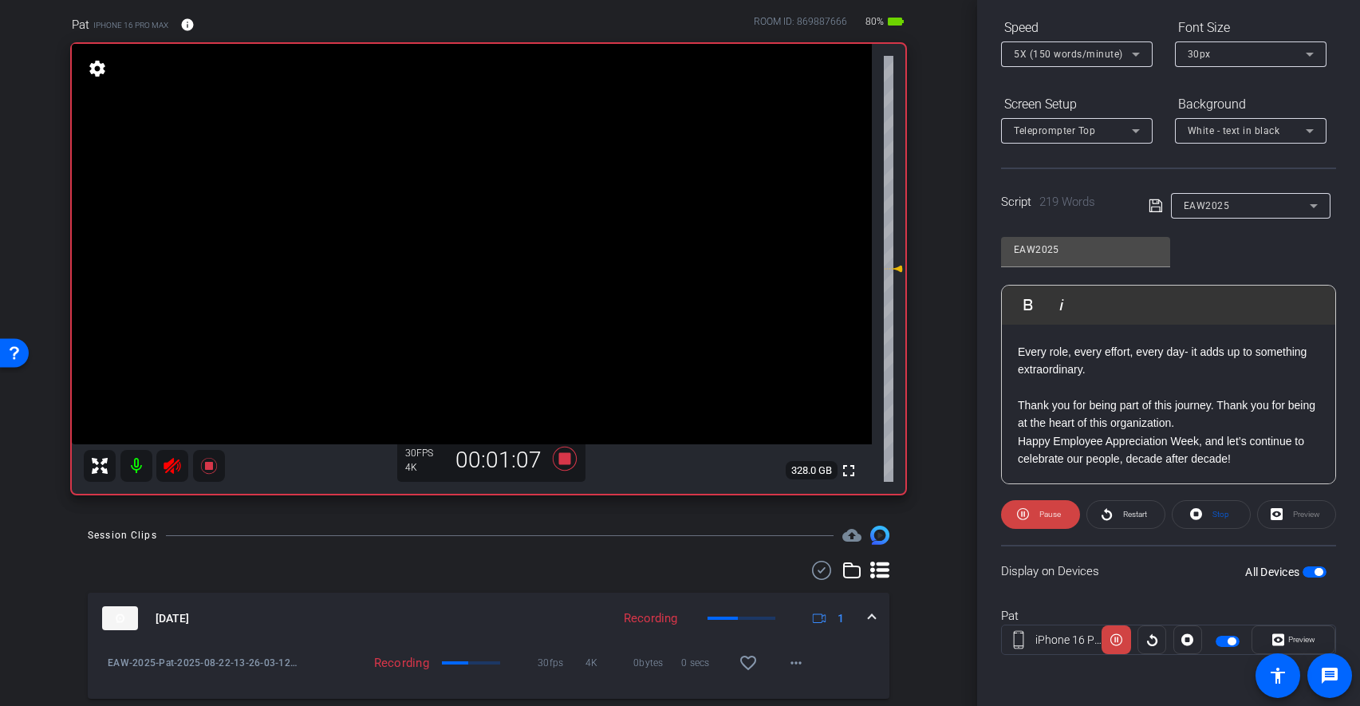
scroll to position [444, 0]
click at [571, 457] on icon at bounding box center [565, 458] width 38 height 29
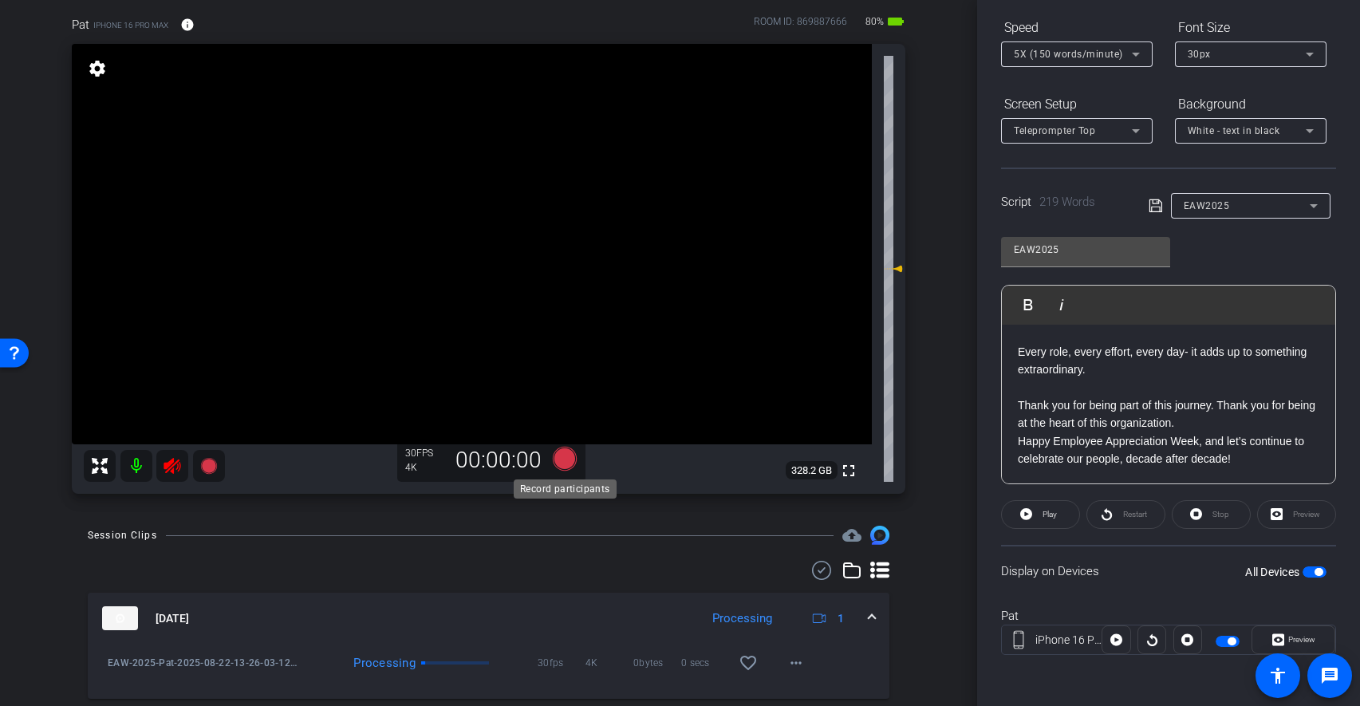
click at [570, 460] on icon at bounding box center [564, 459] width 24 height 24
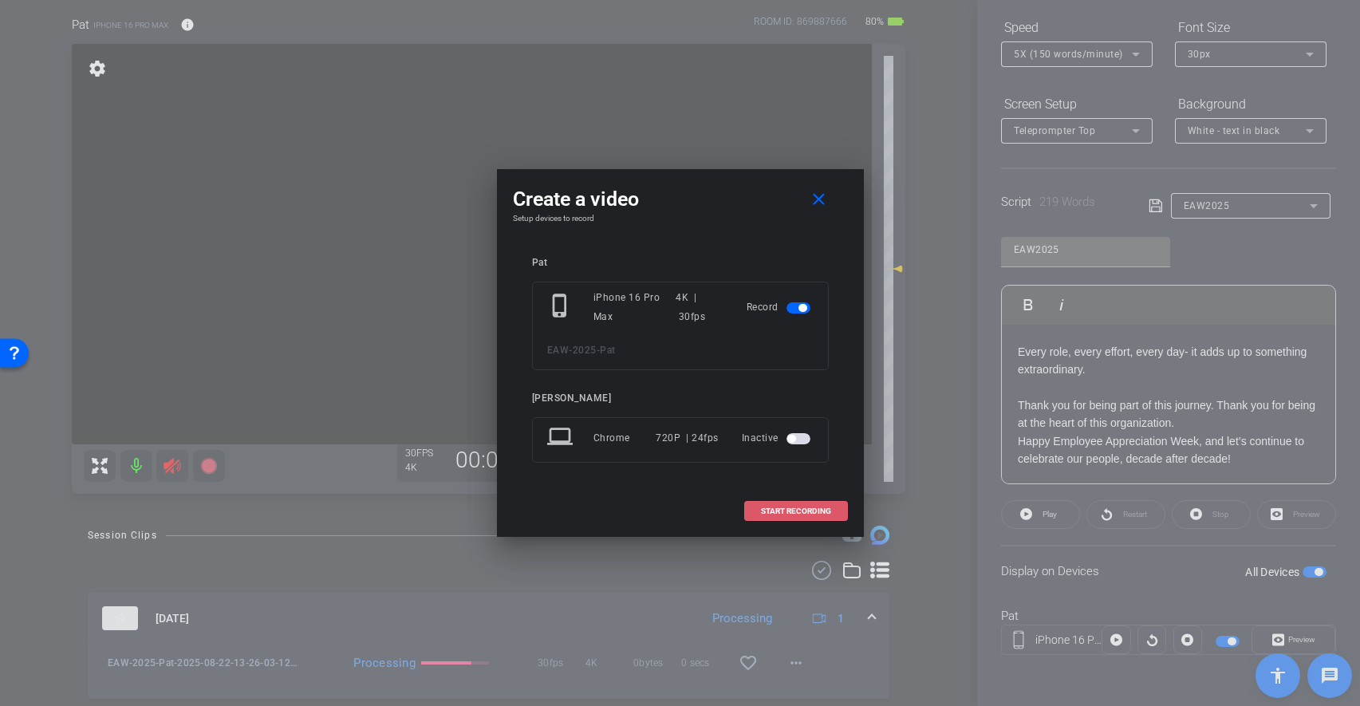
click at [765, 503] on span at bounding box center [796, 511] width 102 height 38
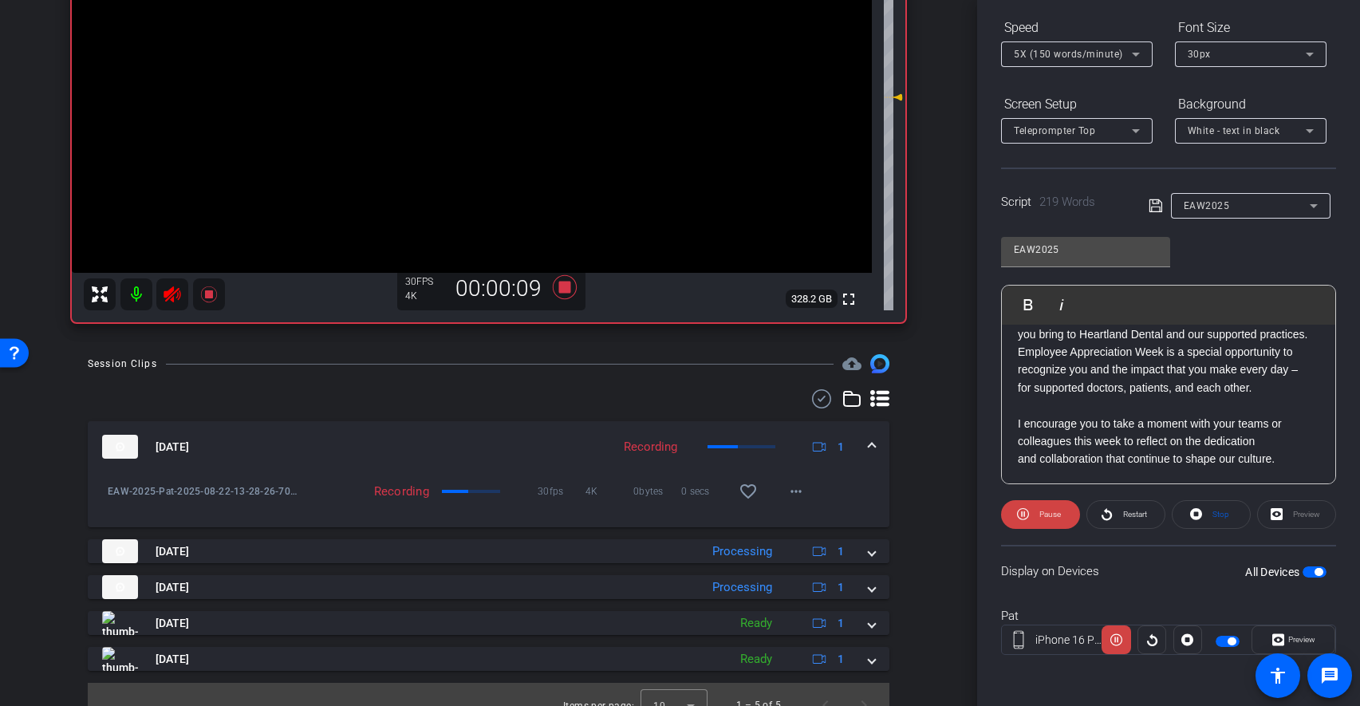
scroll to position [315, 0]
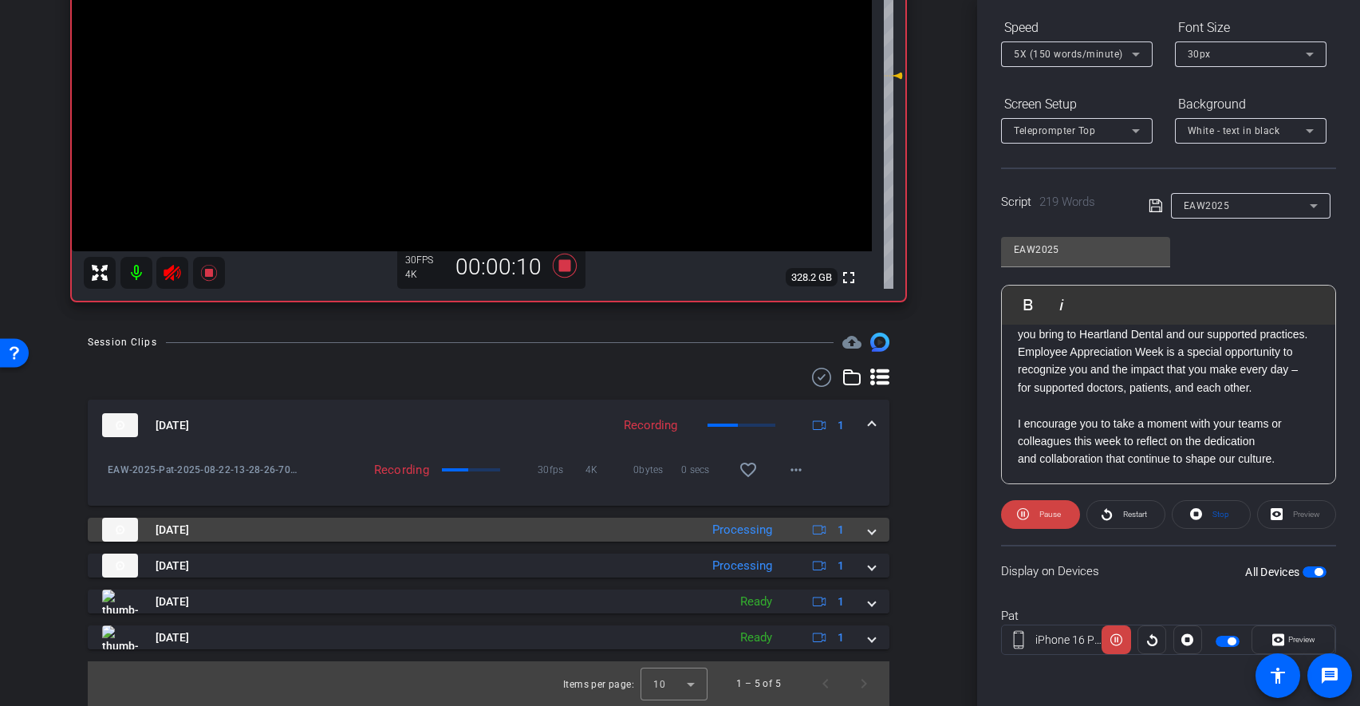
click at [873, 540] on mat-expansion-panel-header "Aug 22, 2025 Processing 1" at bounding box center [489, 530] width 802 height 24
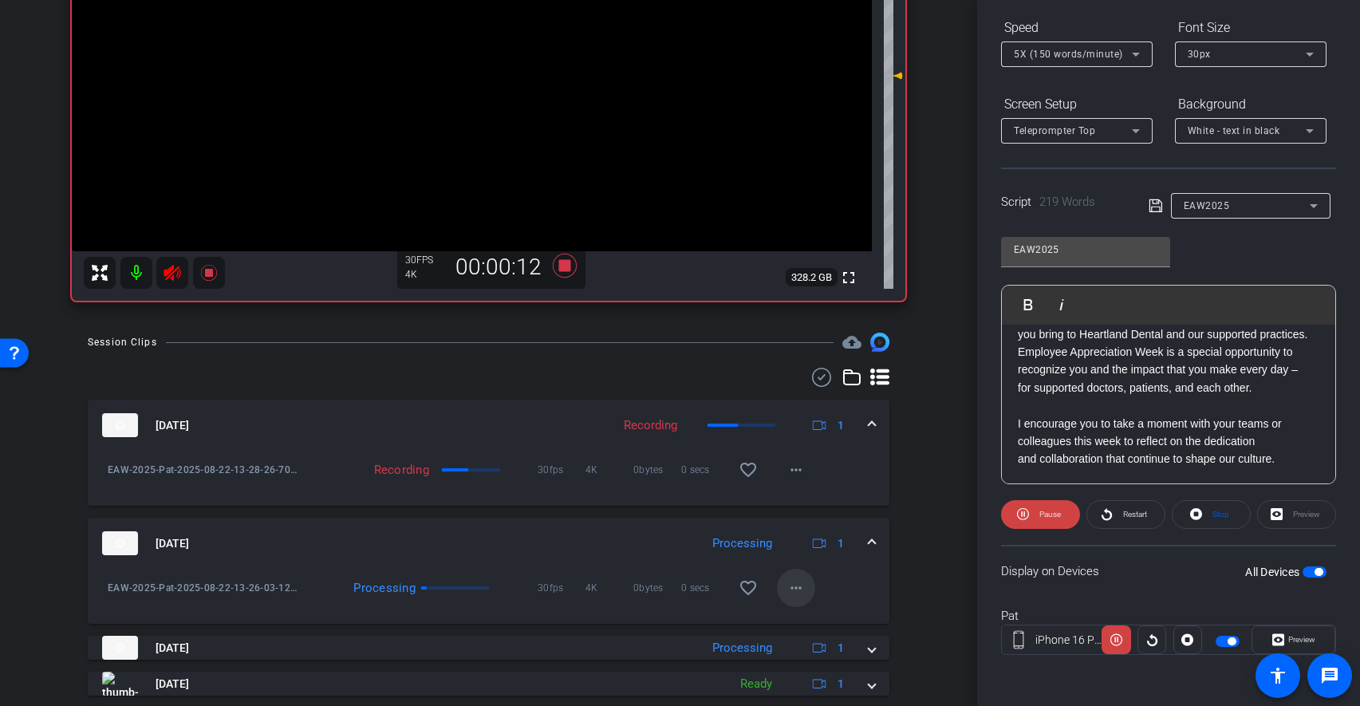
click at [794, 580] on mat-icon "more_horiz" at bounding box center [796, 587] width 19 height 19
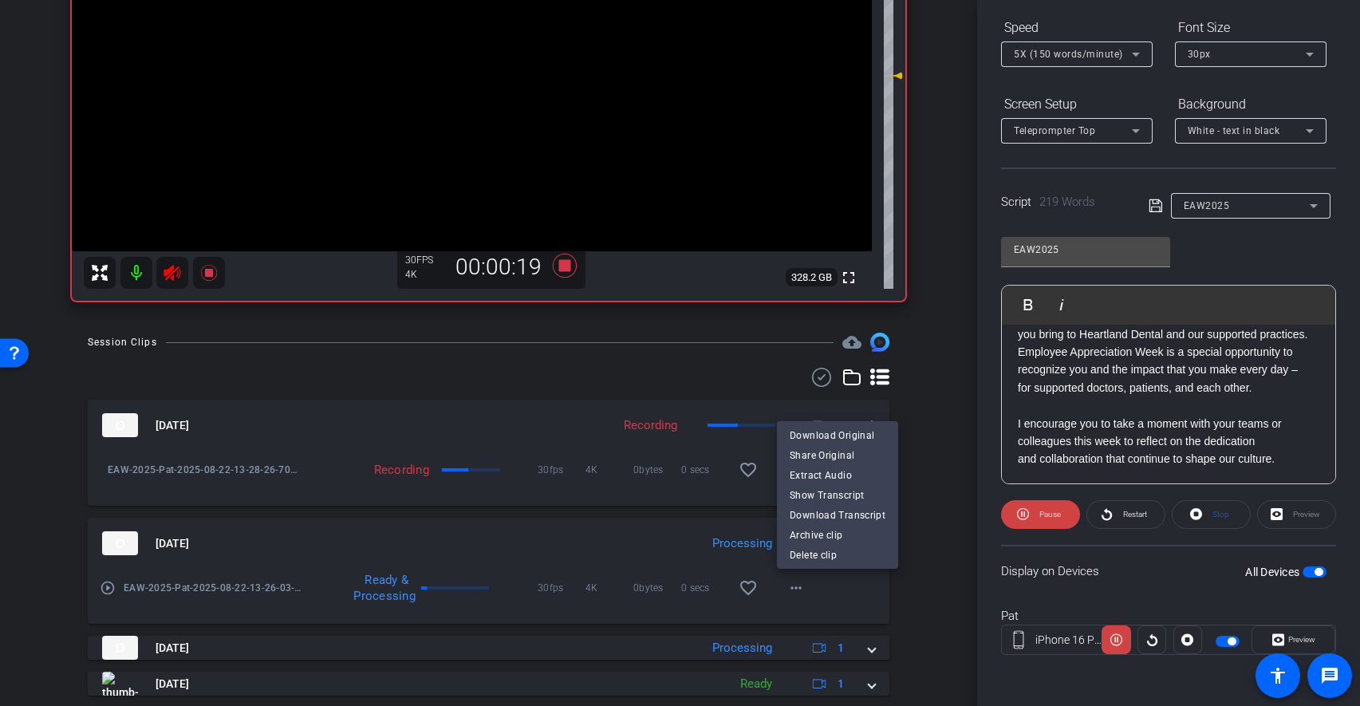
click at [868, 647] on div at bounding box center [680, 353] width 1360 height 706
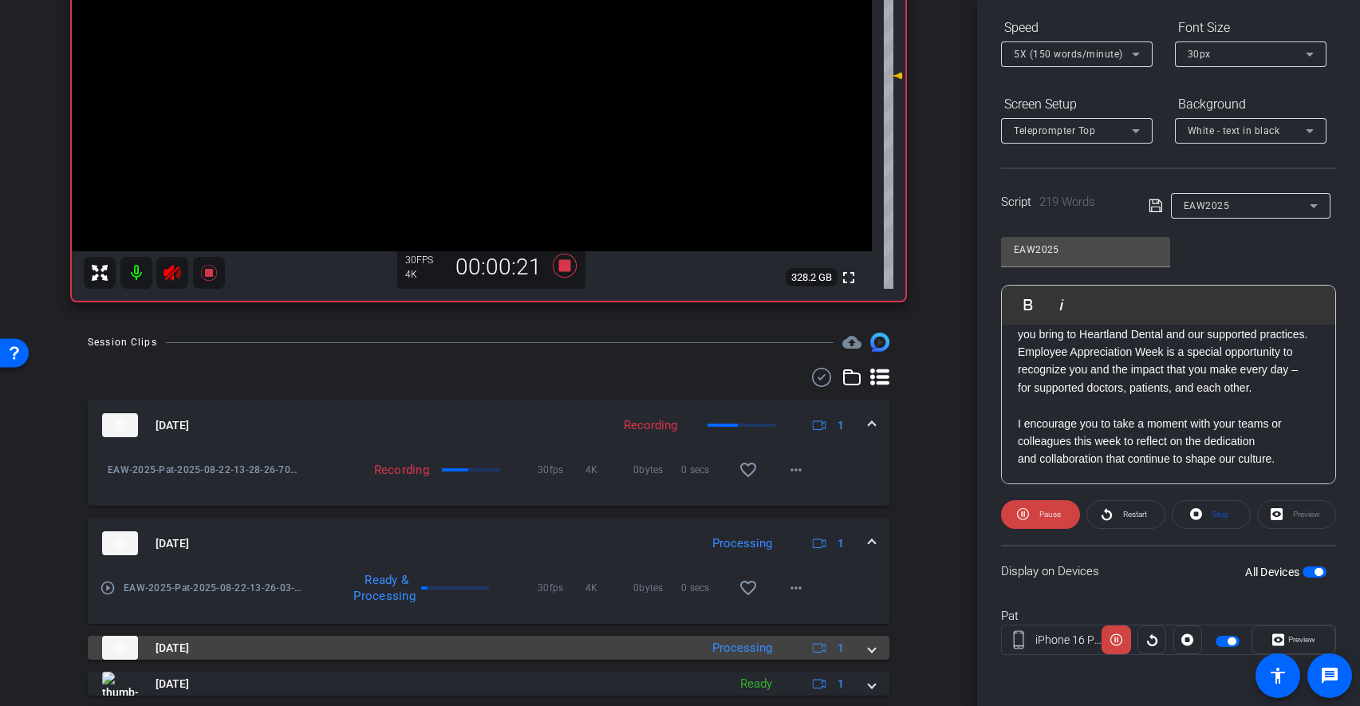
click at [870, 645] on span at bounding box center [872, 648] width 6 height 17
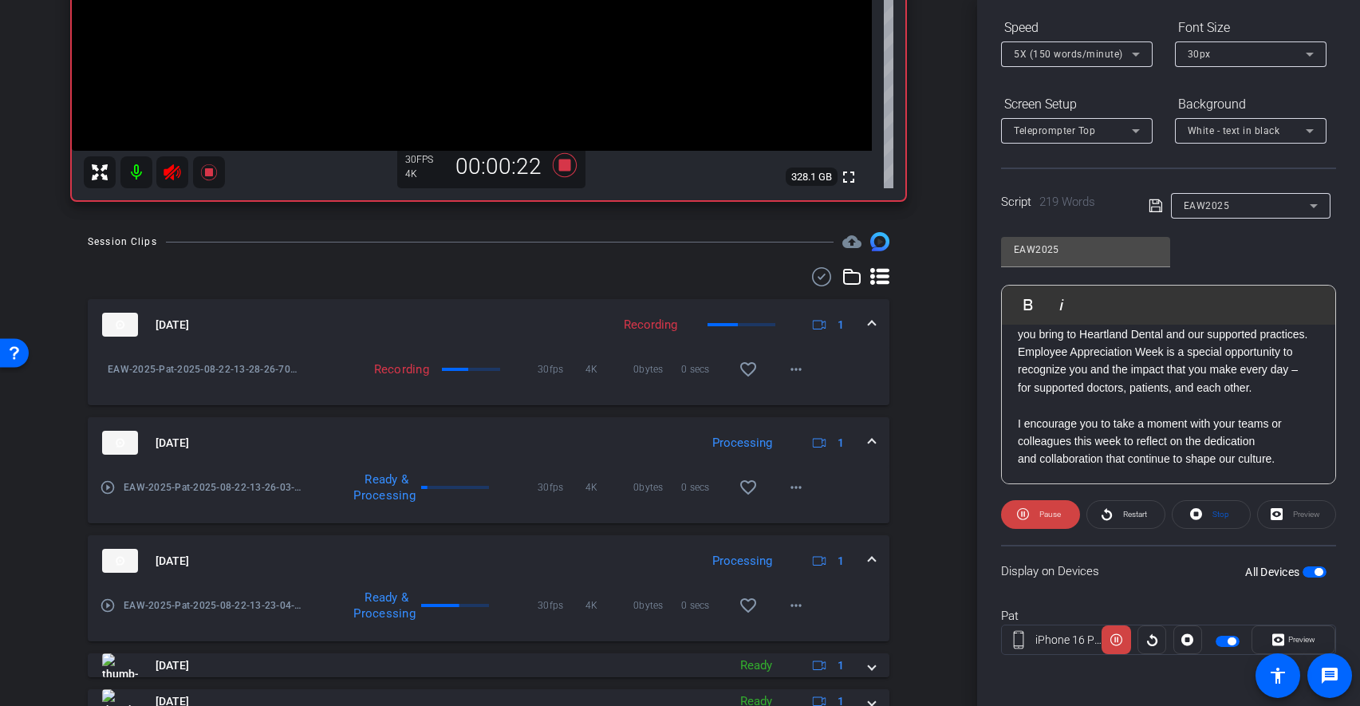
scroll to position [479, 0]
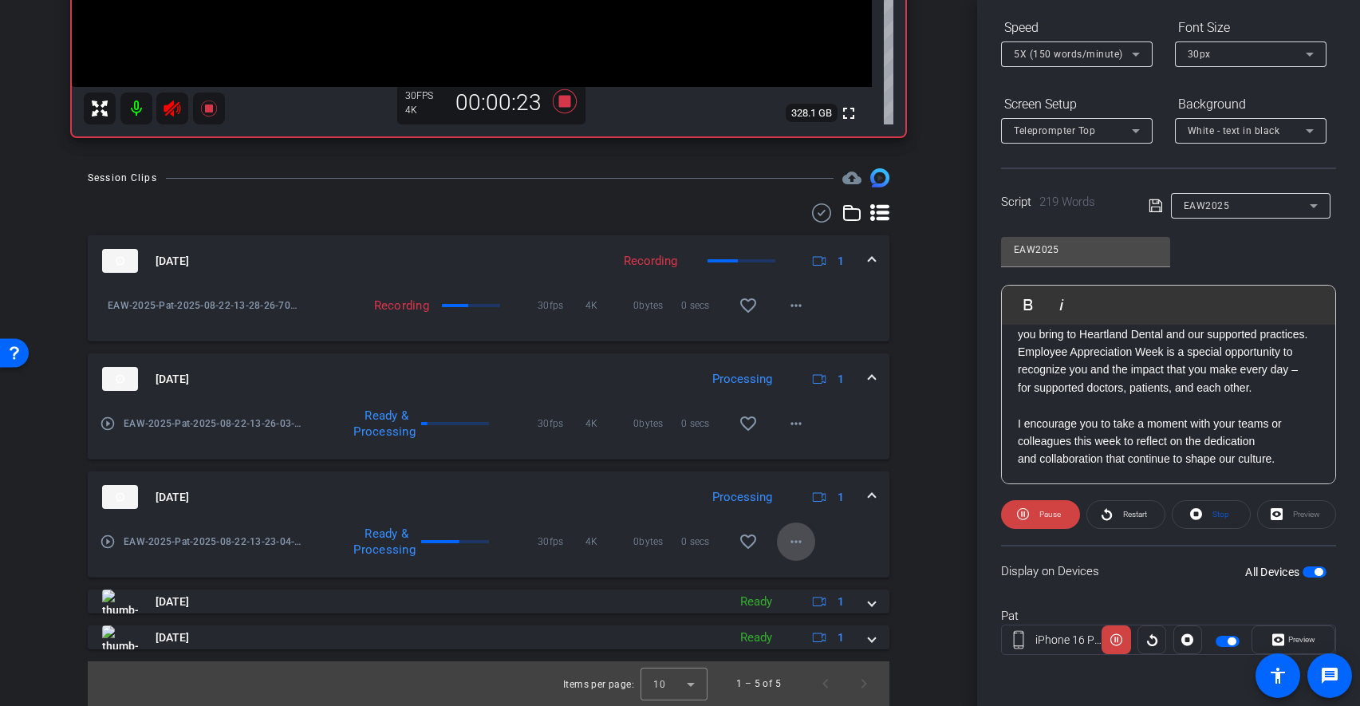
click at [804, 547] on mat-icon "more_horiz" at bounding box center [796, 541] width 19 height 19
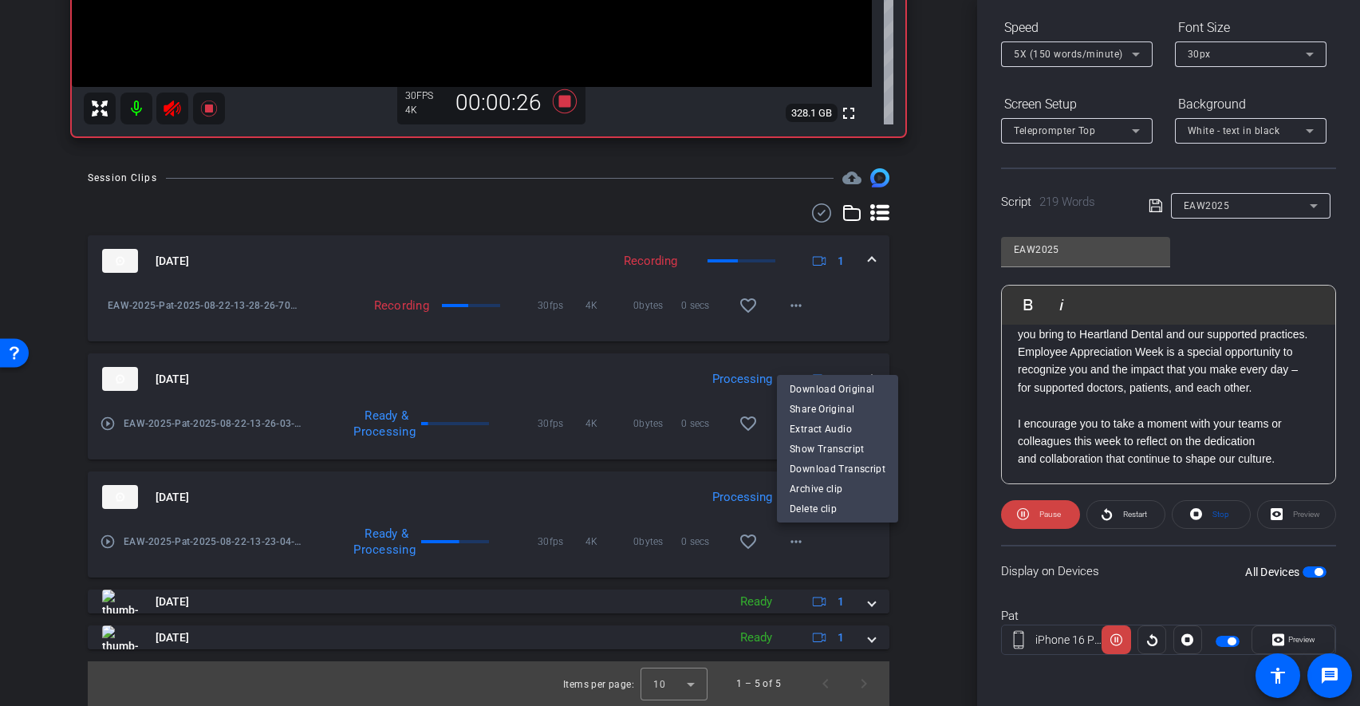
click at [962, 359] on div at bounding box center [680, 353] width 1360 height 706
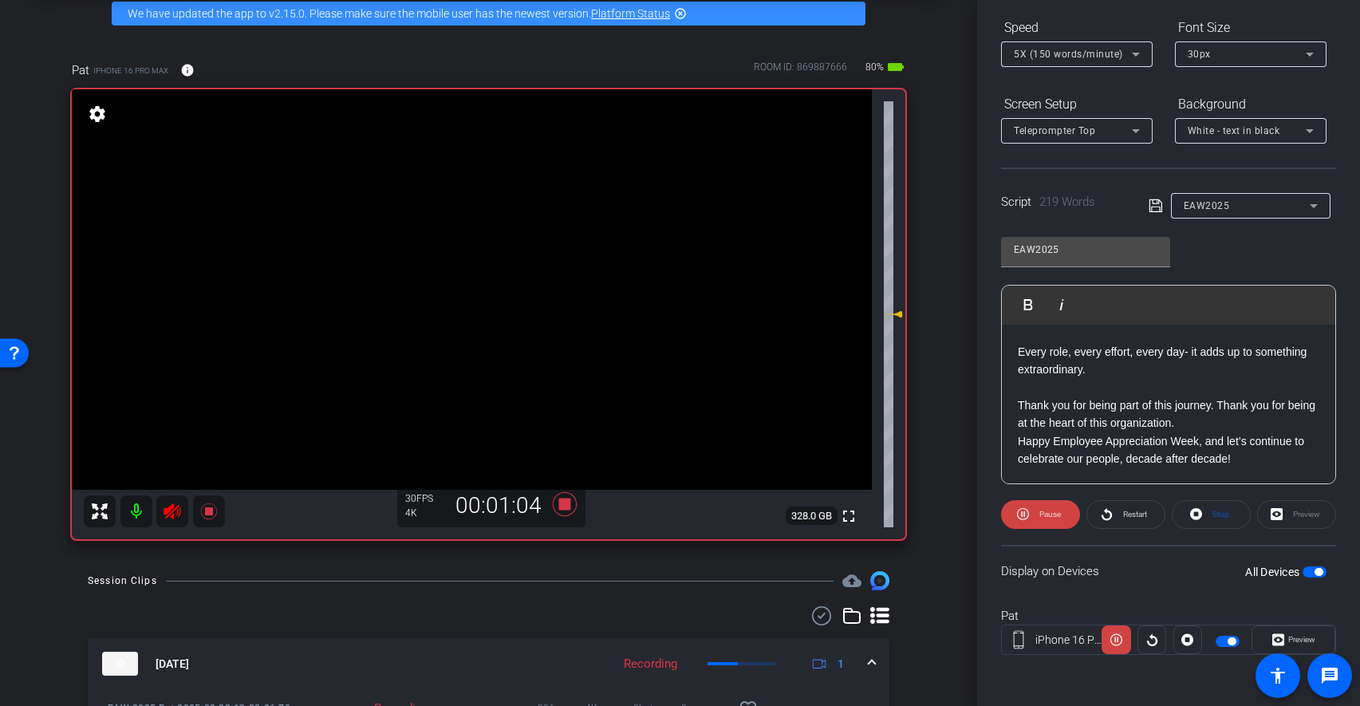
scroll to position [444, 0]
click at [571, 503] on icon at bounding box center [565, 504] width 38 height 29
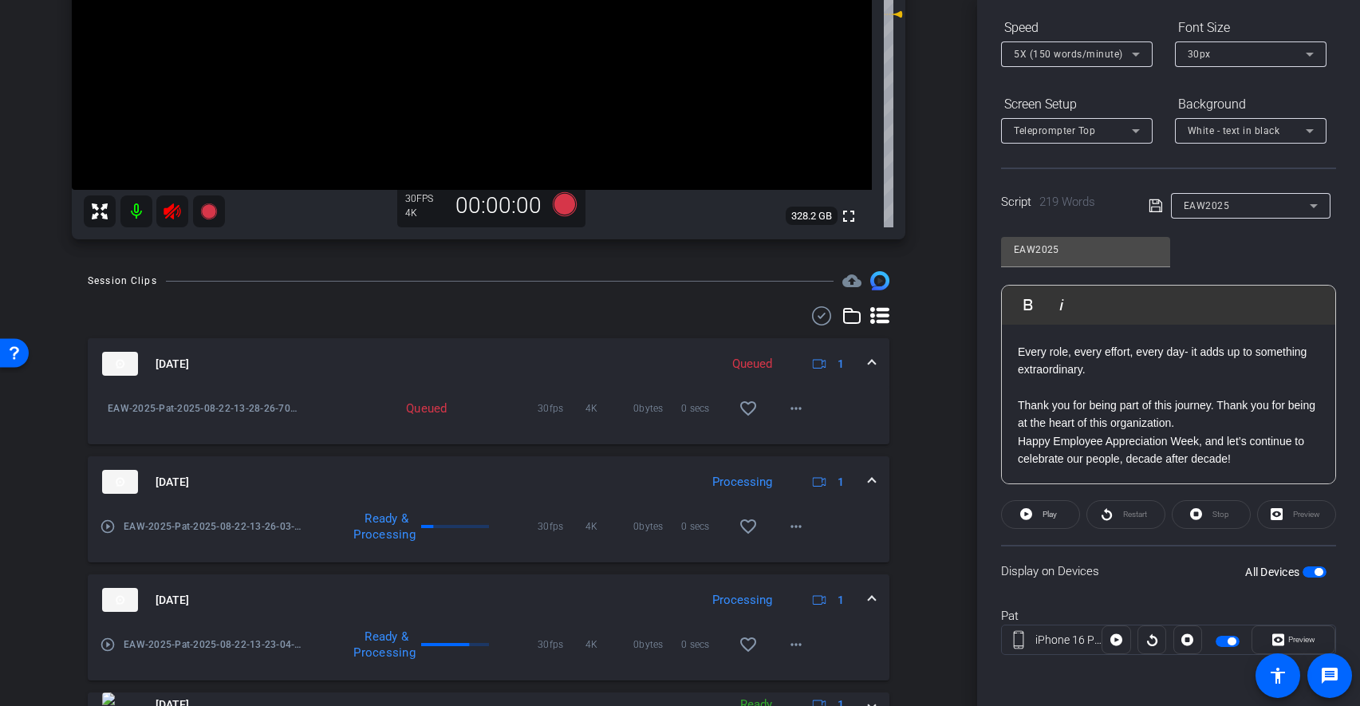
scroll to position [412, 0]
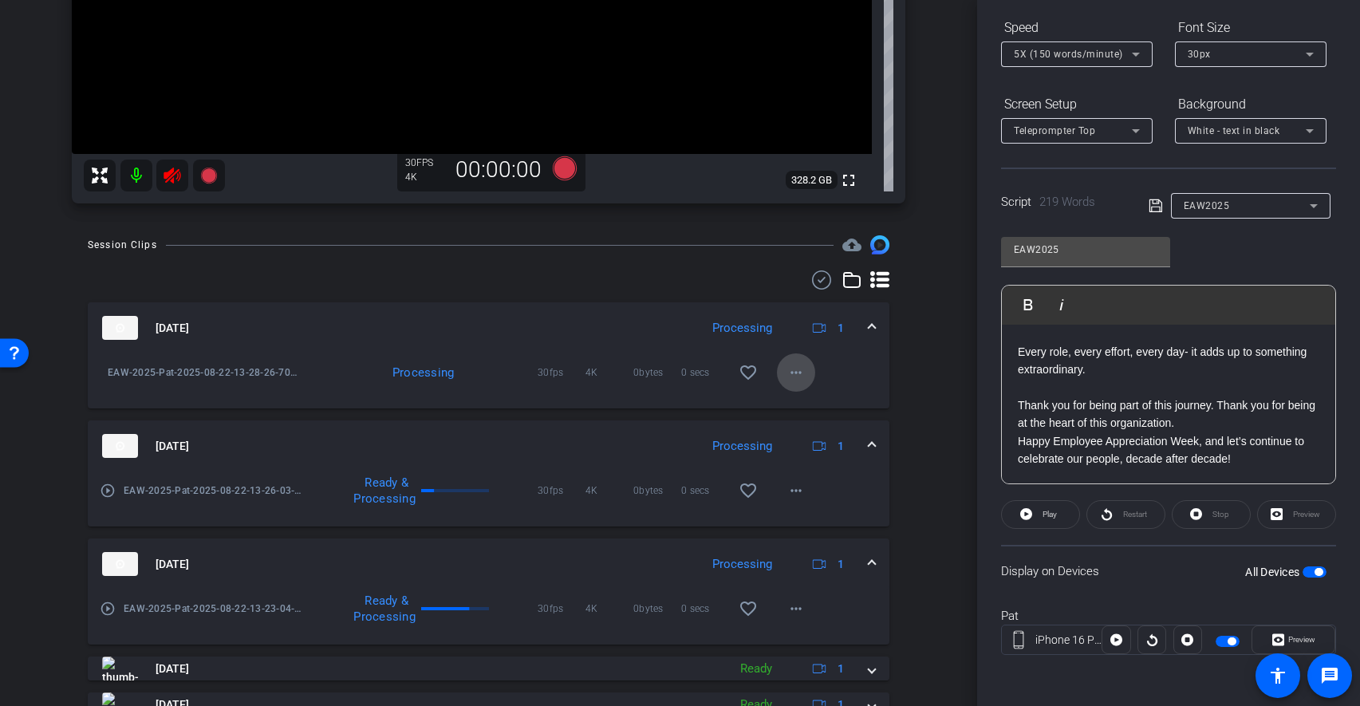
click at [802, 377] on mat-icon "more_horiz" at bounding box center [796, 372] width 19 height 19
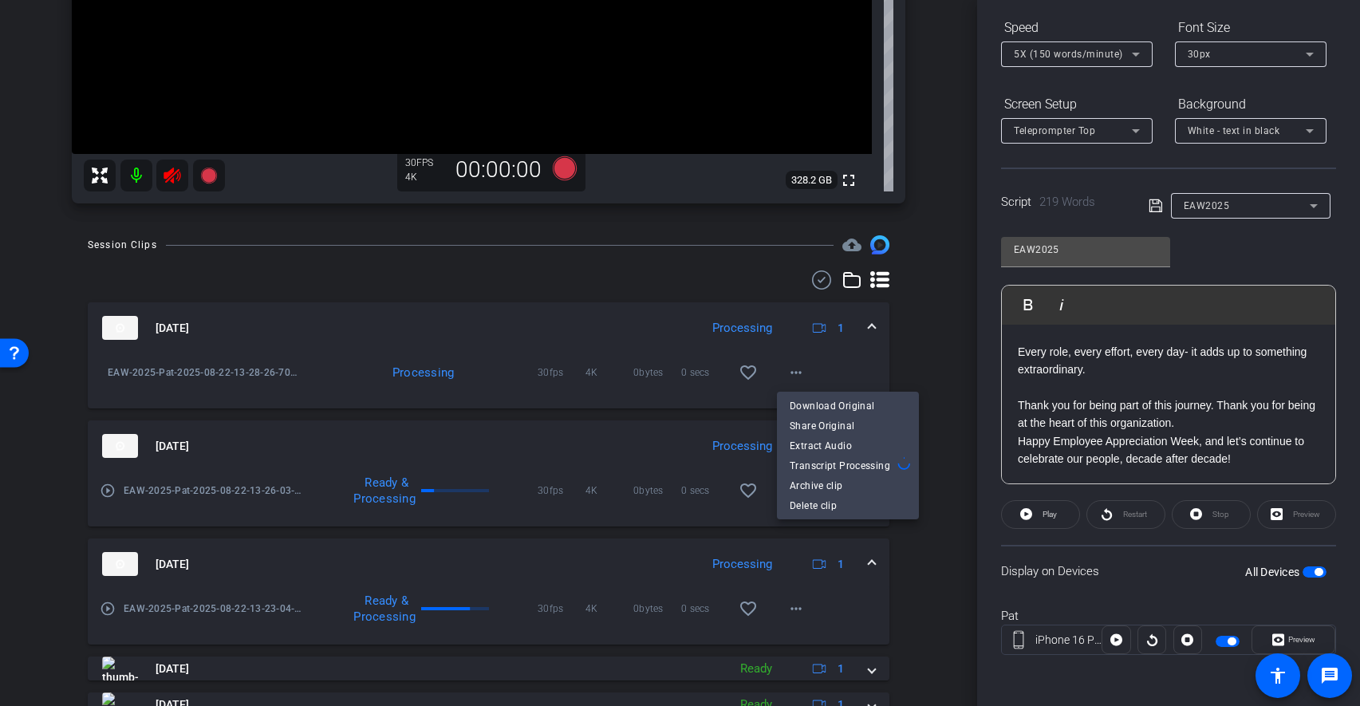
click at [930, 357] on div at bounding box center [680, 353] width 1360 height 706
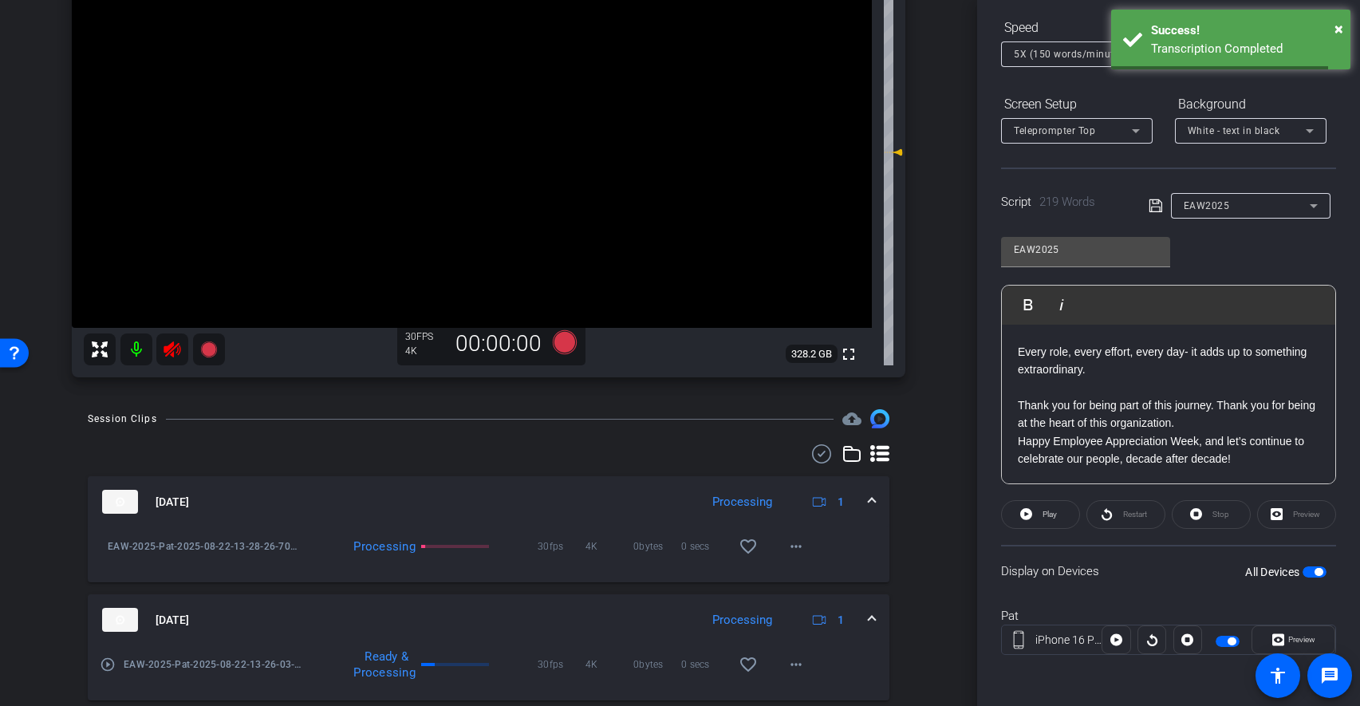
scroll to position [241, 0]
click at [797, 545] on mat-icon "more_horiz" at bounding box center [796, 543] width 19 height 19
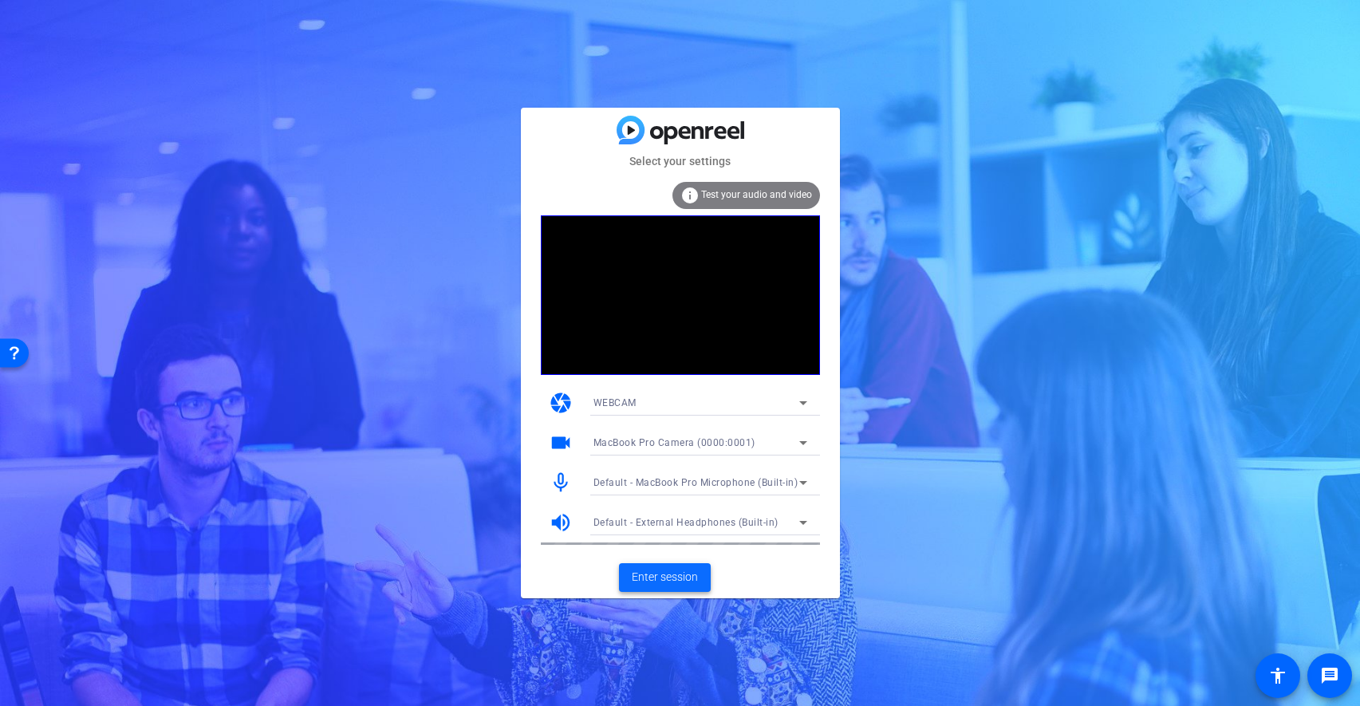
click at [672, 577] on span "Enter session" at bounding box center [665, 577] width 66 height 17
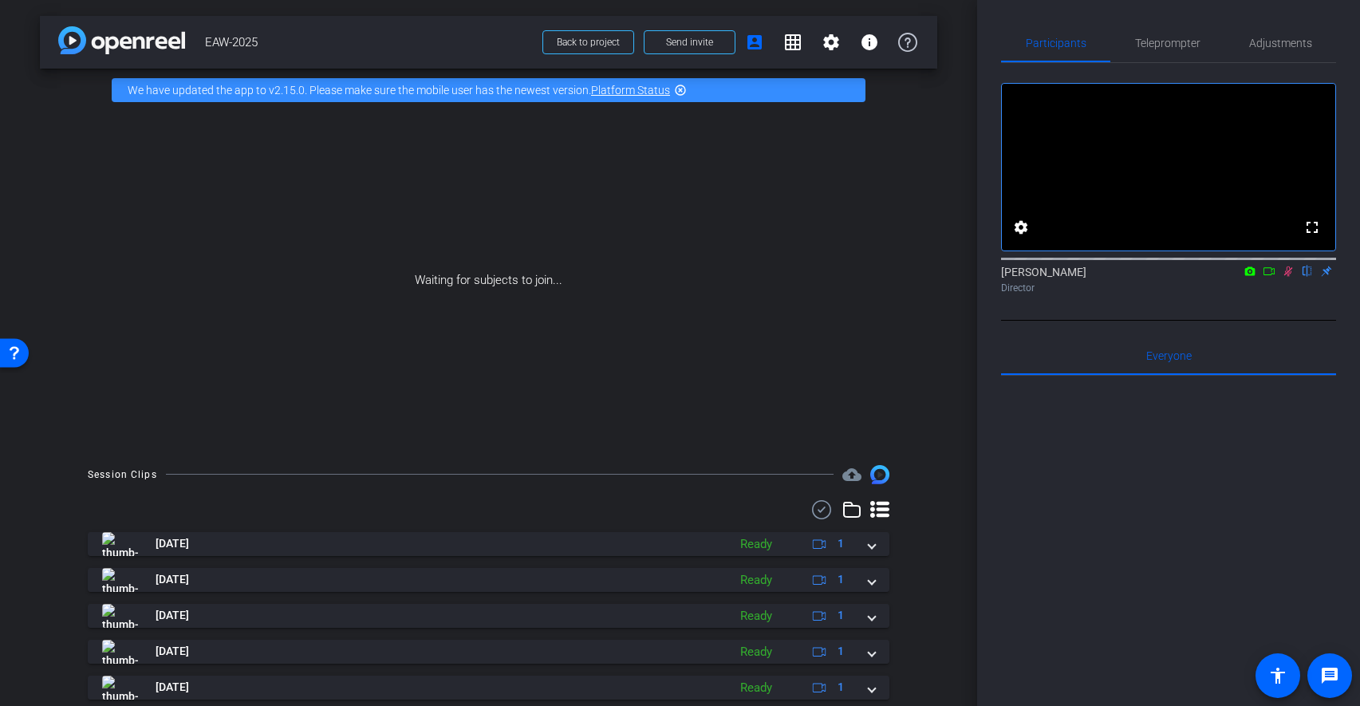
click at [1251, 277] on icon at bounding box center [1250, 271] width 13 height 11
click at [1267, 292] on div at bounding box center [680, 353] width 1360 height 706
click at [1272, 277] on icon at bounding box center [1269, 271] width 13 height 11
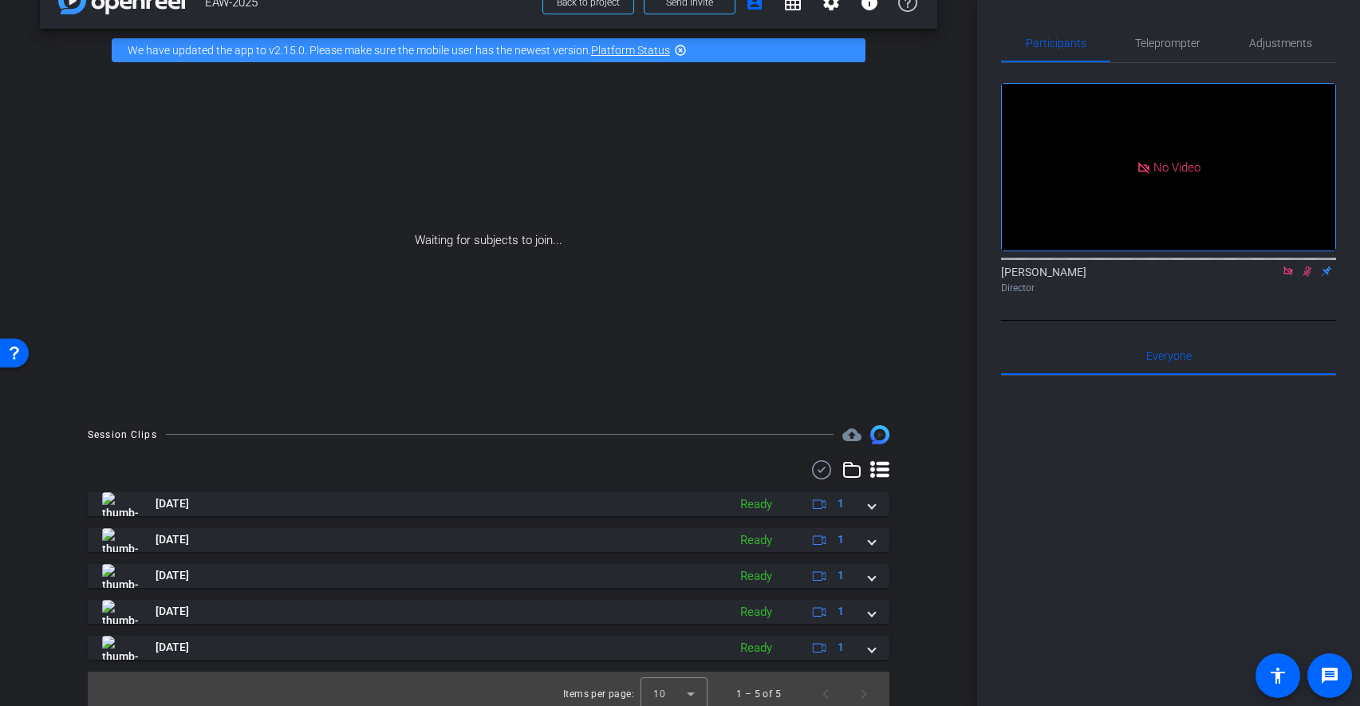
scroll to position [50, 0]
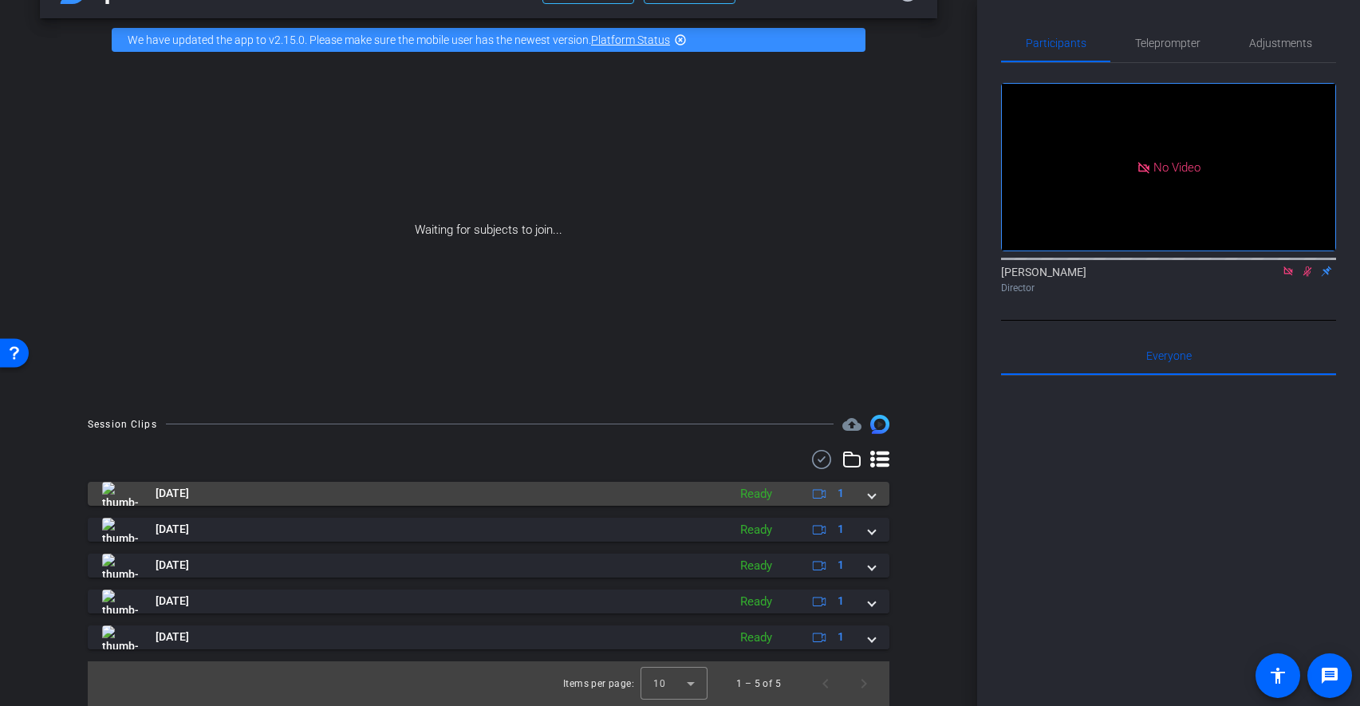
click at [882, 501] on mat-expansion-panel-header "Aug 22, 2025 Ready 1" at bounding box center [489, 494] width 802 height 24
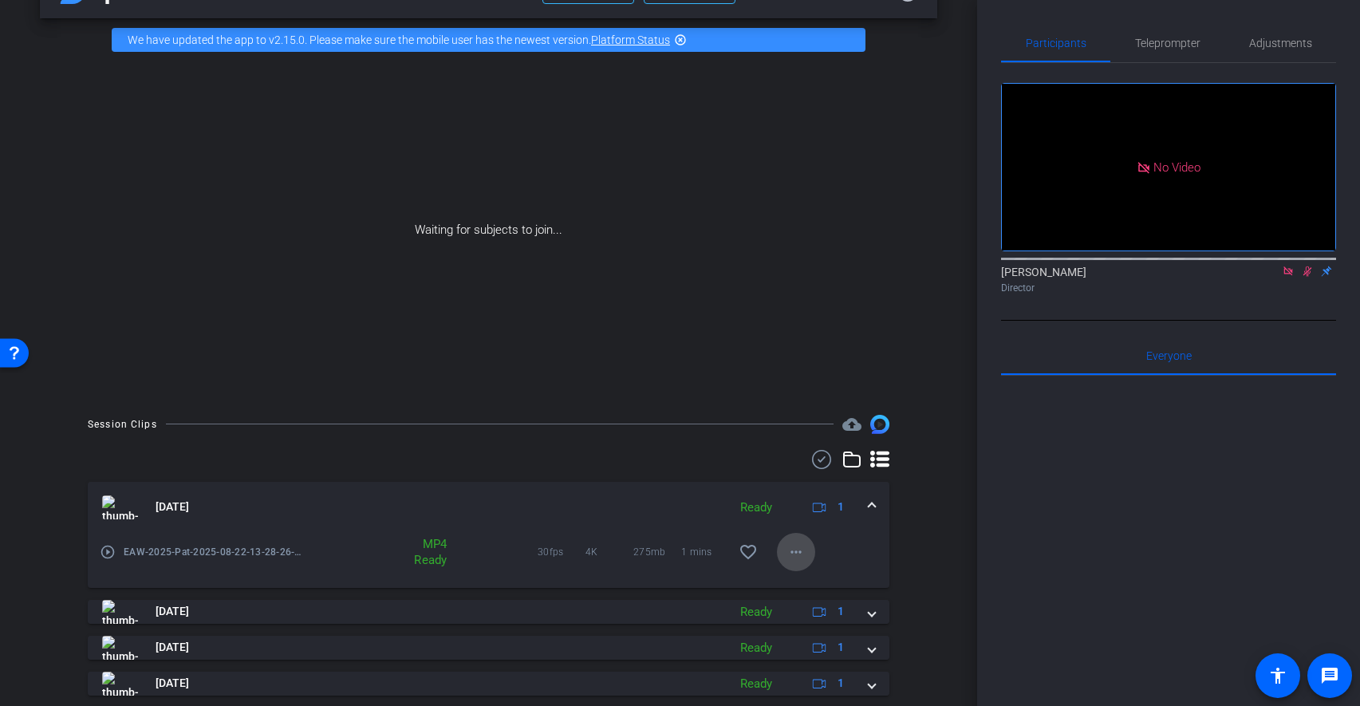
click at [791, 550] on mat-icon "more_horiz" at bounding box center [796, 551] width 19 height 19
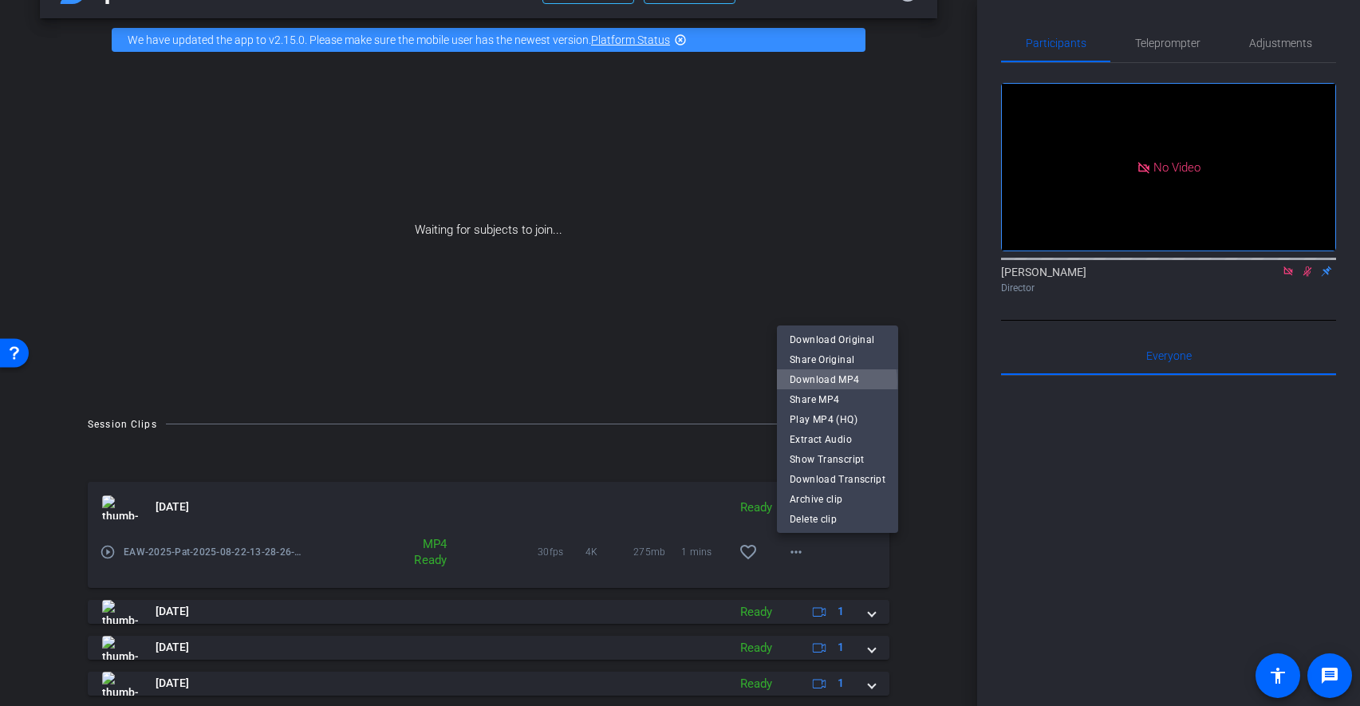
click at [815, 383] on span "Download MP4" at bounding box center [838, 379] width 96 height 19
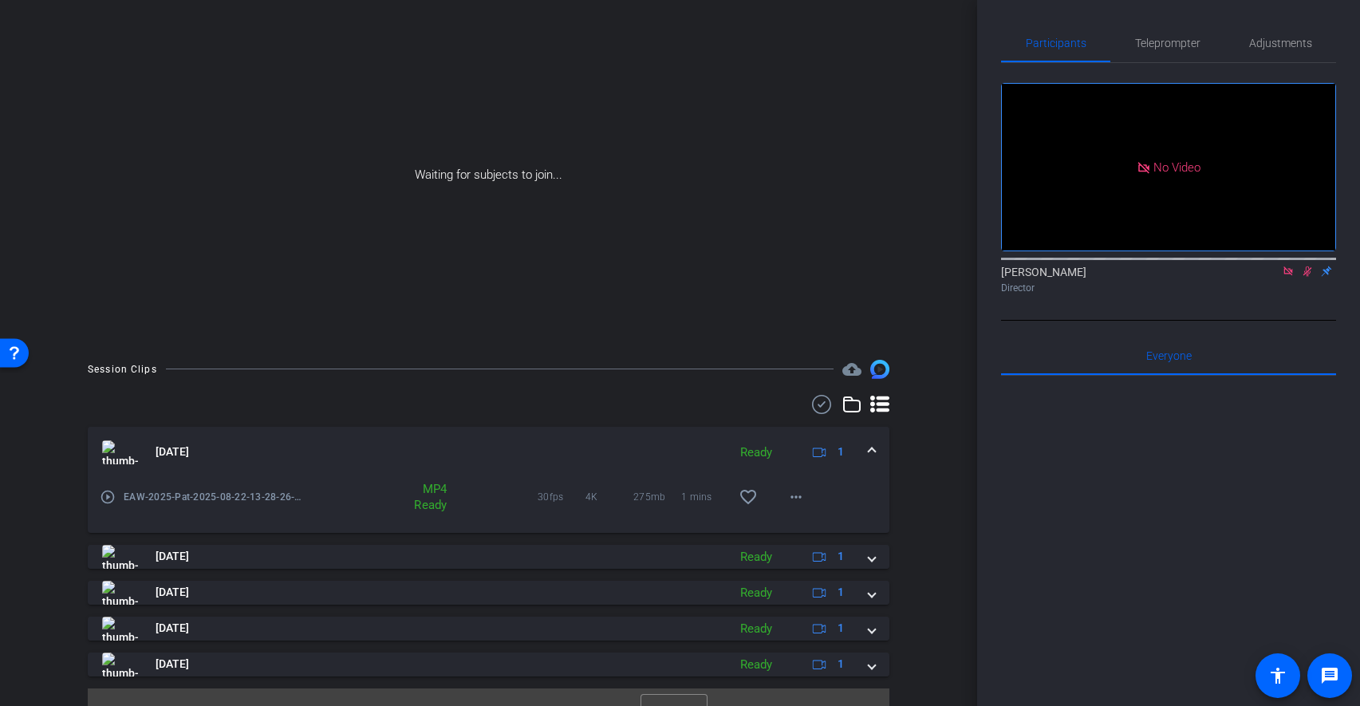
scroll to position [132, 0]
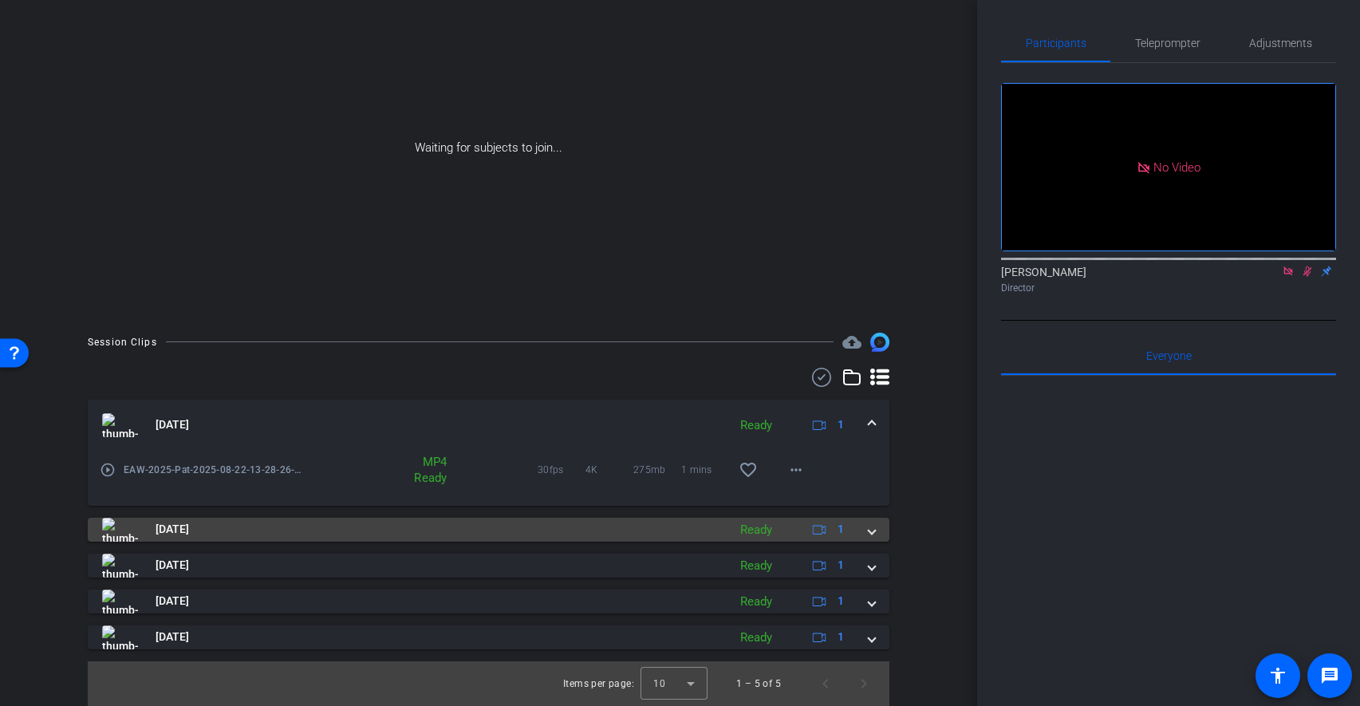
click at [876, 524] on mat-expansion-panel-header "Aug 22, 2025 Ready 1" at bounding box center [489, 530] width 802 height 24
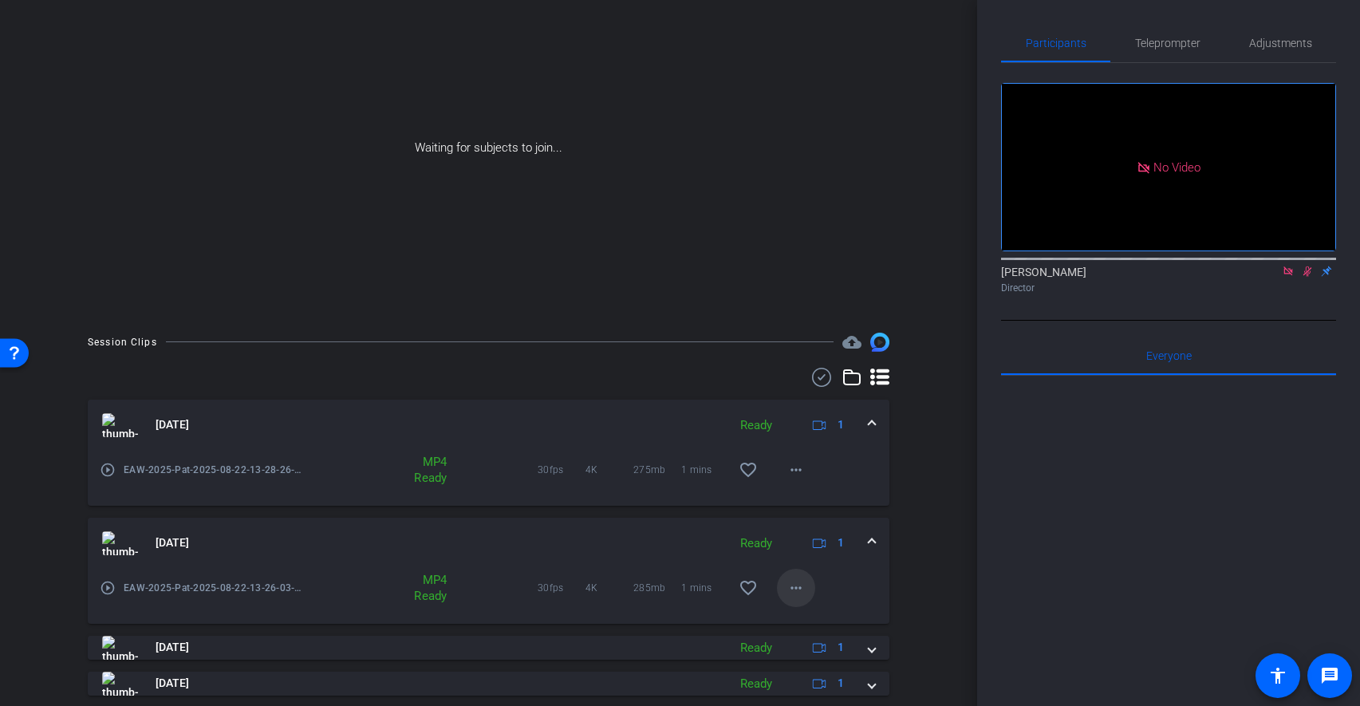
click at [797, 582] on mat-icon "more_horiz" at bounding box center [796, 587] width 19 height 19
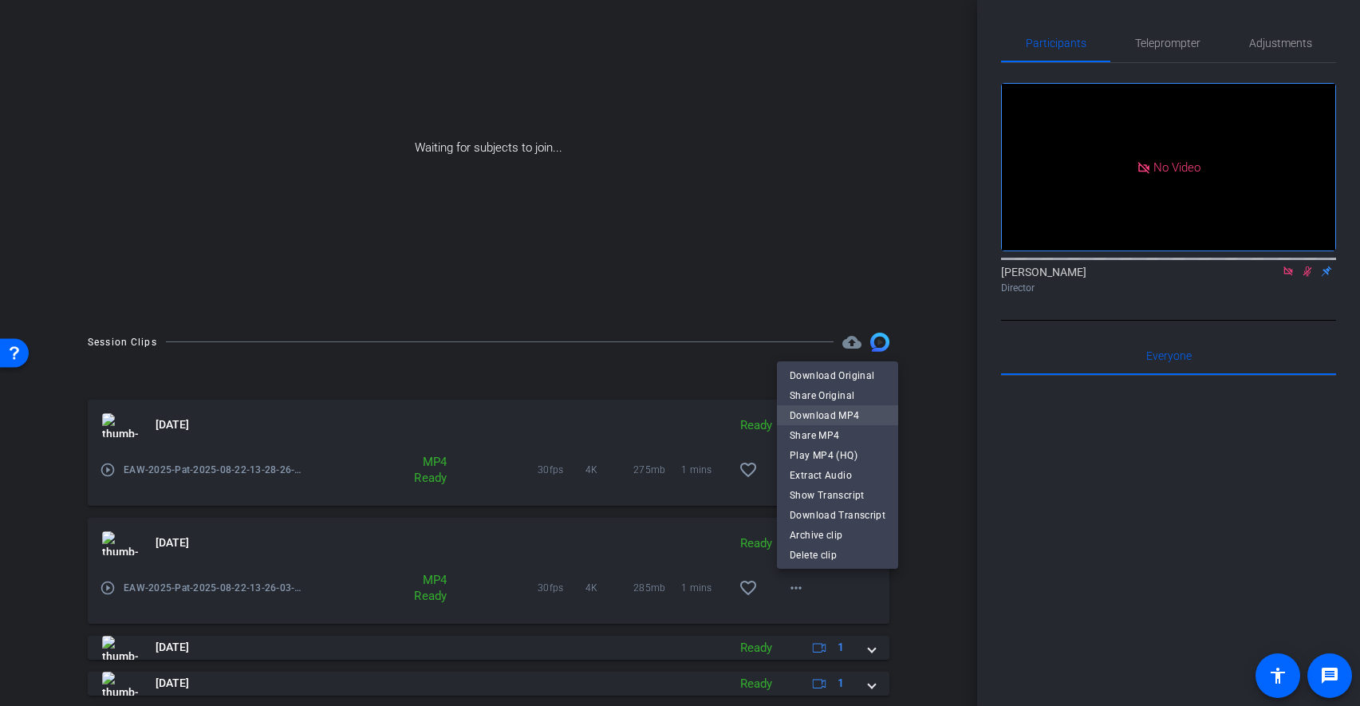
click at [818, 413] on span "Download MP4" at bounding box center [838, 415] width 96 height 19
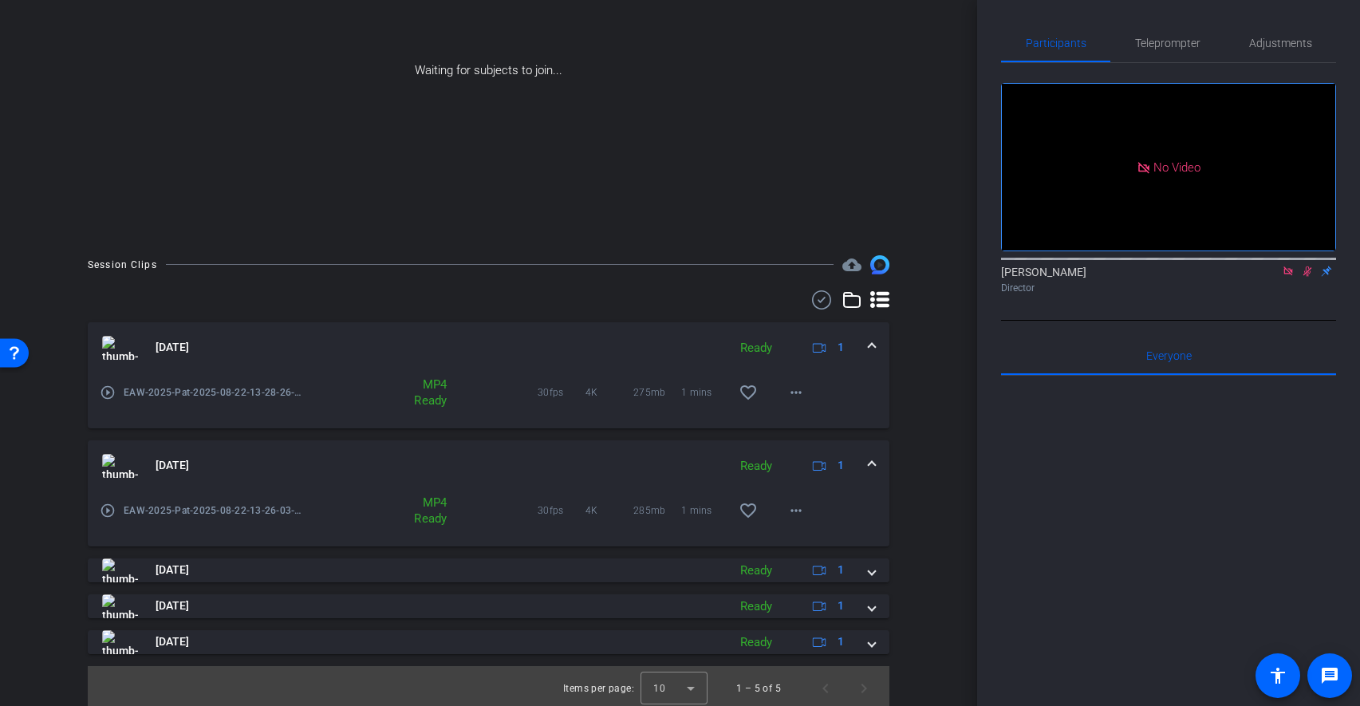
scroll to position [215, 0]
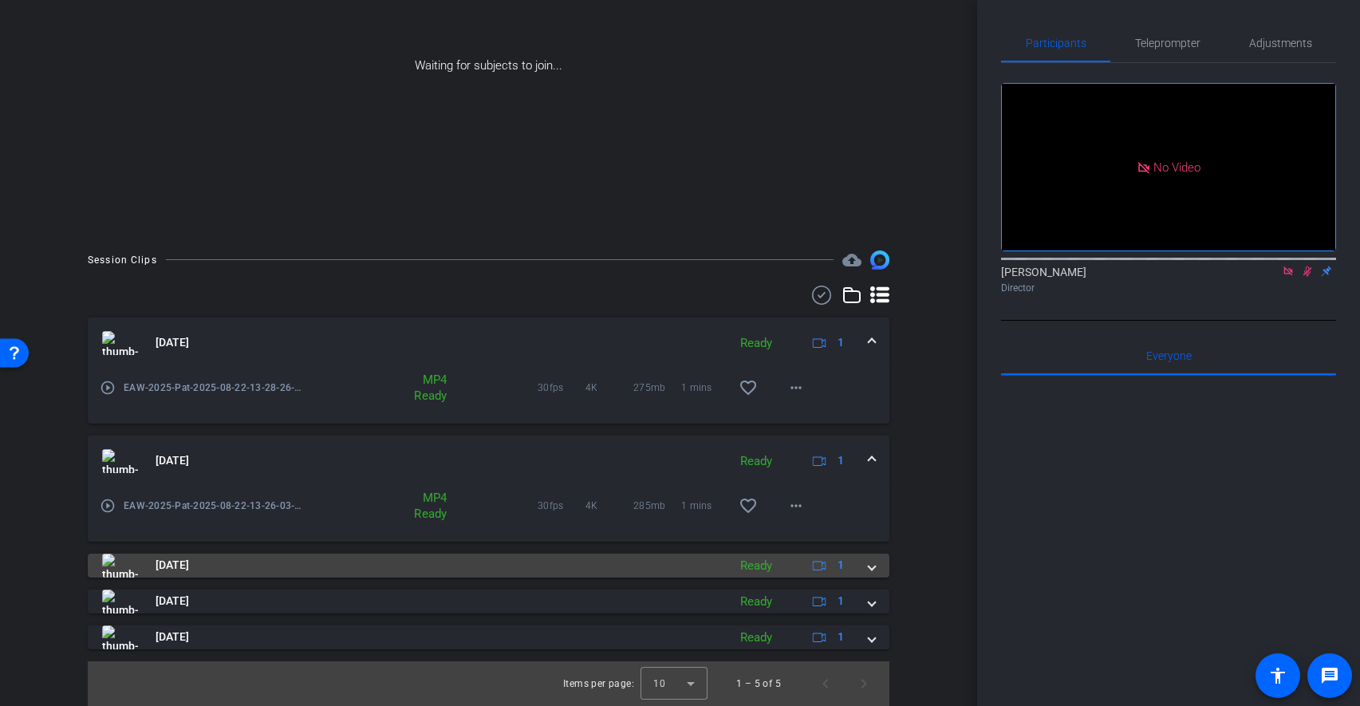
click at [868, 569] on div "Aug 22, 2025 Ready 1" at bounding box center [485, 566] width 767 height 24
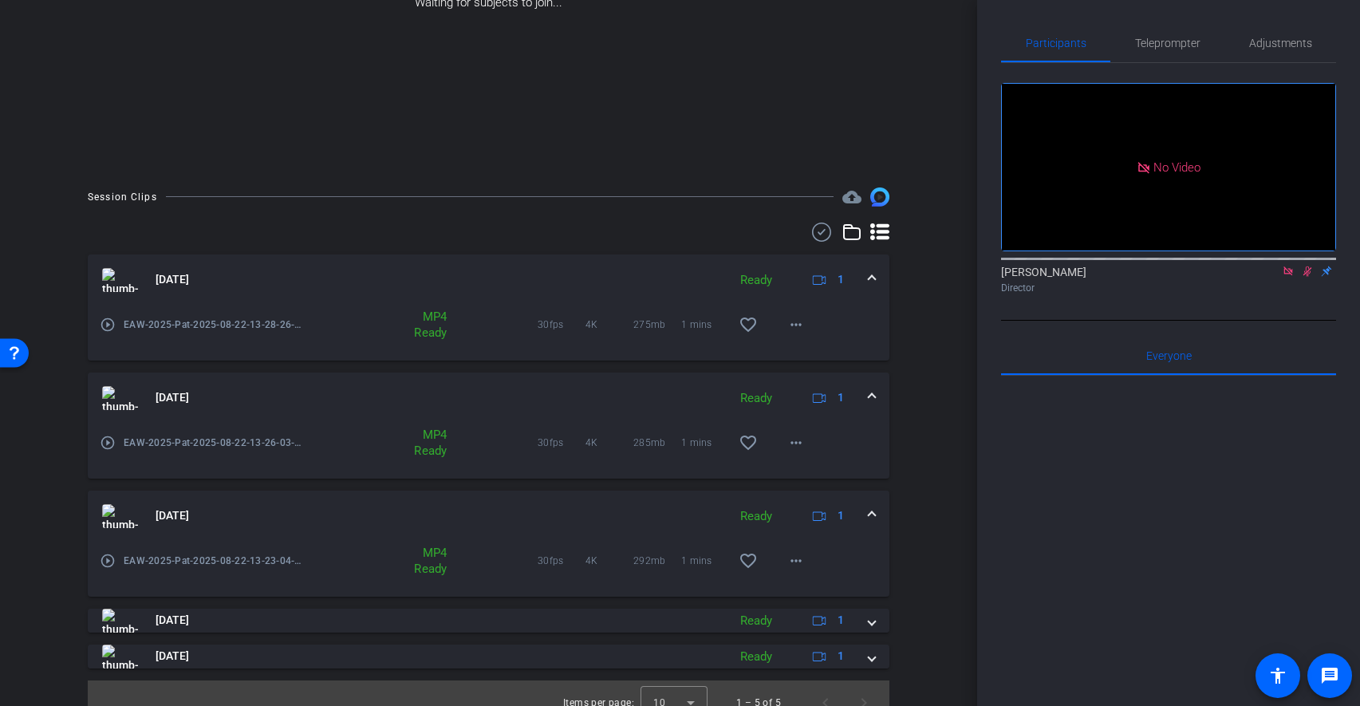
scroll to position [297, 0]
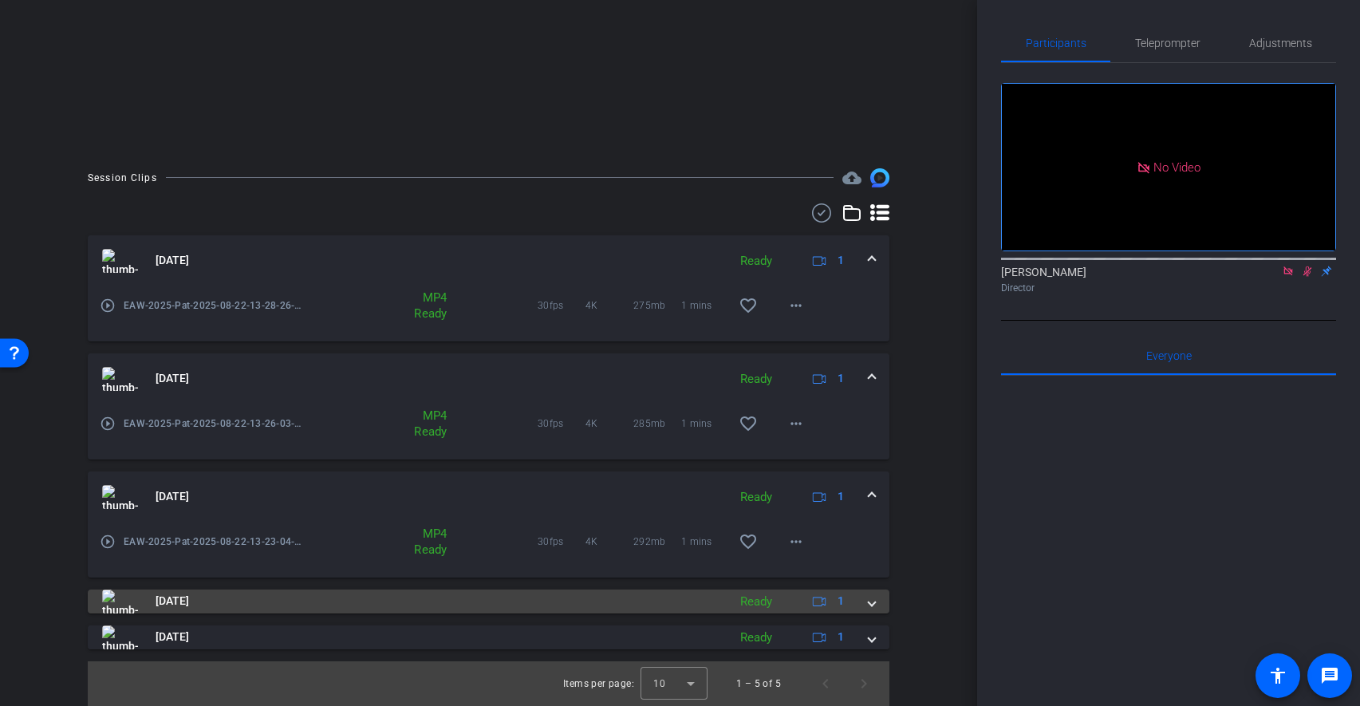
click at [875, 601] on span at bounding box center [872, 601] width 6 height 17
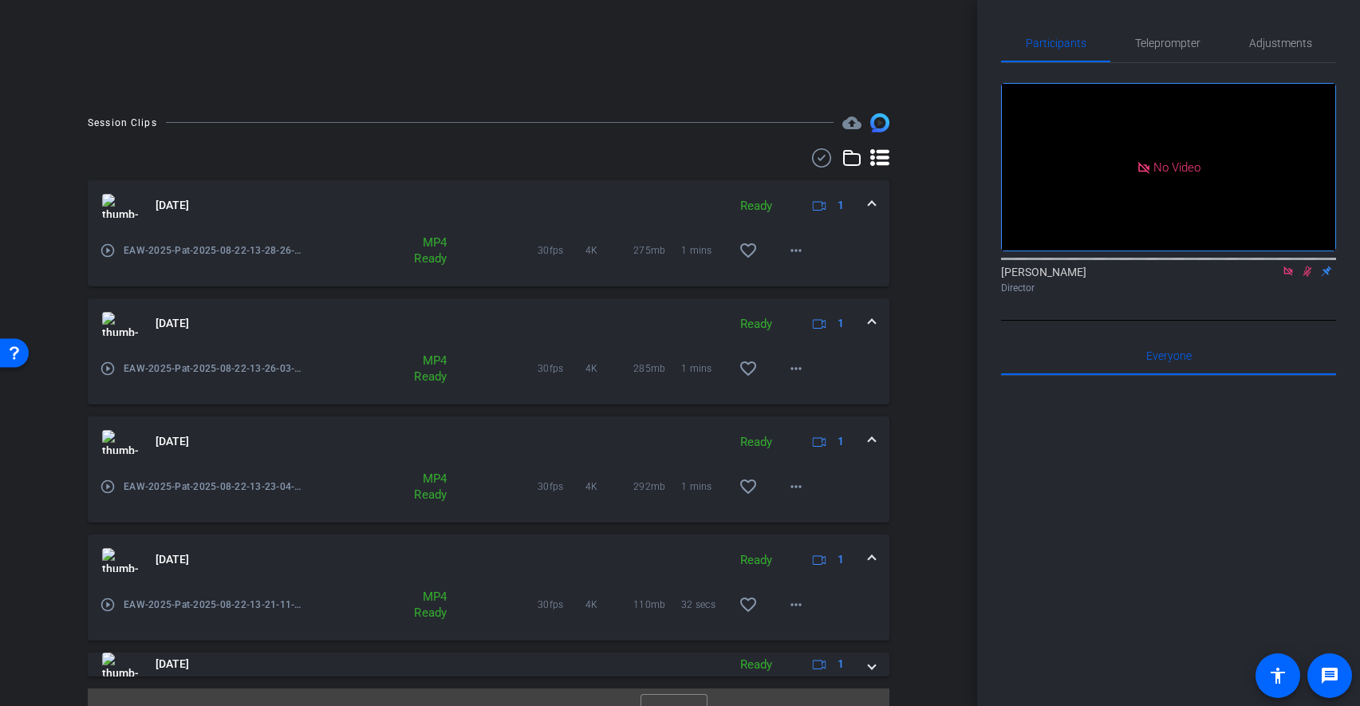
scroll to position [379, 0]
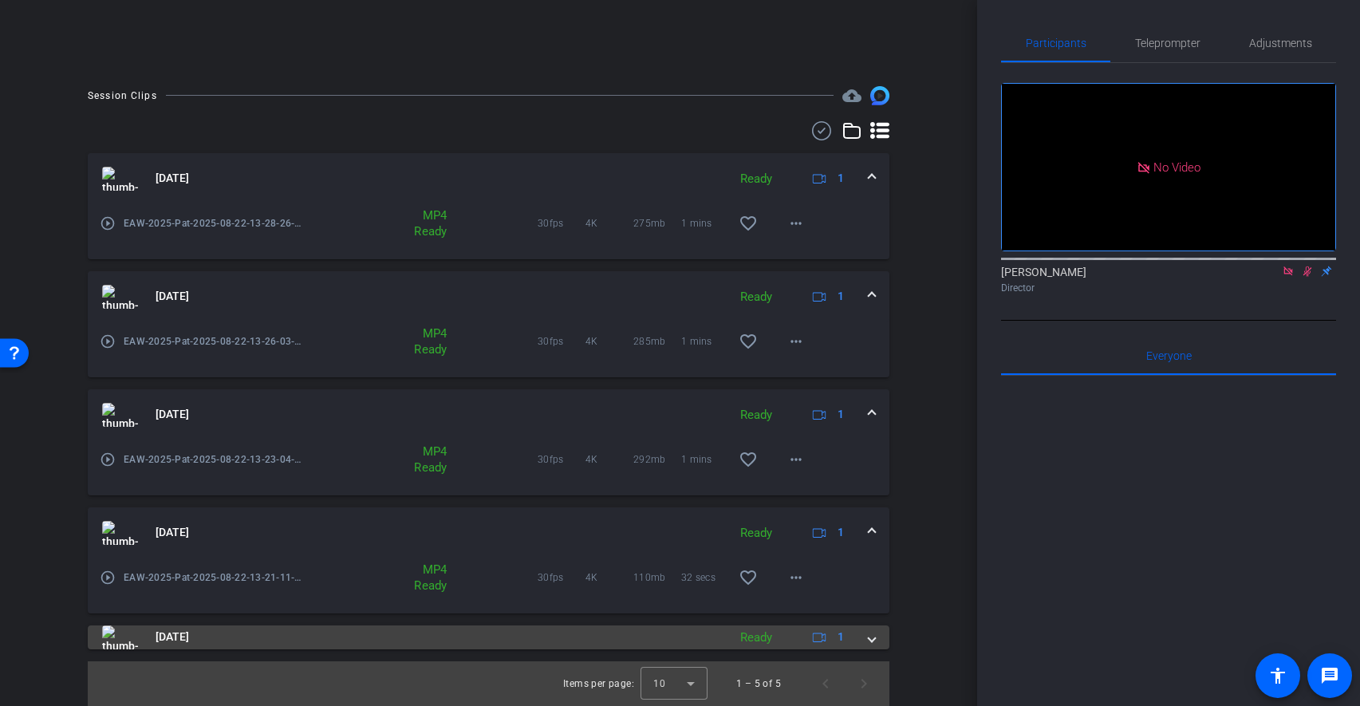
click at [874, 639] on span at bounding box center [872, 637] width 6 height 17
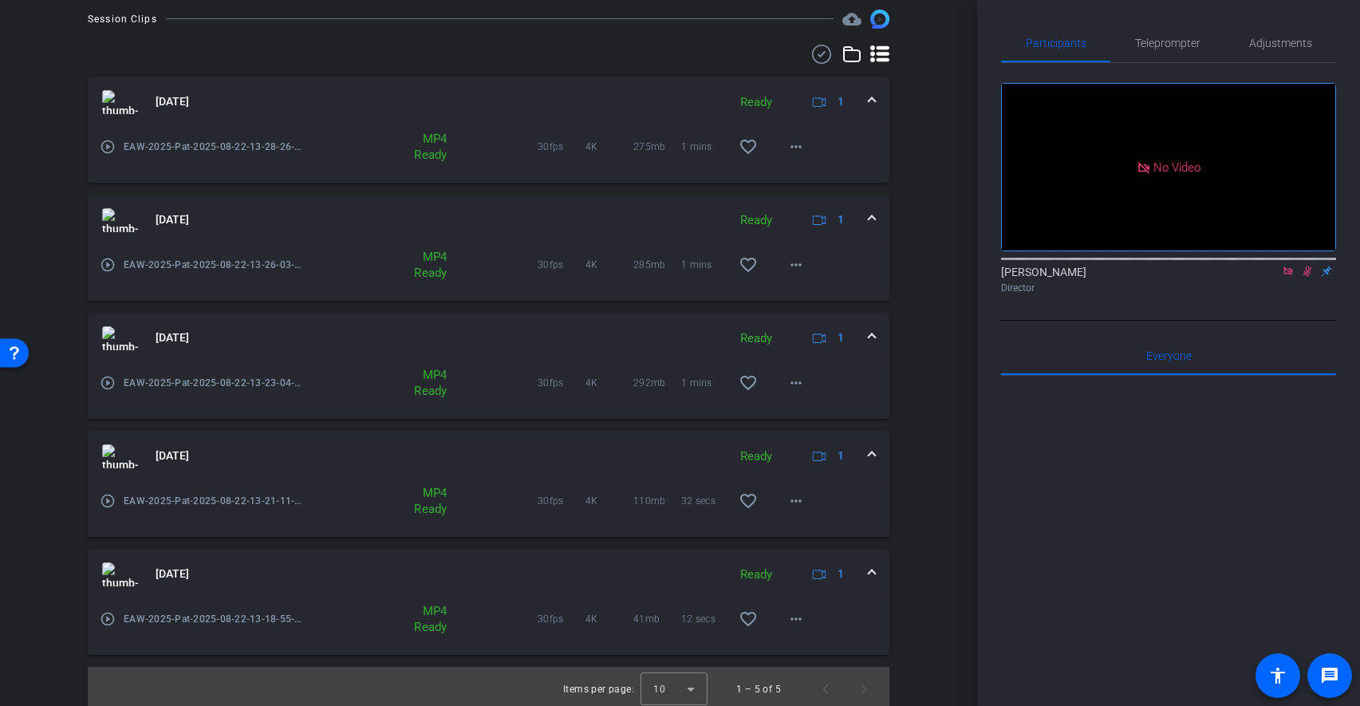
scroll to position [461, 0]
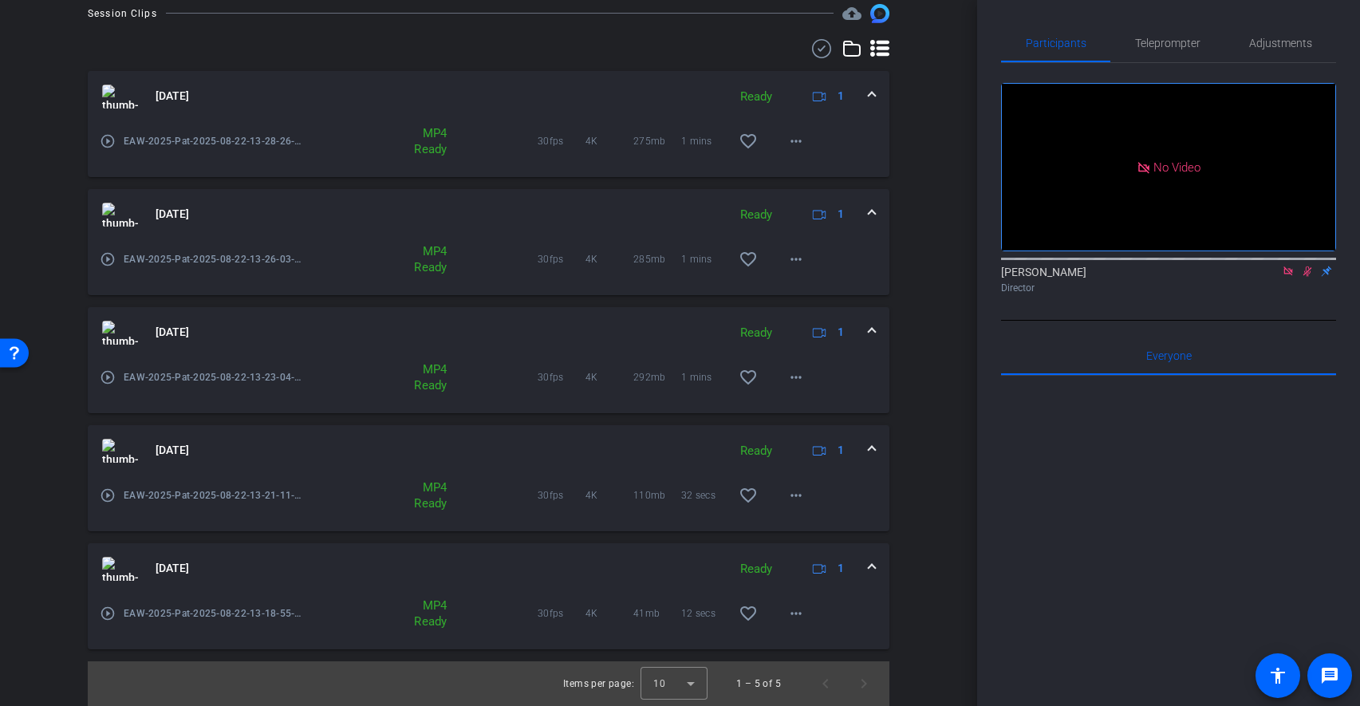
click at [921, 637] on div "Session Clips cloud_upload Aug 22, 2025 Ready 1 play_circle_outline EAW-2025-Pa…" at bounding box center [488, 355] width 897 height 702
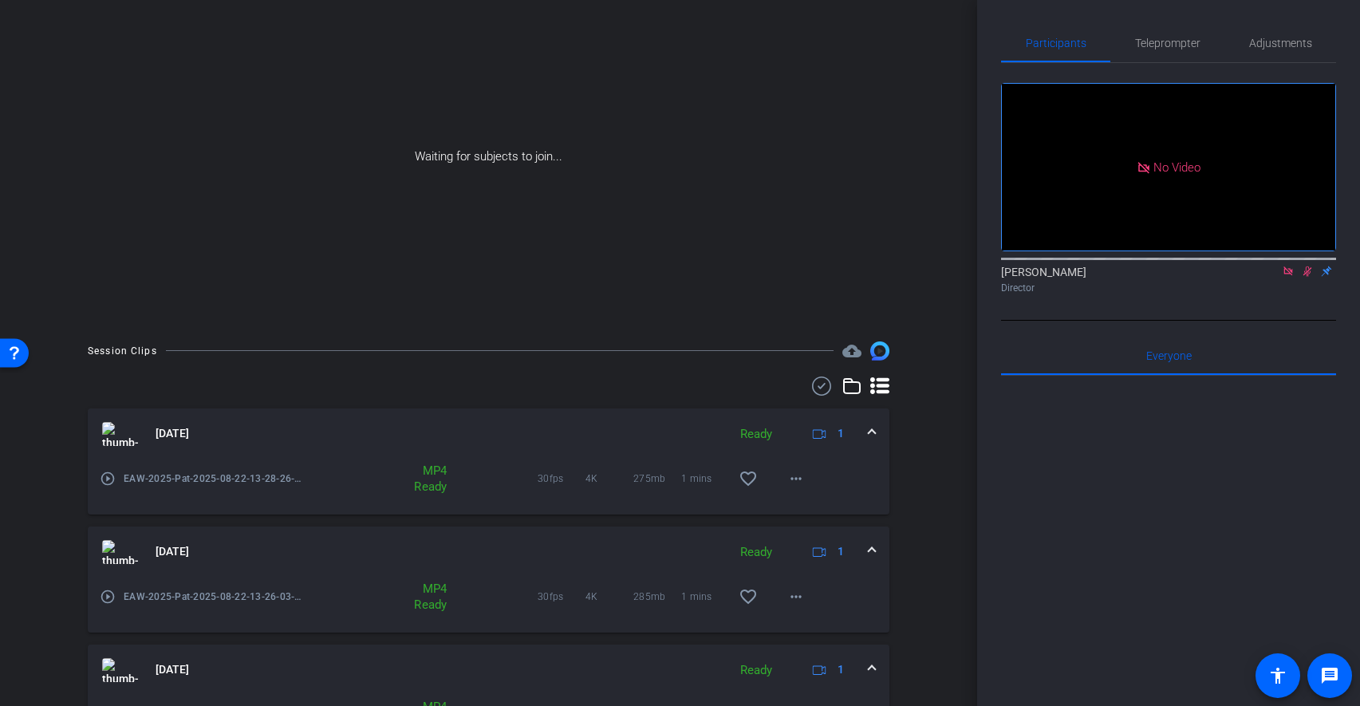
scroll to position [148, 0]
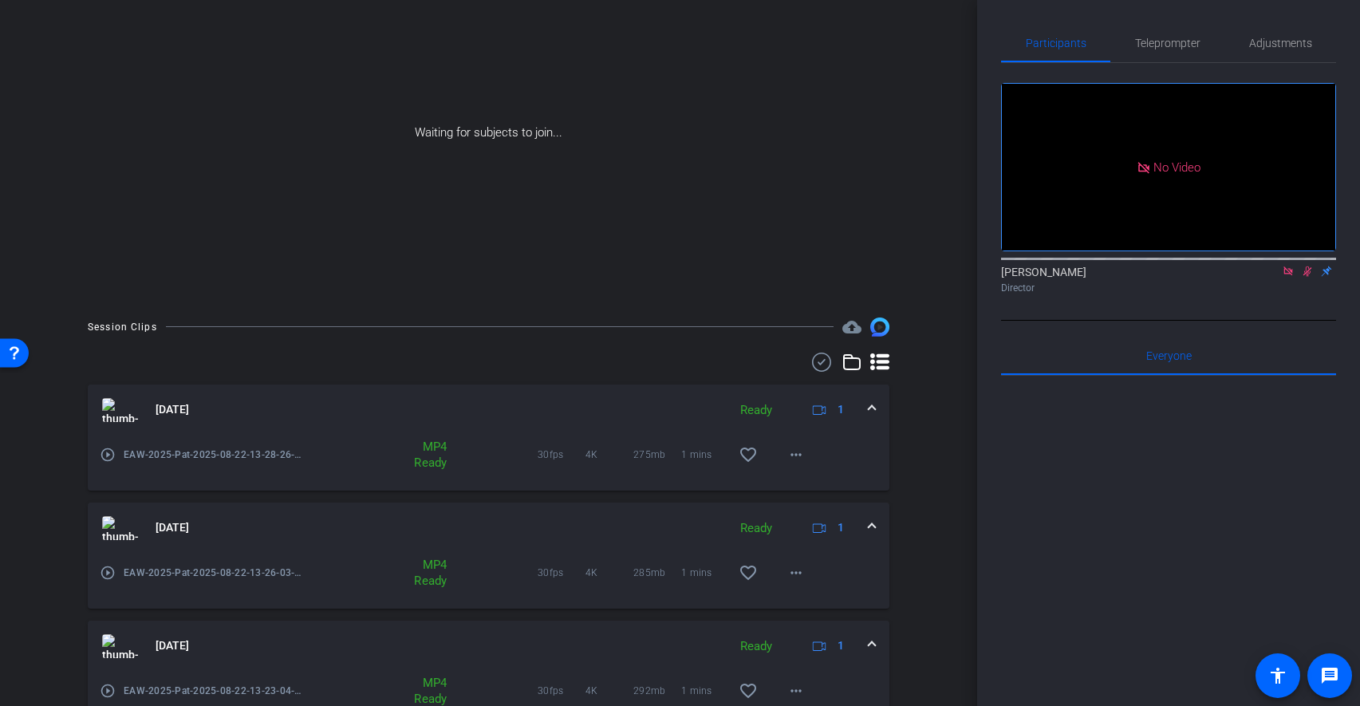
click at [273, 436] on div "play_circle_outline EAW-2025-Pat-2025-08-22-13-28-26-706-0" at bounding box center [201, 455] width 203 height 38
click at [107, 459] on mat-icon "play_circle_outline" at bounding box center [108, 455] width 16 height 16
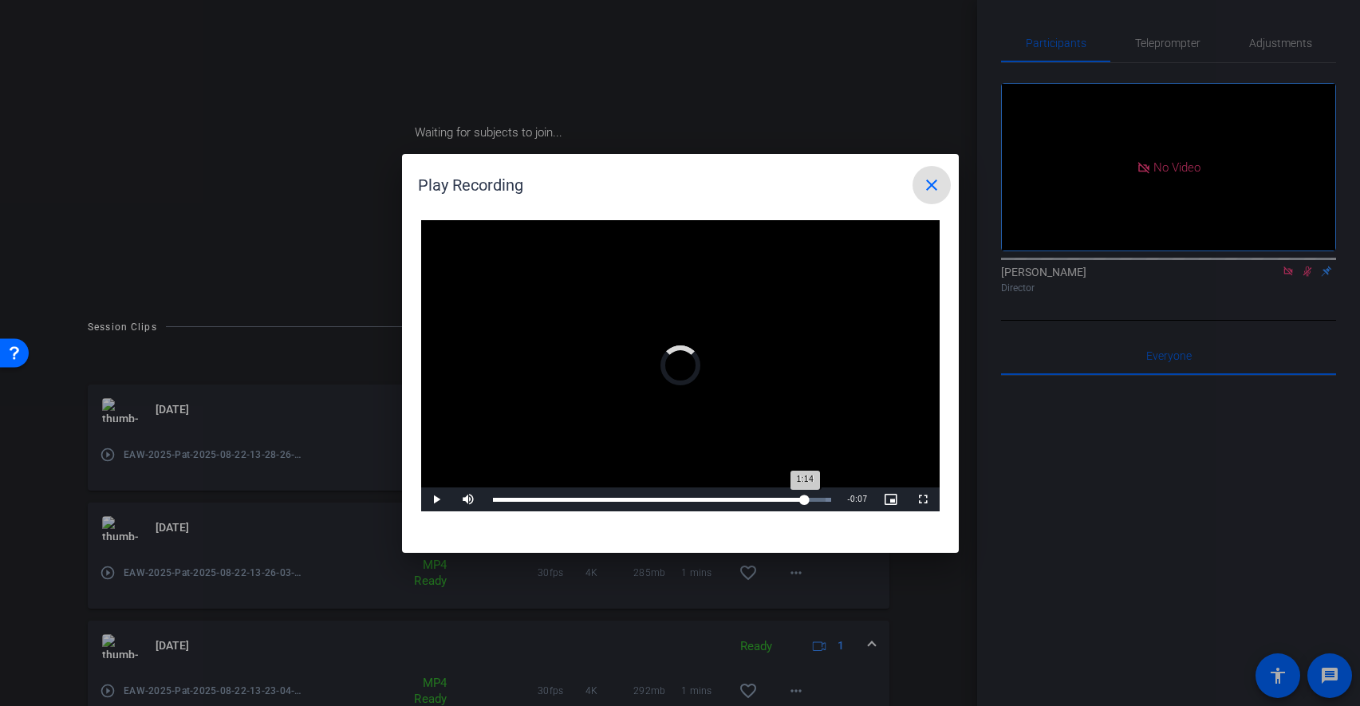
click at [805, 500] on div "Loaded : 100.00% 1:14 1:14" at bounding box center [662, 500] width 339 height 4
click at [931, 193] on mat-icon "close" at bounding box center [931, 185] width 19 height 19
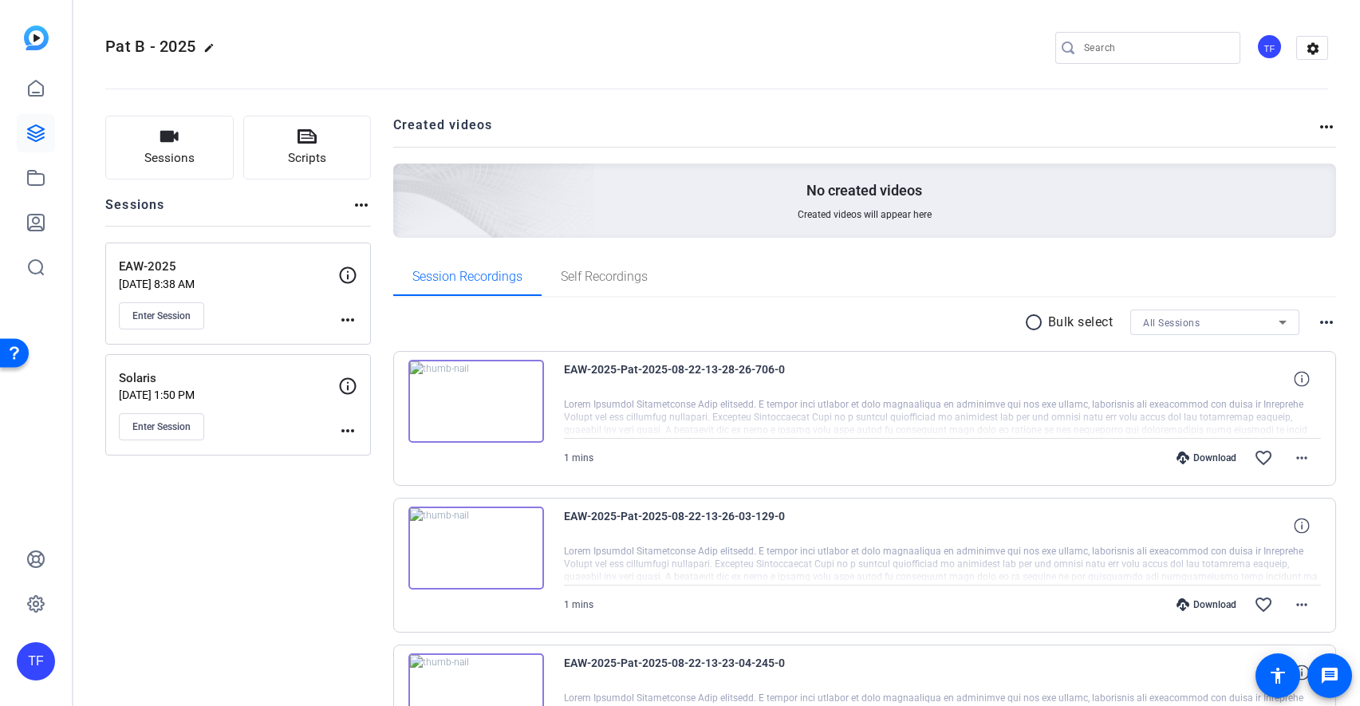
click at [164, 329] on div "EAW-2025 Aug 22, 2025 @ 8:38 AM Enter Session more_horiz" at bounding box center [238, 294] width 266 height 102
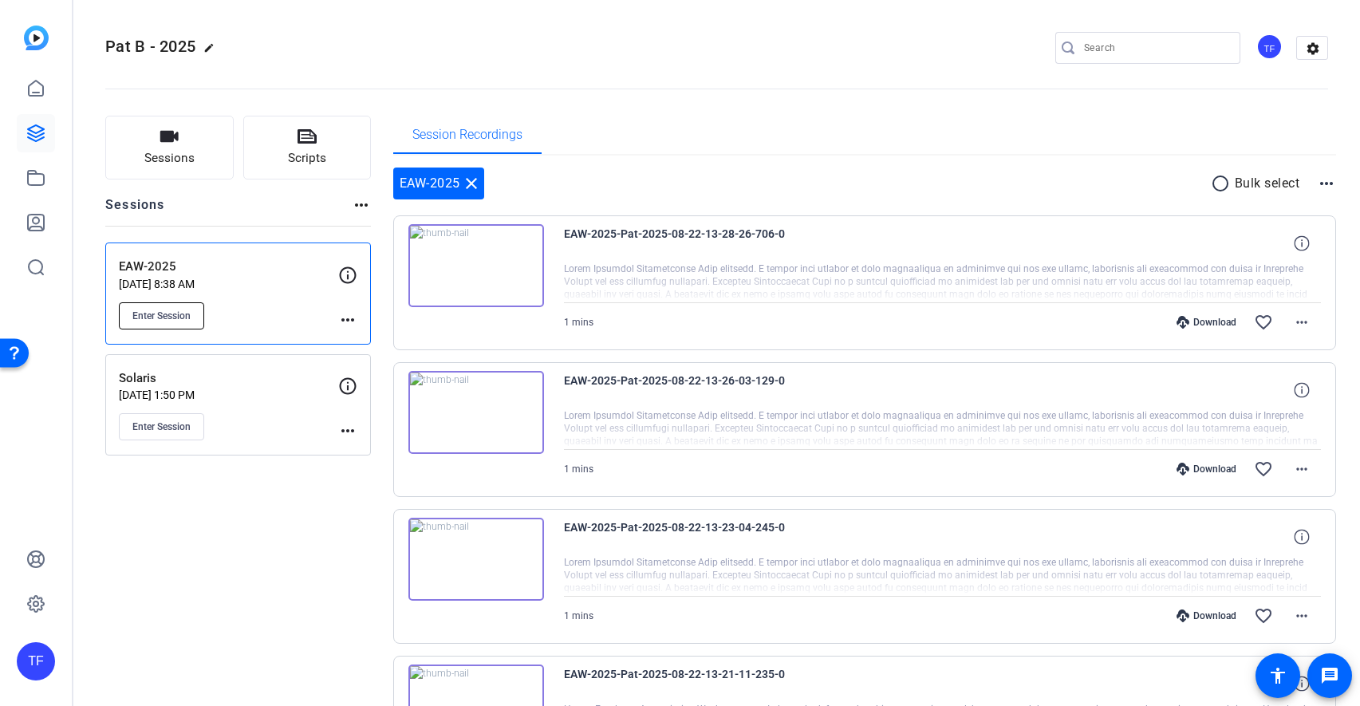
click at [163, 322] on button "Enter Session" at bounding box center [161, 315] width 85 height 27
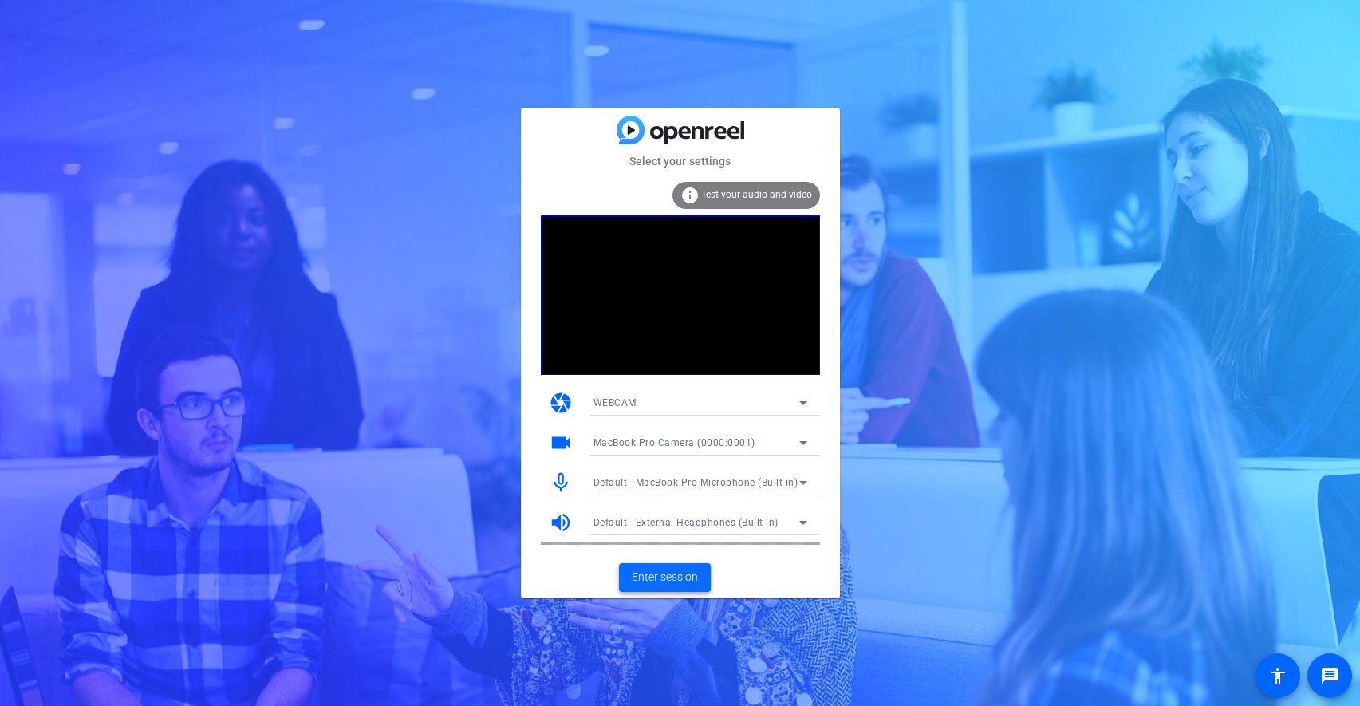
click at [665, 574] on span "Enter session" at bounding box center [665, 577] width 66 height 17
